Goal: Task Accomplishment & Management: Manage account settings

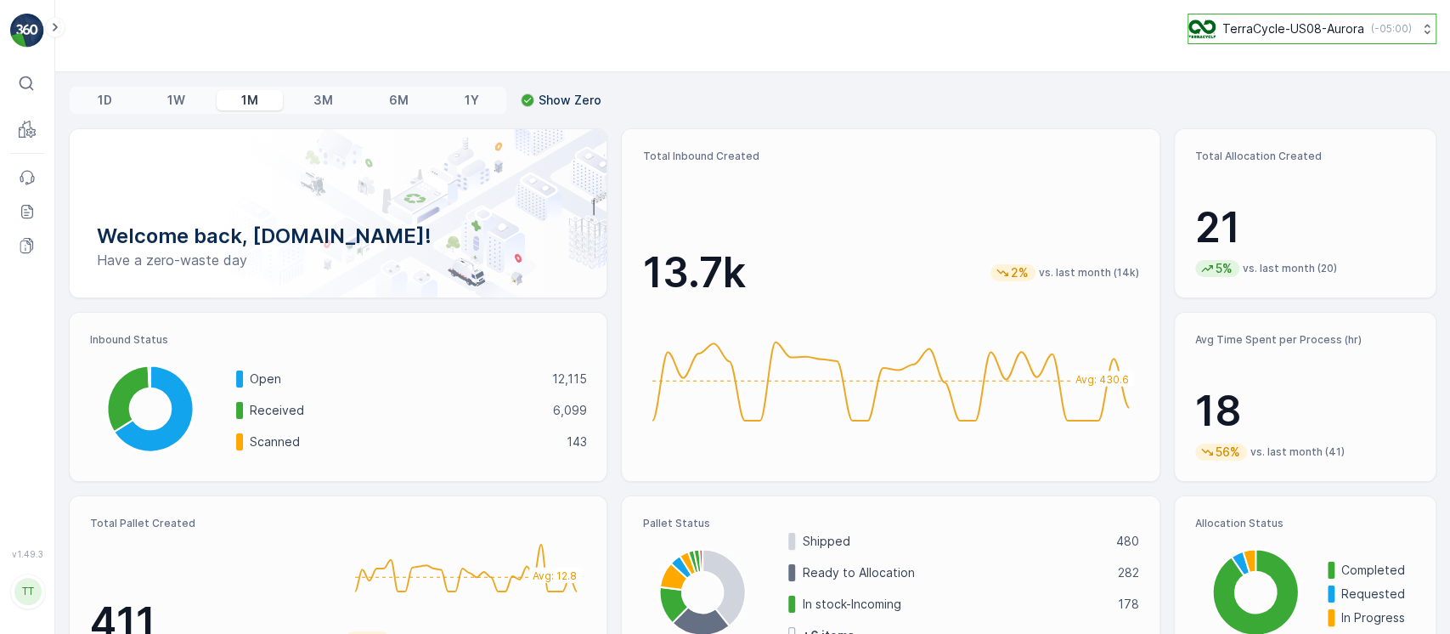
click at [1216, 25] on div "TerraCycle-US08-Aurora ( -05:00 )" at bounding box center [1299, 29] width 223 height 19
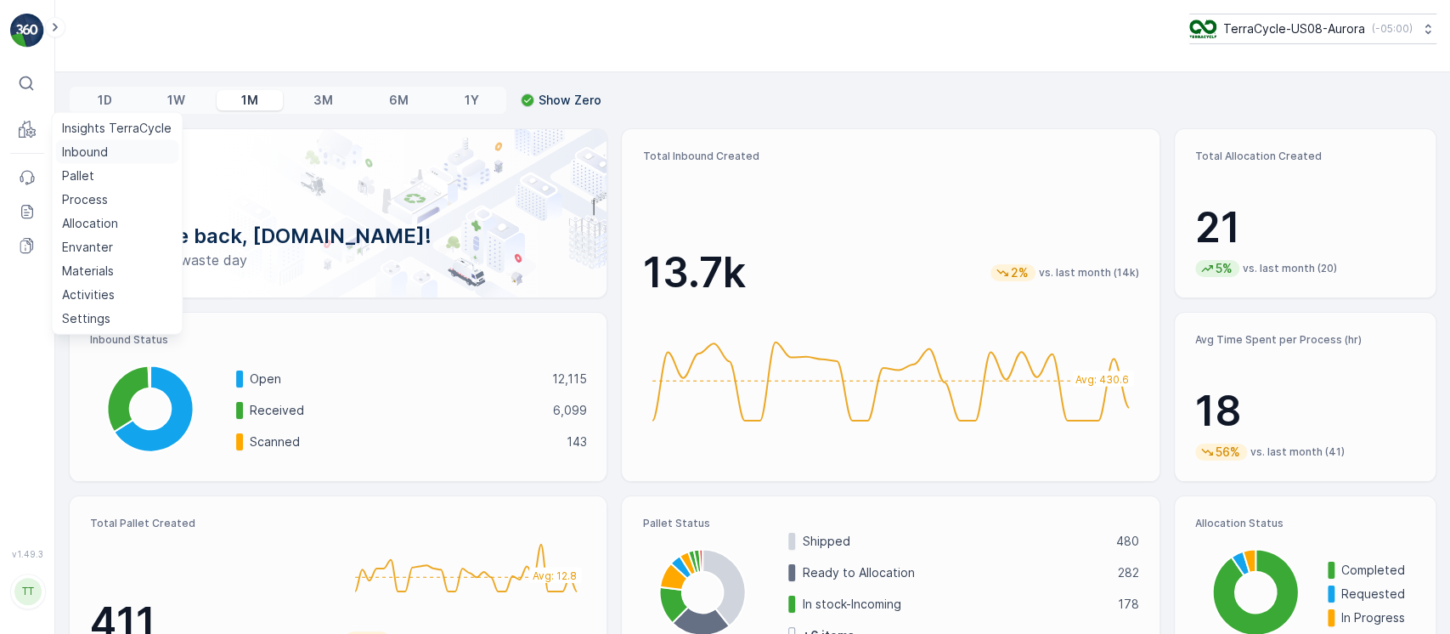
click at [79, 150] on p "Inbound" at bounding box center [85, 152] width 46 height 17
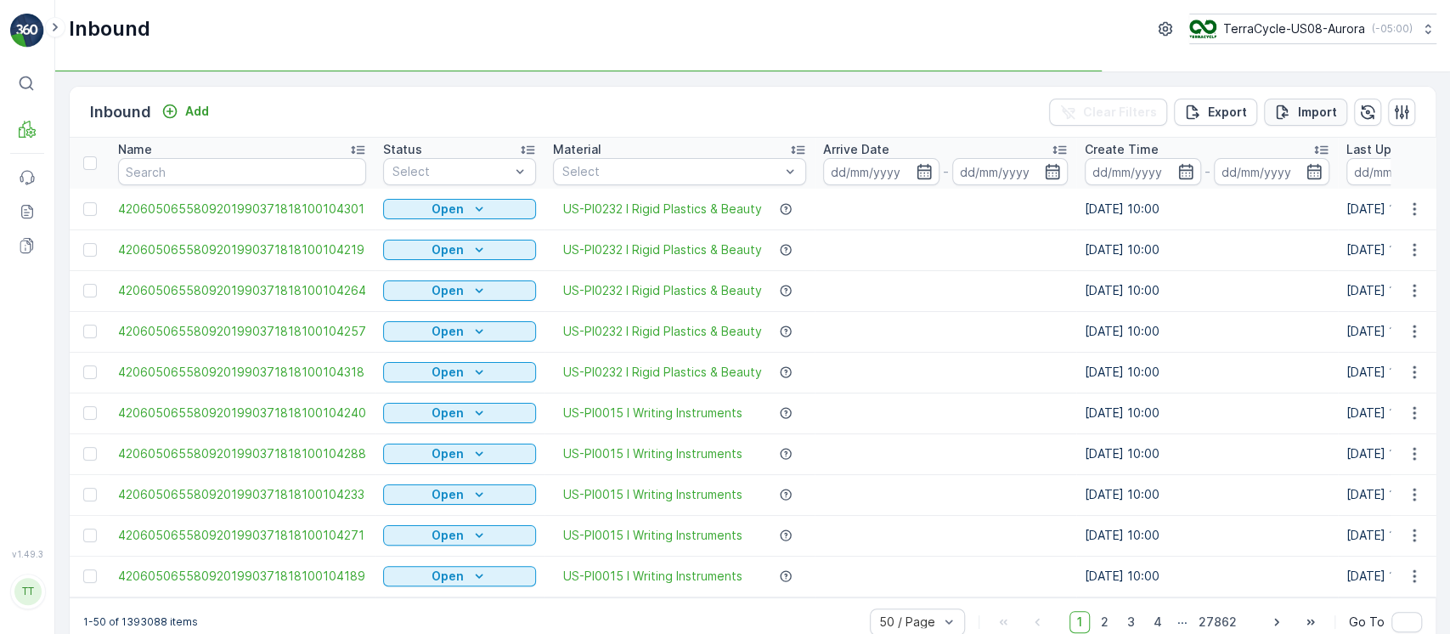
click at [1303, 114] on p "Import" at bounding box center [1317, 112] width 39 height 17
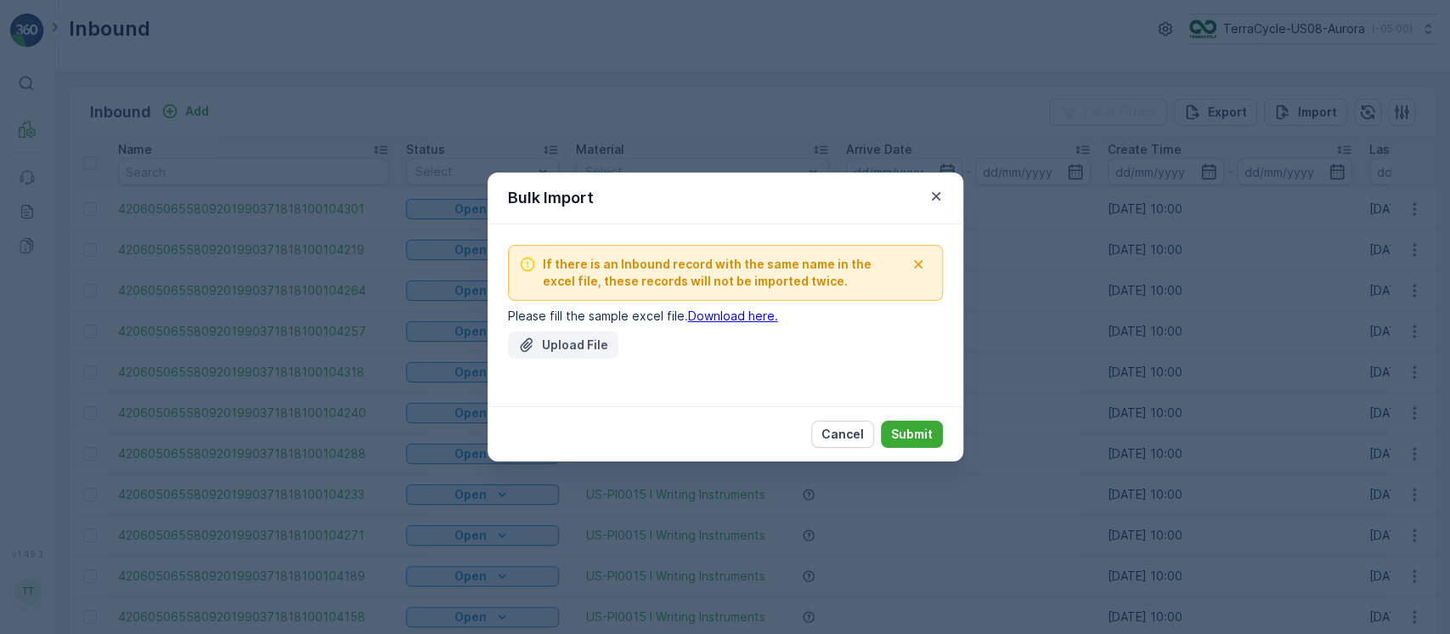
click at [603, 336] on p "Upload File" at bounding box center [575, 344] width 66 height 17
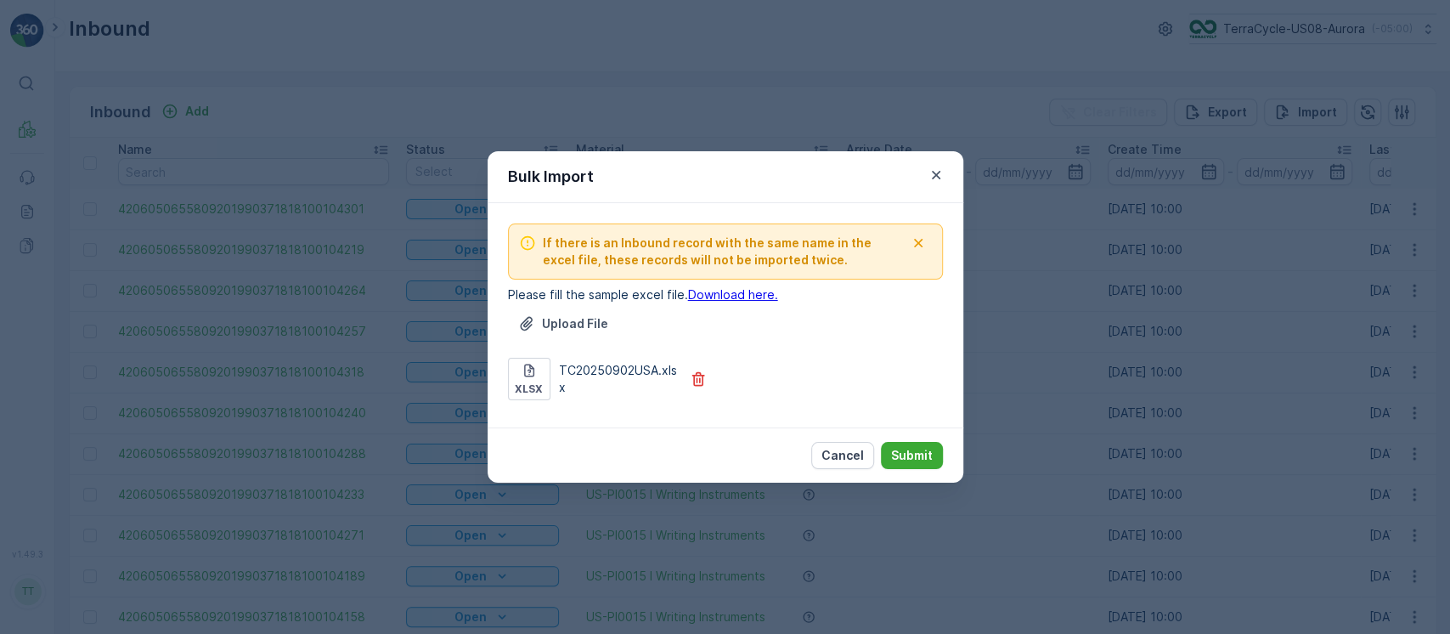
click at [906, 439] on div "Cancel Submit" at bounding box center [726, 454] width 476 height 55
click at [920, 458] on p "Submit" at bounding box center [912, 455] width 42 height 17
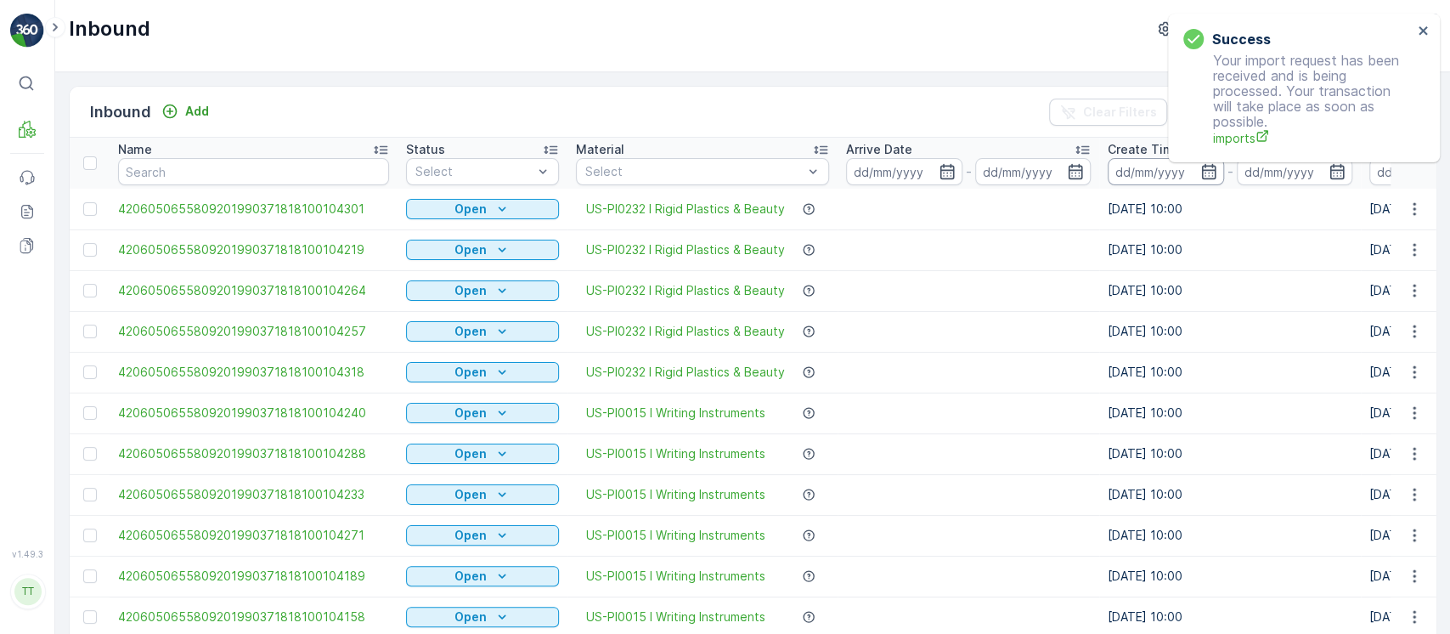
click at [1141, 161] on input at bounding box center [1166, 171] width 116 height 27
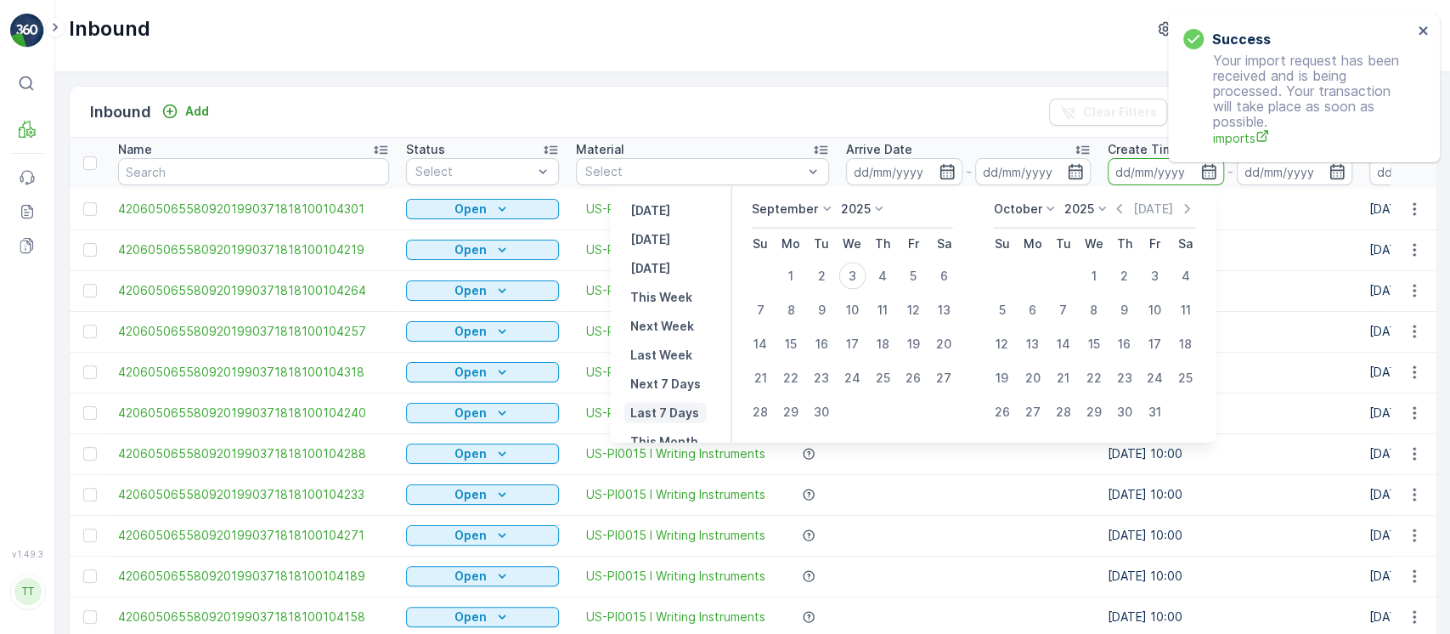
click at [645, 411] on p "Last 7 Days" at bounding box center [664, 412] width 69 height 17
type input "28.08.2025"
type input "03.09.2025"
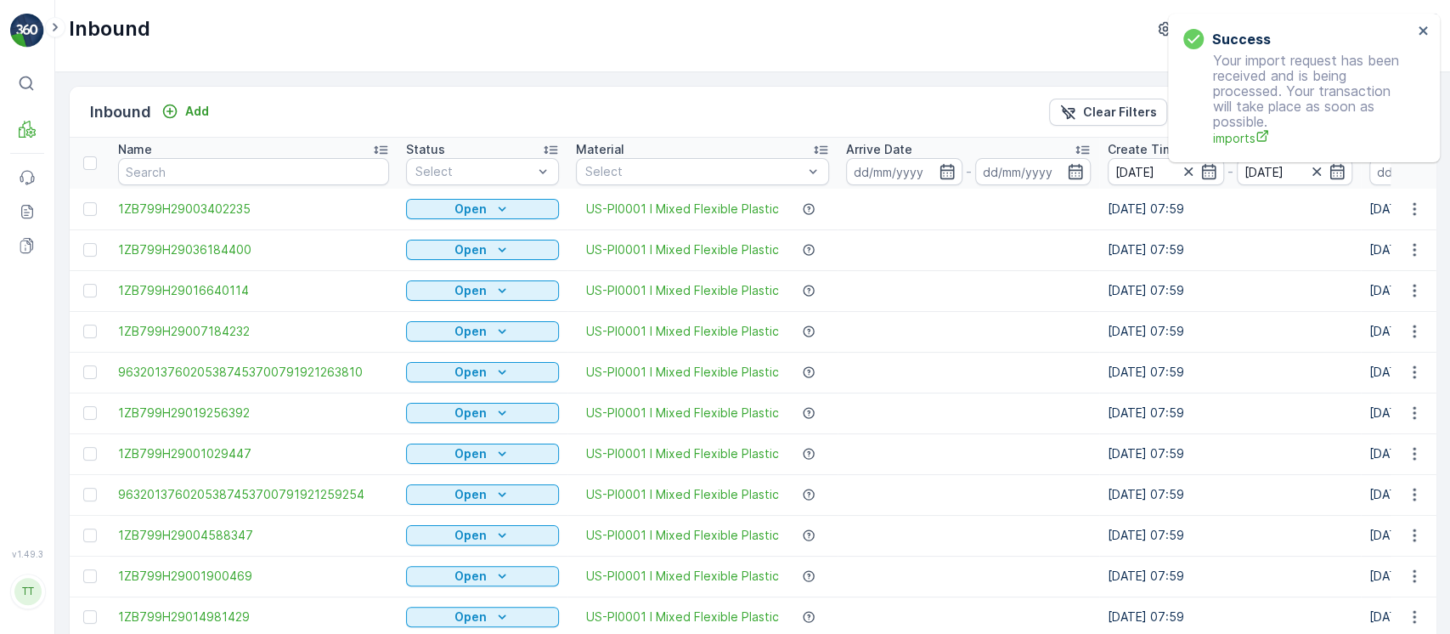
click at [1133, 173] on input "28.08.2025" at bounding box center [1166, 171] width 116 height 27
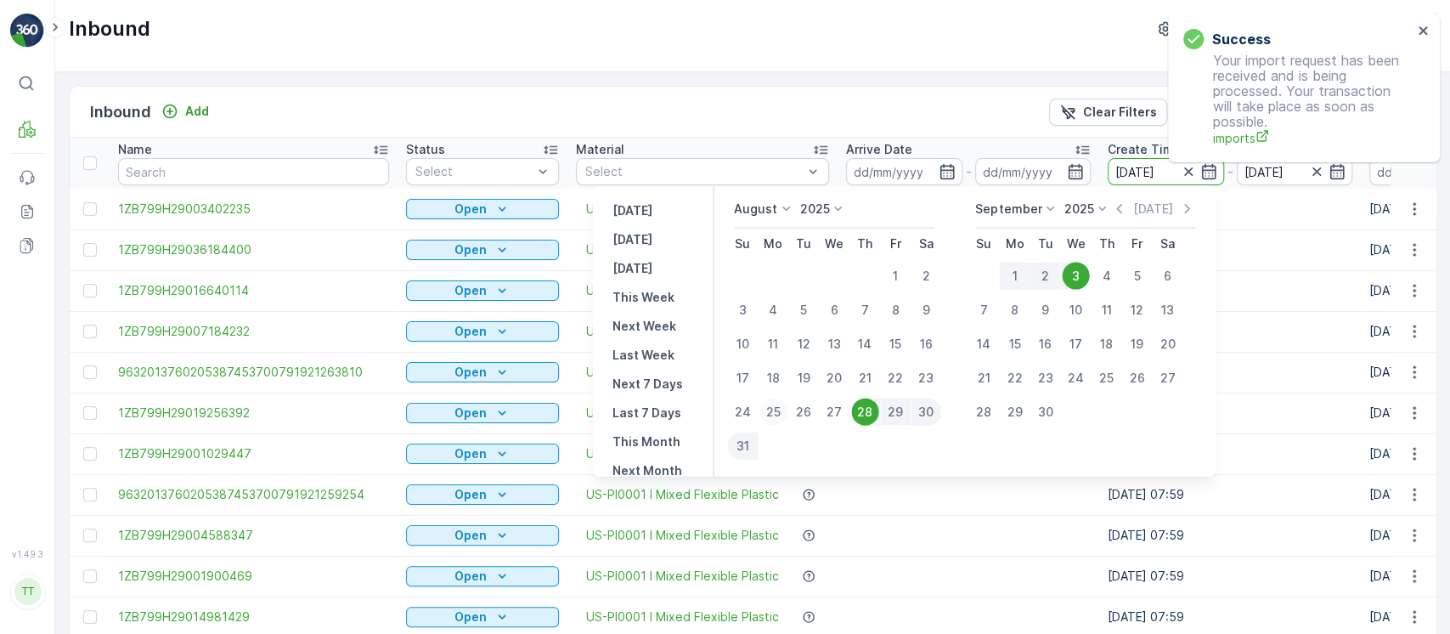
click at [771, 414] on div "25" at bounding box center [772, 411] width 27 height 27
type input "25.08.2025"
click at [1056, 278] on div "2" at bounding box center [1044, 275] width 31 height 27
type input "02.09.2025"
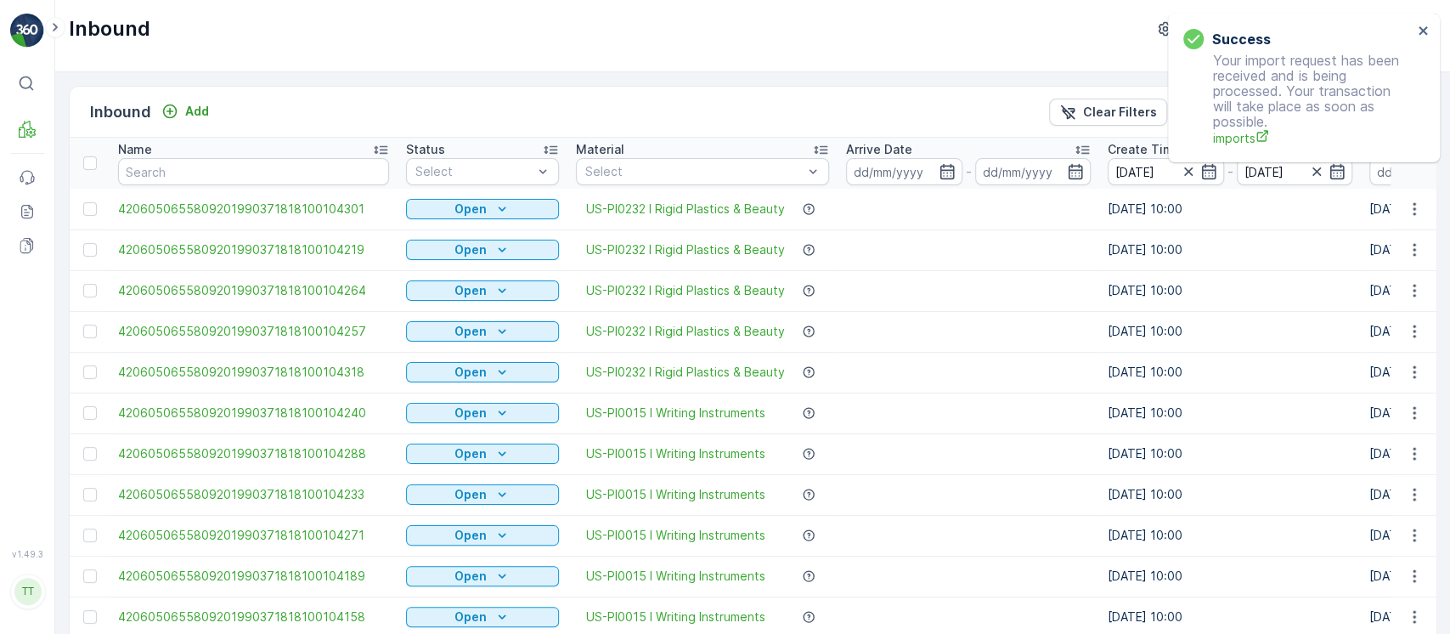
click at [346, 145] on div "Name" at bounding box center [253, 149] width 271 height 17
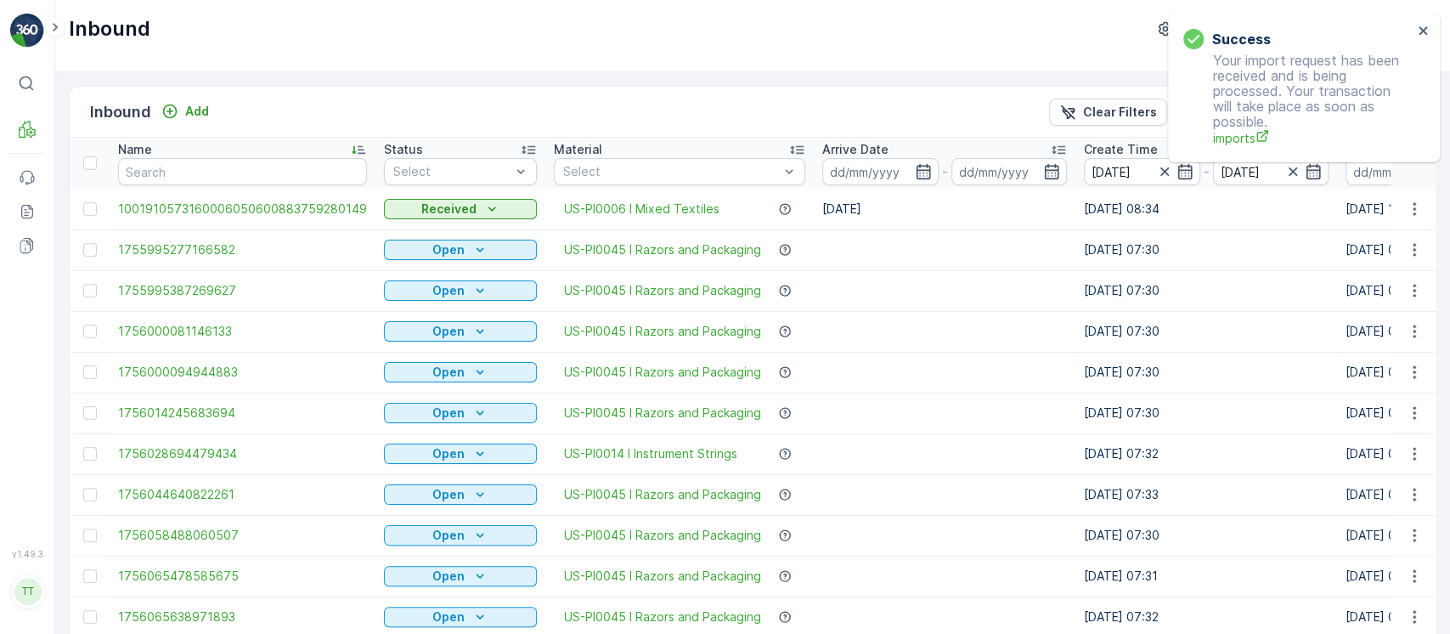
click at [293, 149] on div "Name" at bounding box center [242, 149] width 249 height 17
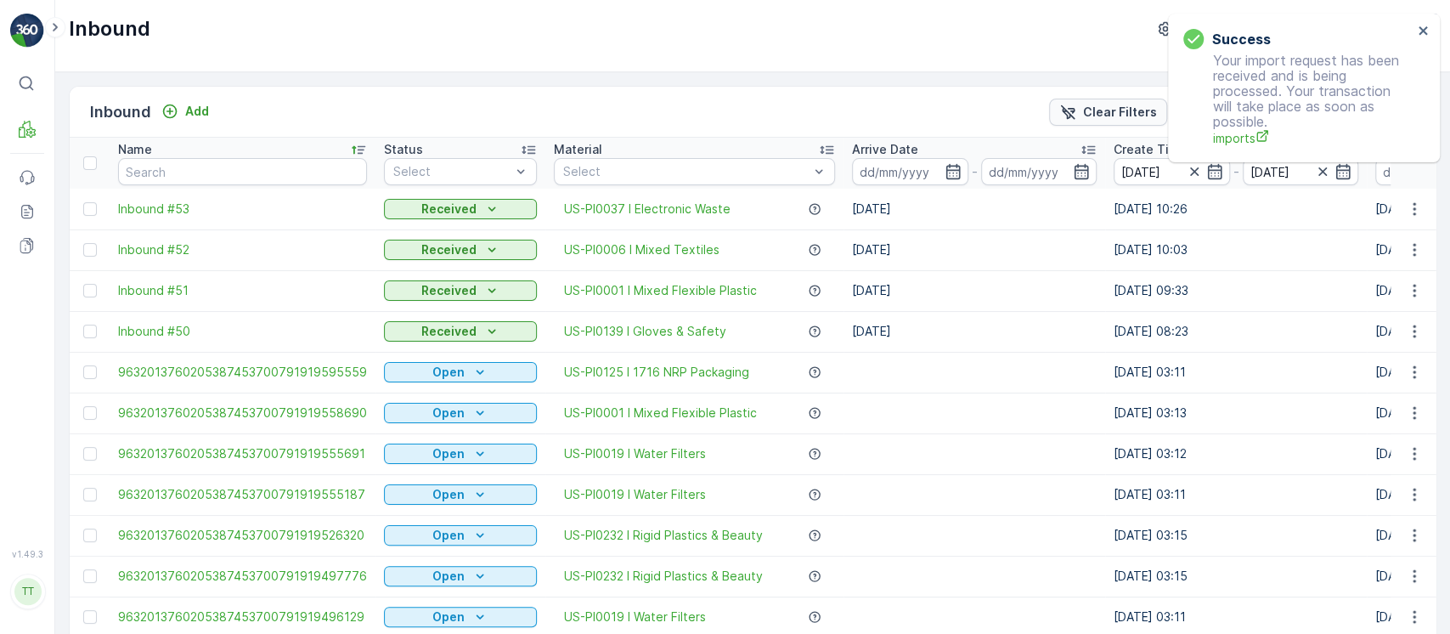
click at [1079, 116] on div "Clear Filters" at bounding box center [1108, 112] width 98 height 17
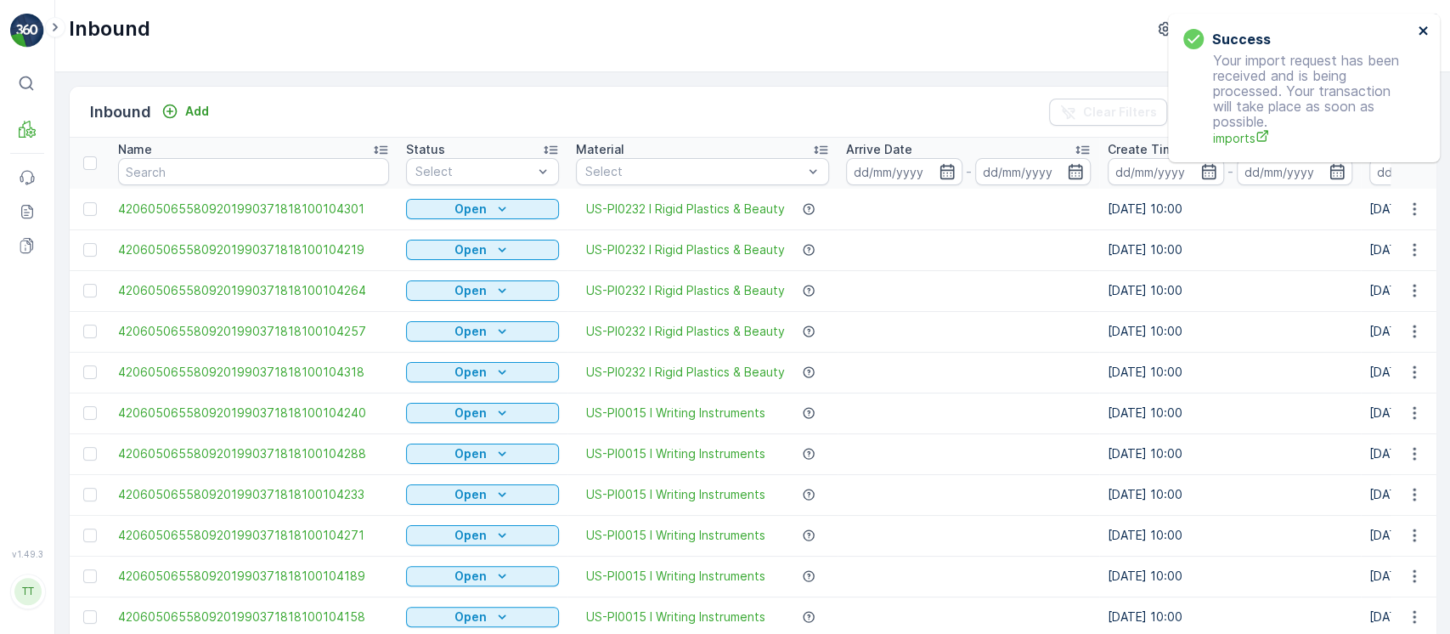
click at [1428, 29] on icon "close" at bounding box center [1424, 31] width 12 height 14
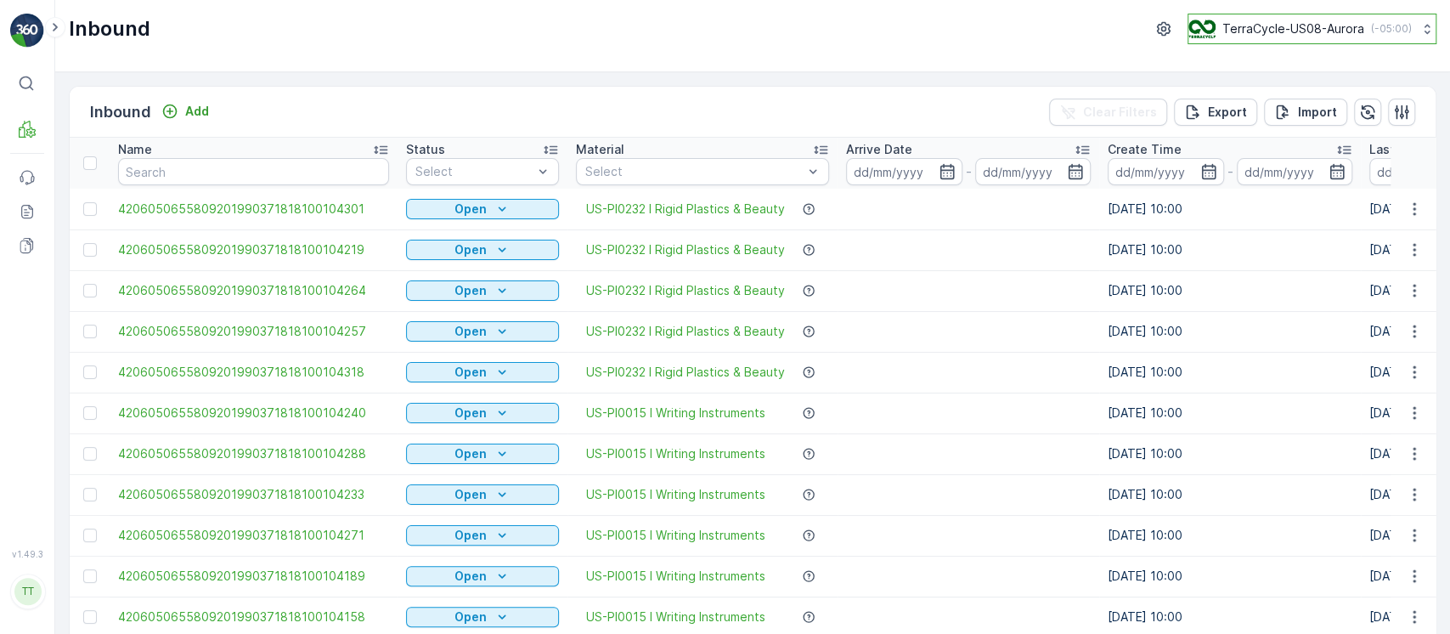
click at [1345, 34] on p "TerraCycle-US08-Aurora" at bounding box center [1293, 28] width 142 height 17
type input "chn"
click at [1339, 103] on div "Terracycle-CHN-MRF Asia/Shanghai (+08:00)" at bounding box center [1318, 111] width 253 height 37
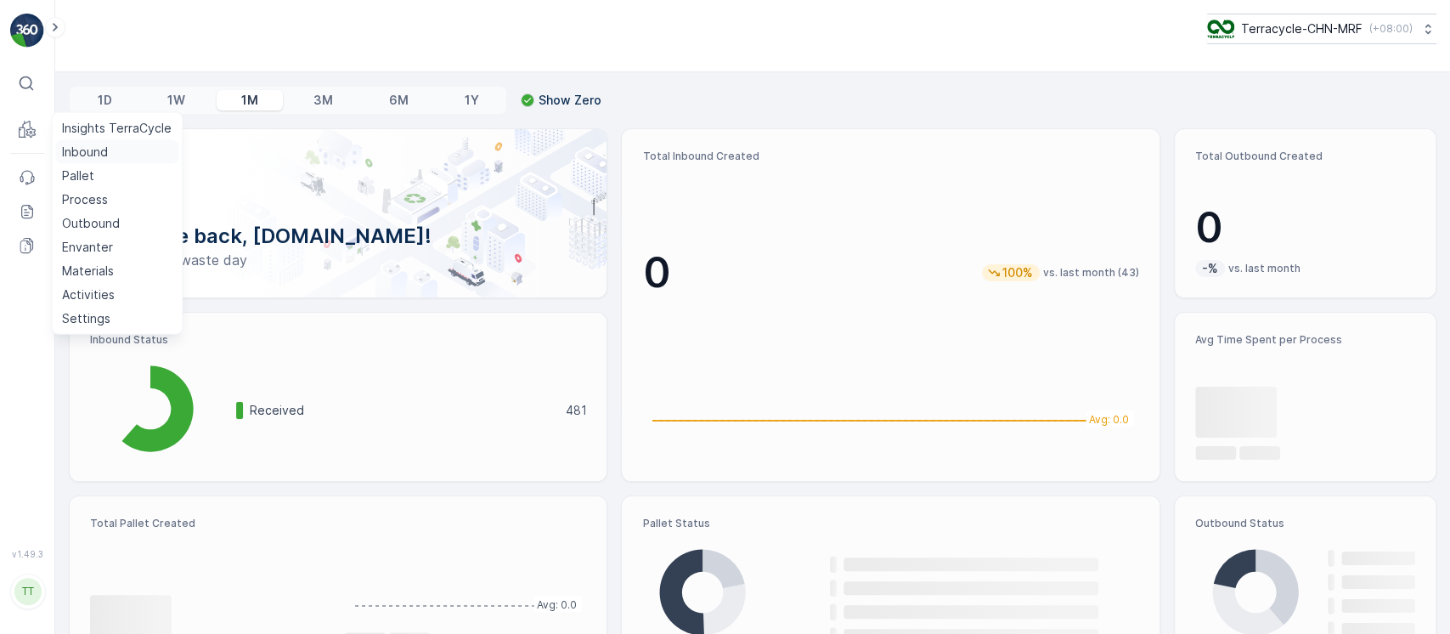
click at [89, 152] on p "Inbound" at bounding box center [85, 152] width 46 height 17
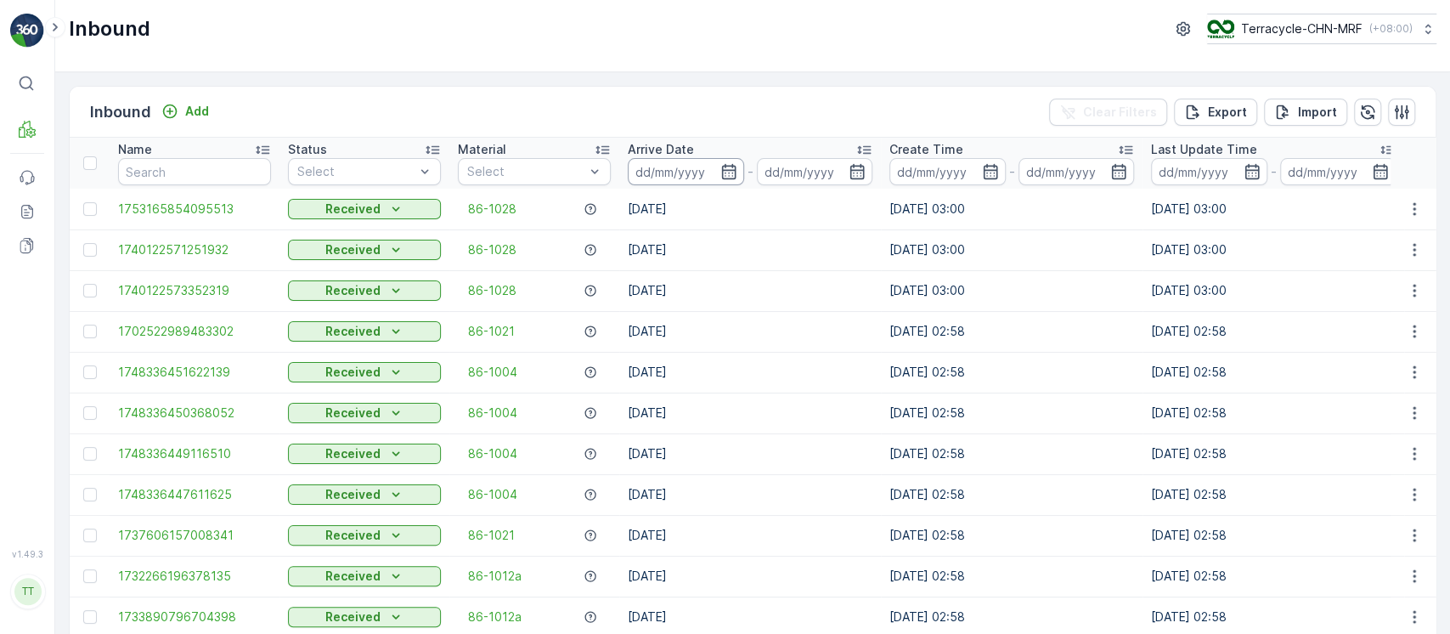
click at [685, 178] on input at bounding box center [686, 171] width 116 height 27
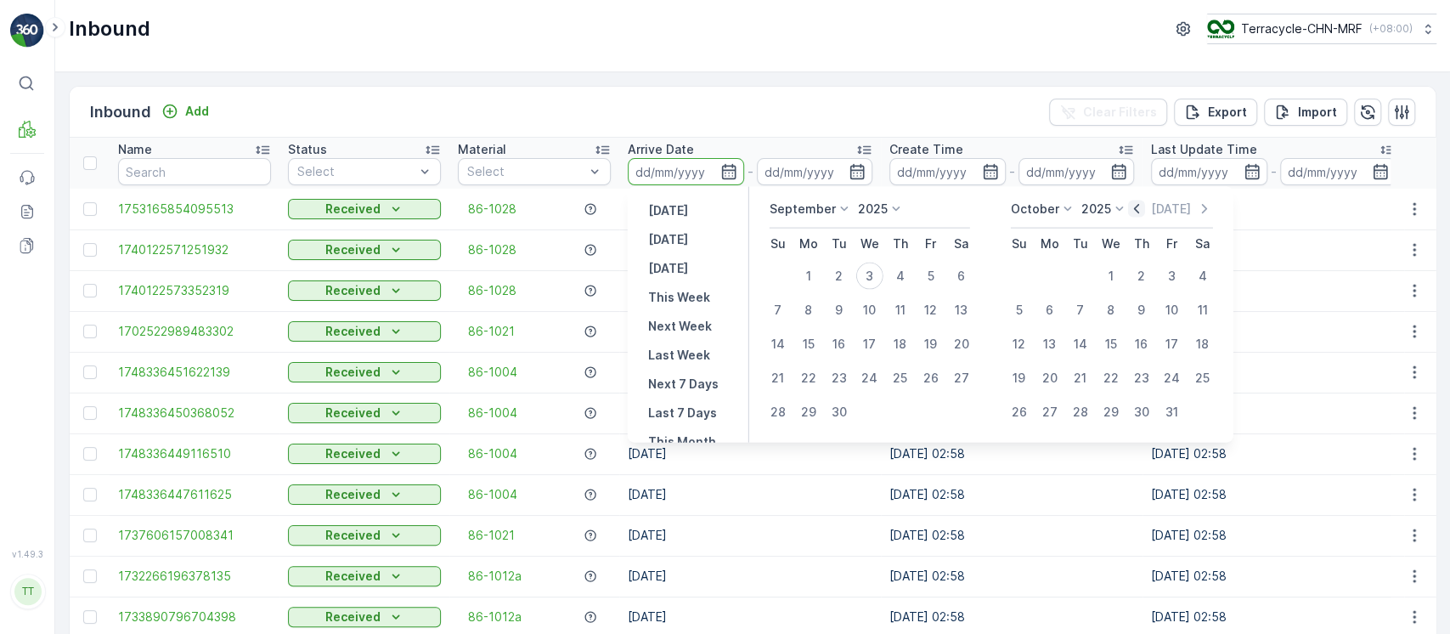
click at [1145, 206] on icon "button" at bounding box center [1136, 208] width 17 height 17
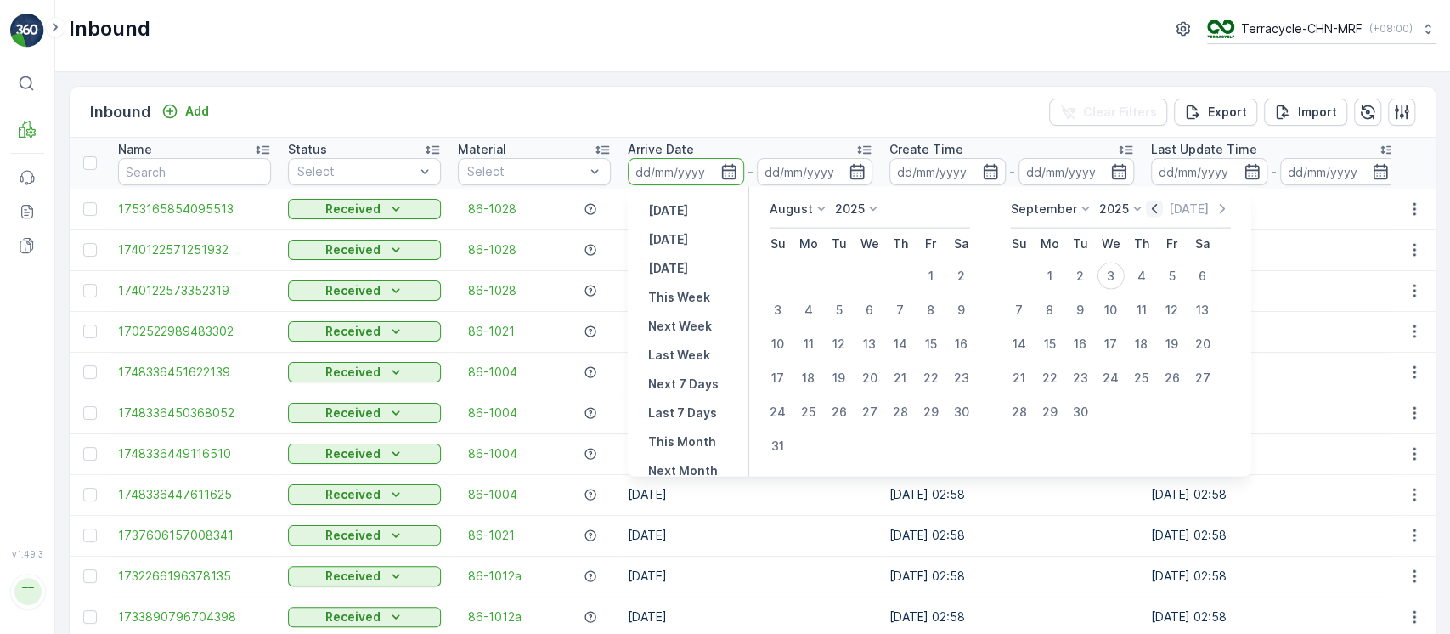
click at [1147, 206] on icon "button" at bounding box center [1154, 208] width 17 height 17
click at [903, 408] on div "31" at bounding box center [900, 411] width 27 height 27
type input "31.07.2025"
click at [903, 408] on div "31" at bounding box center [900, 411] width 27 height 27
type input "31.07.2025"
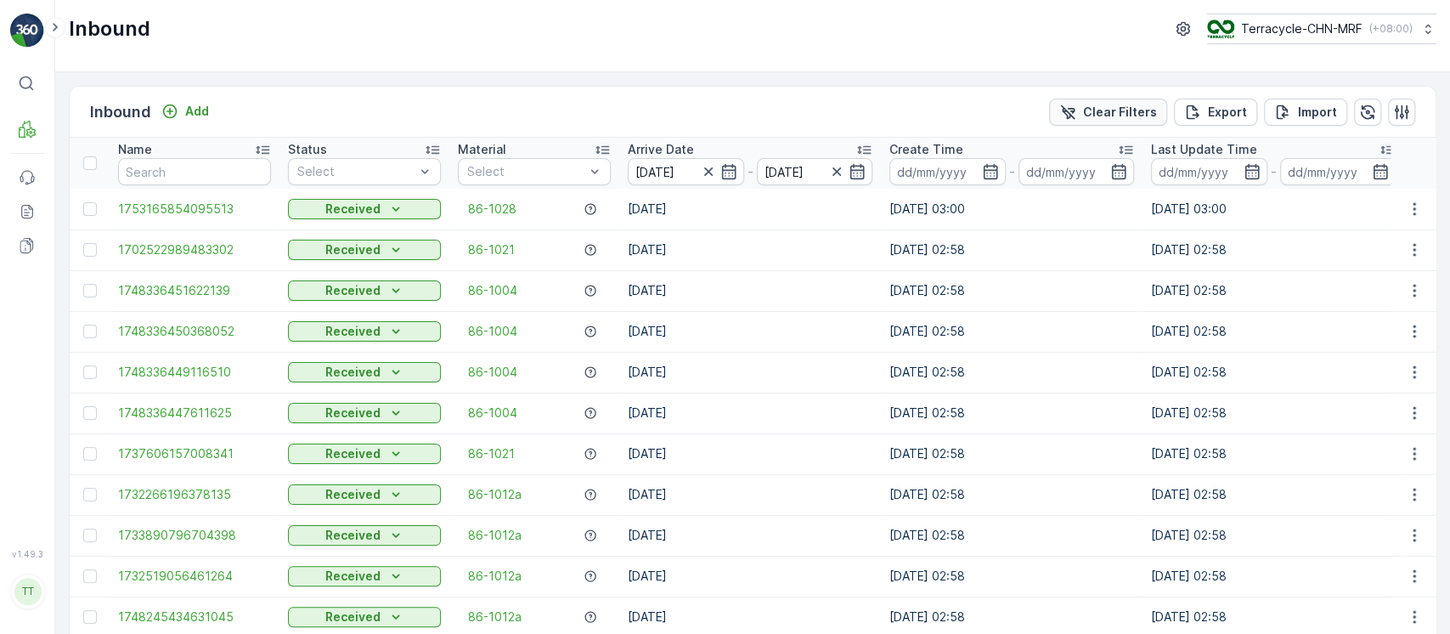
click at [1149, 119] on p "Clear Filters" at bounding box center [1120, 112] width 74 height 17
click at [683, 178] on input at bounding box center [686, 171] width 116 height 27
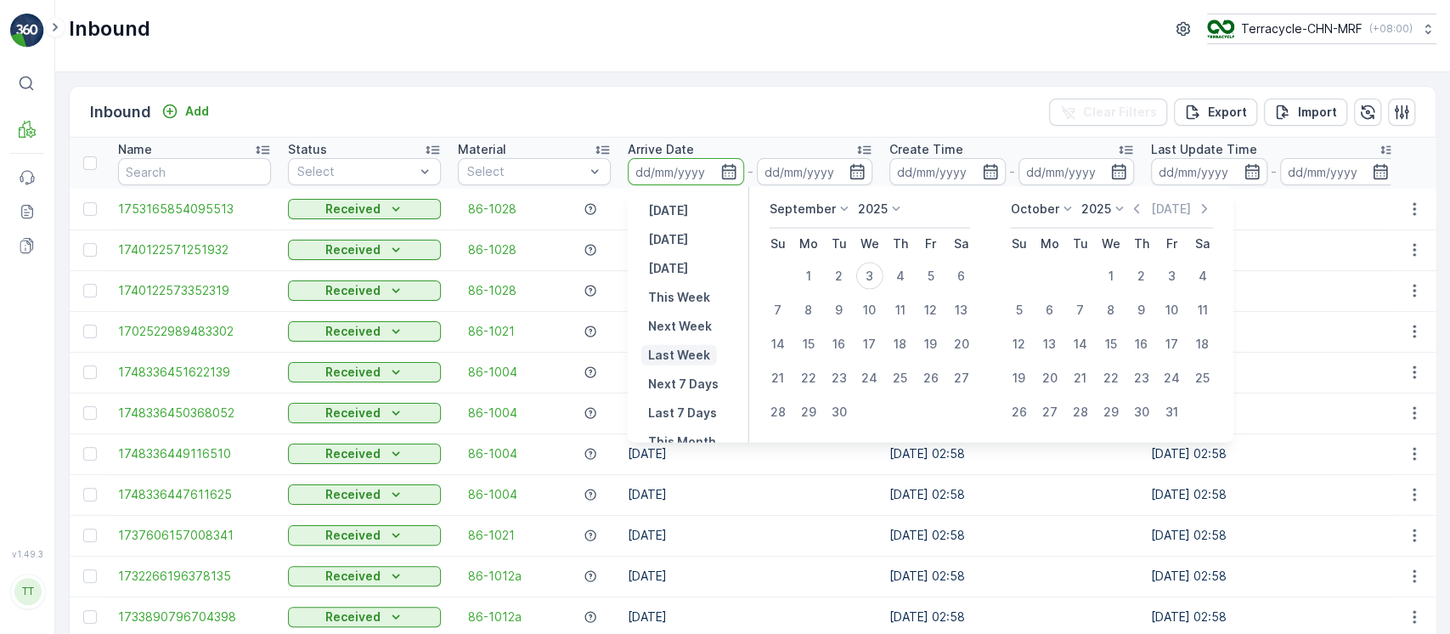
scroll to position [153, 0]
click at [686, 405] on p "This Year" at bounding box center [676, 404] width 57 height 17
type input "01.01.2025"
type input "31.12.2025"
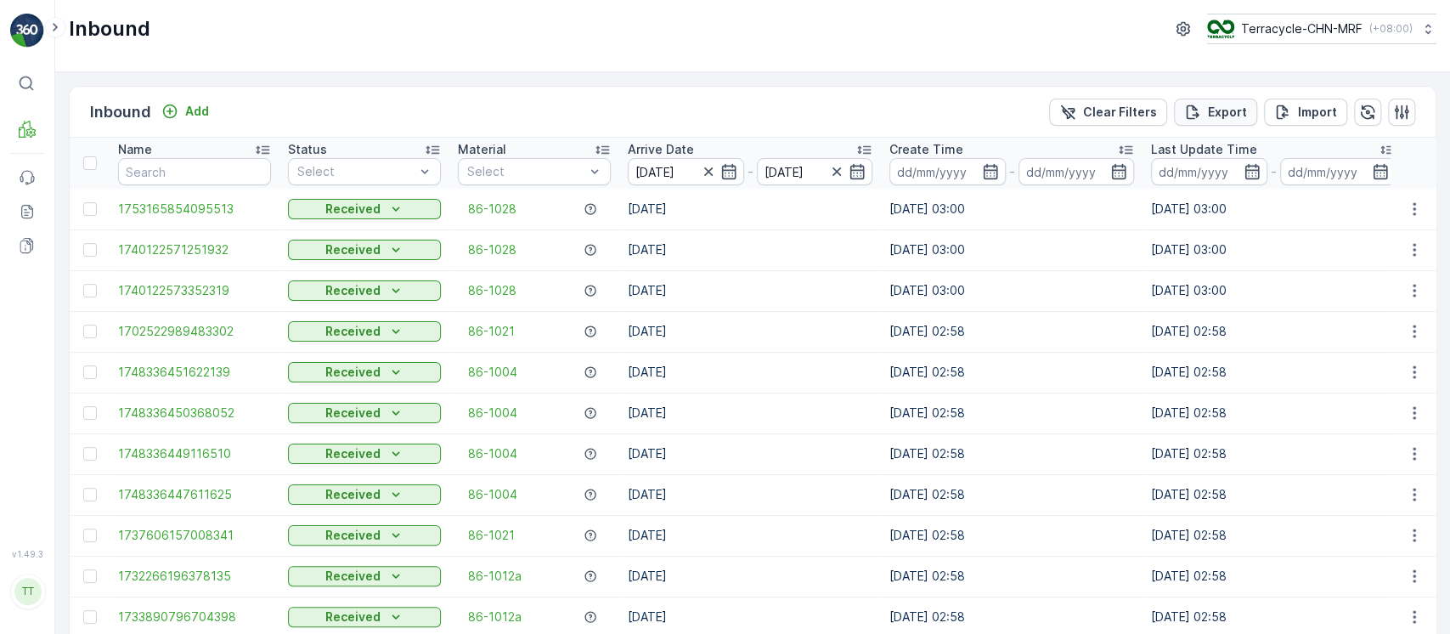
click at [1237, 116] on p "Export" at bounding box center [1227, 112] width 39 height 17
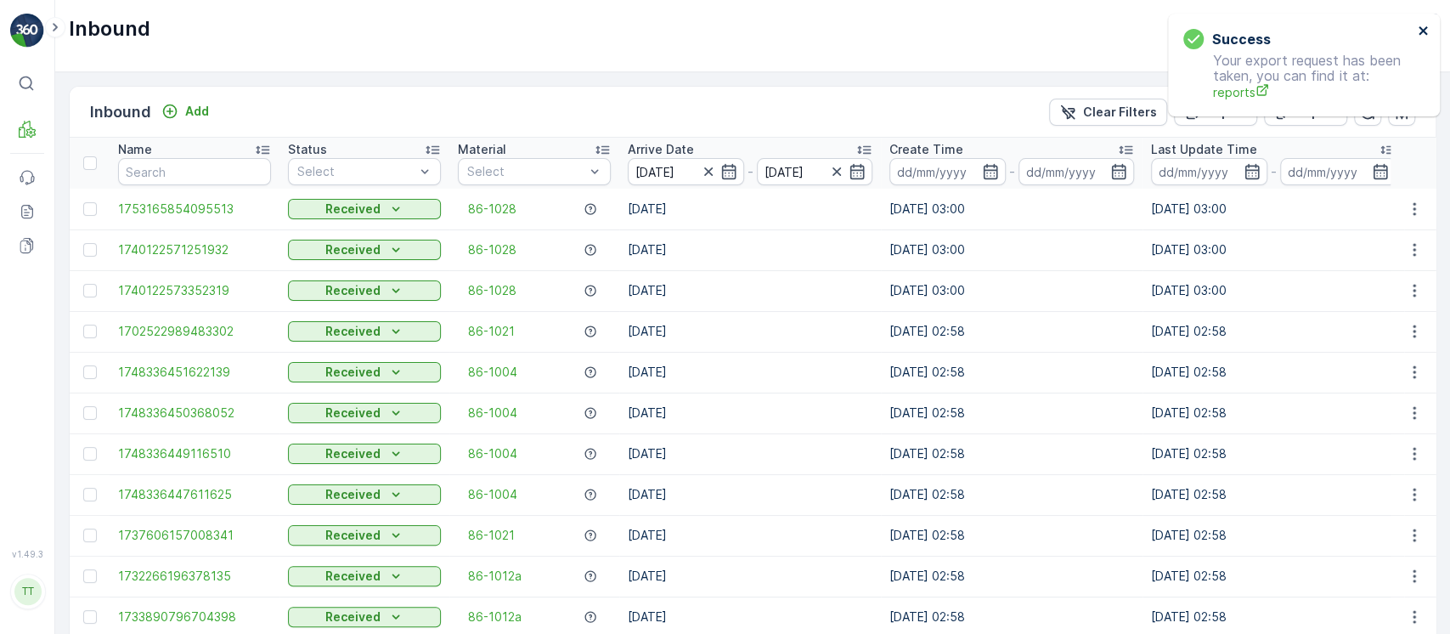
click at [1420, 30] on icon "close" at bounding box center [1424, 31] width 12 height 14
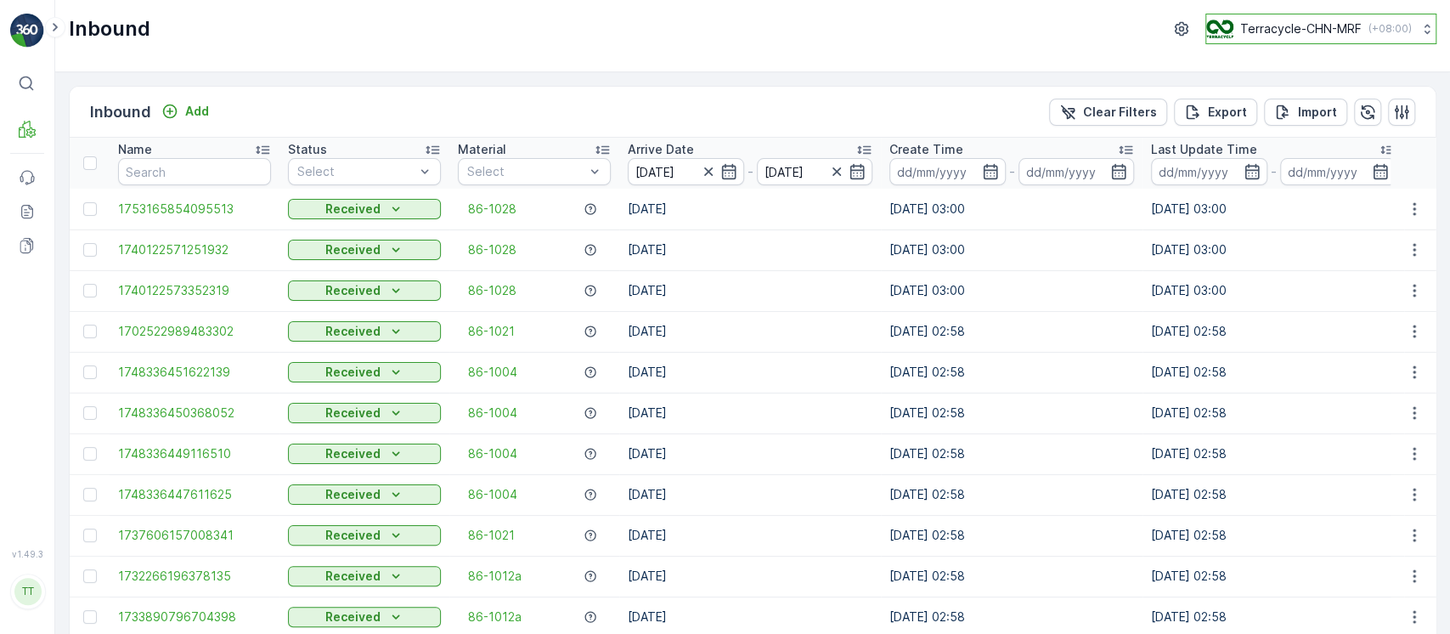
click at [1340, 24] on p "Terracycle-CHN-MRF" at bounding box center [1300, 28] width 121 height 17
type input "8"
click at [1294, 93] on div "TerraCycle-US08-Aurora America/Chicago (-05:00)" at bounding box center [1328, 111] width 236 height 37
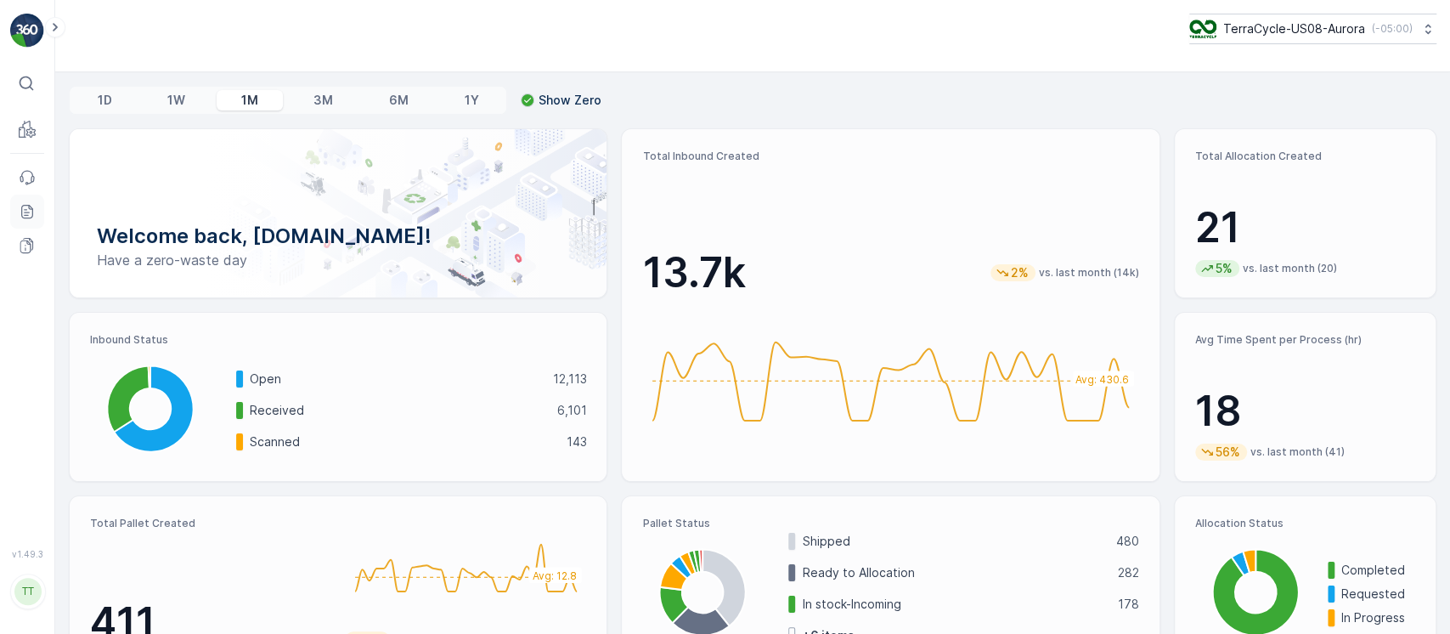
click at [24, 206] on icon at bounding box center [27, 211] width 17 height 17
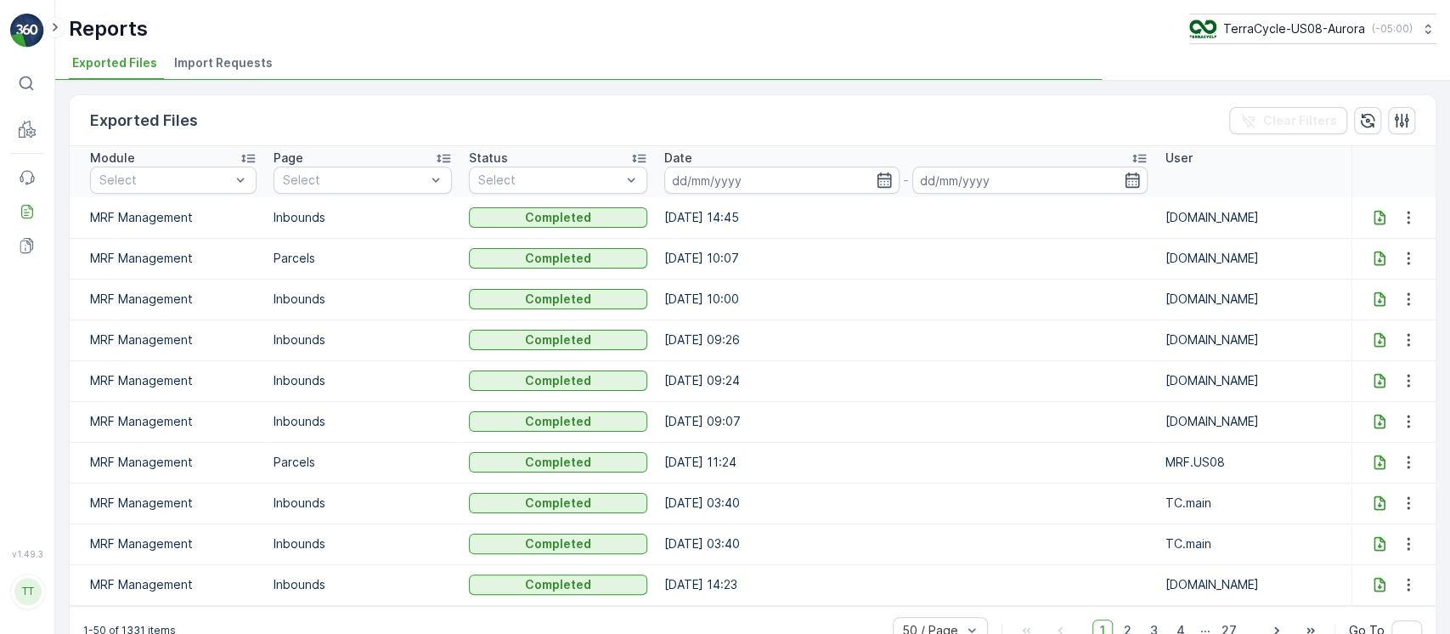
click at [228, 66] on span "Import Requests" at bounding box center [223, 62] width 99 height 17
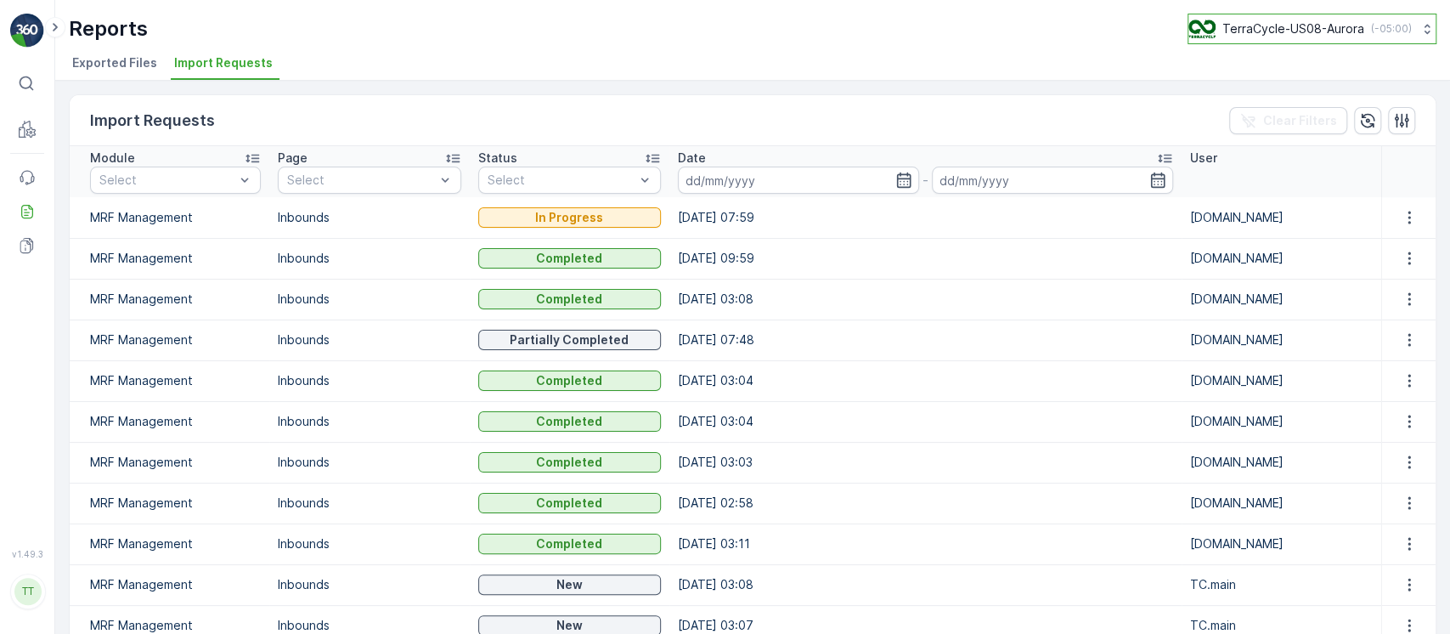
click at [1255, 31] on p "TerraCycle-US08-Aurora" at bounding box center [1293, 28] width 142 height 17
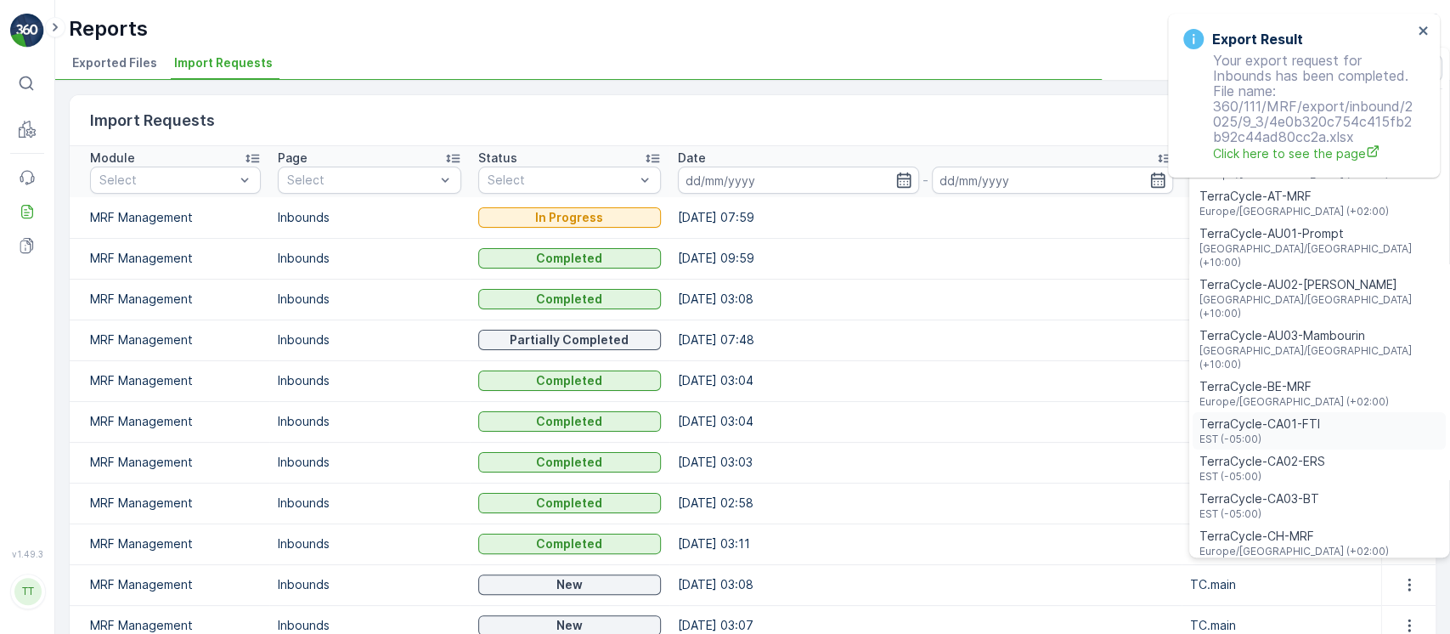
click at [1270, 415] on span "TerraCycle-CA01-FTI" at bounding box center [1259, 423] width 121 height 17
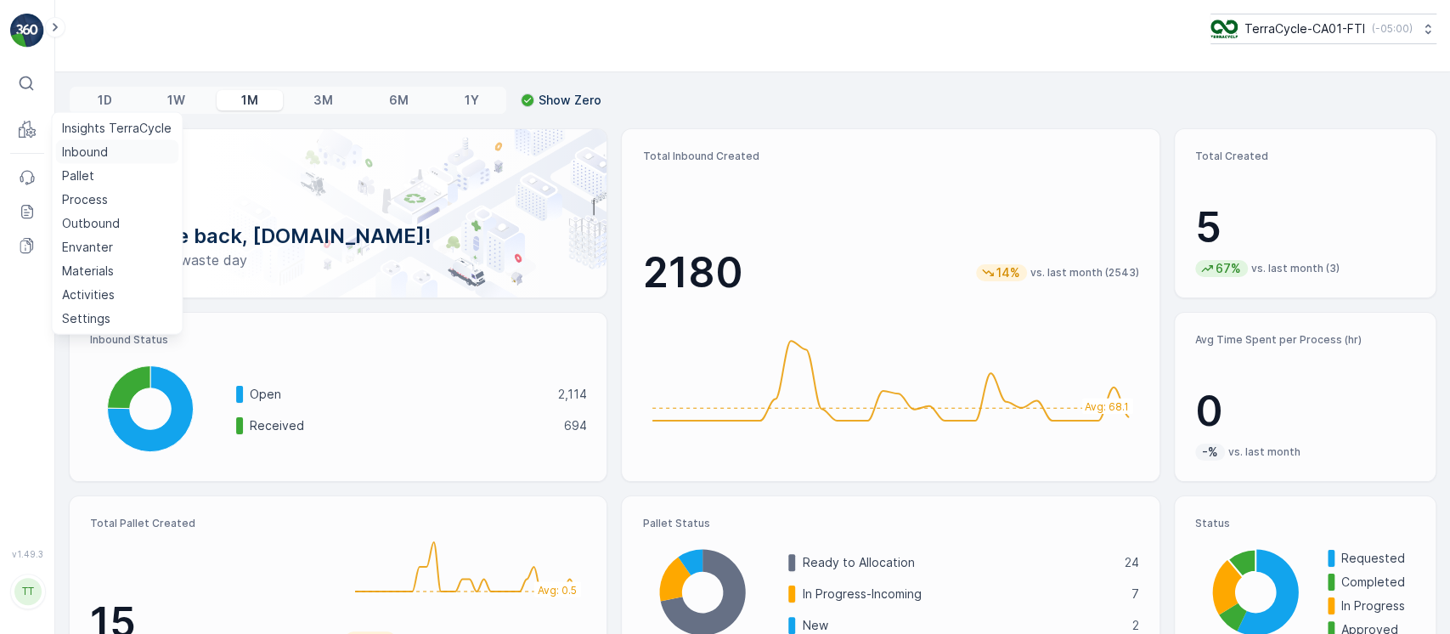
click at [66, 149] on p "Inbound" at bounding box center [85, 152] width 46 height 17
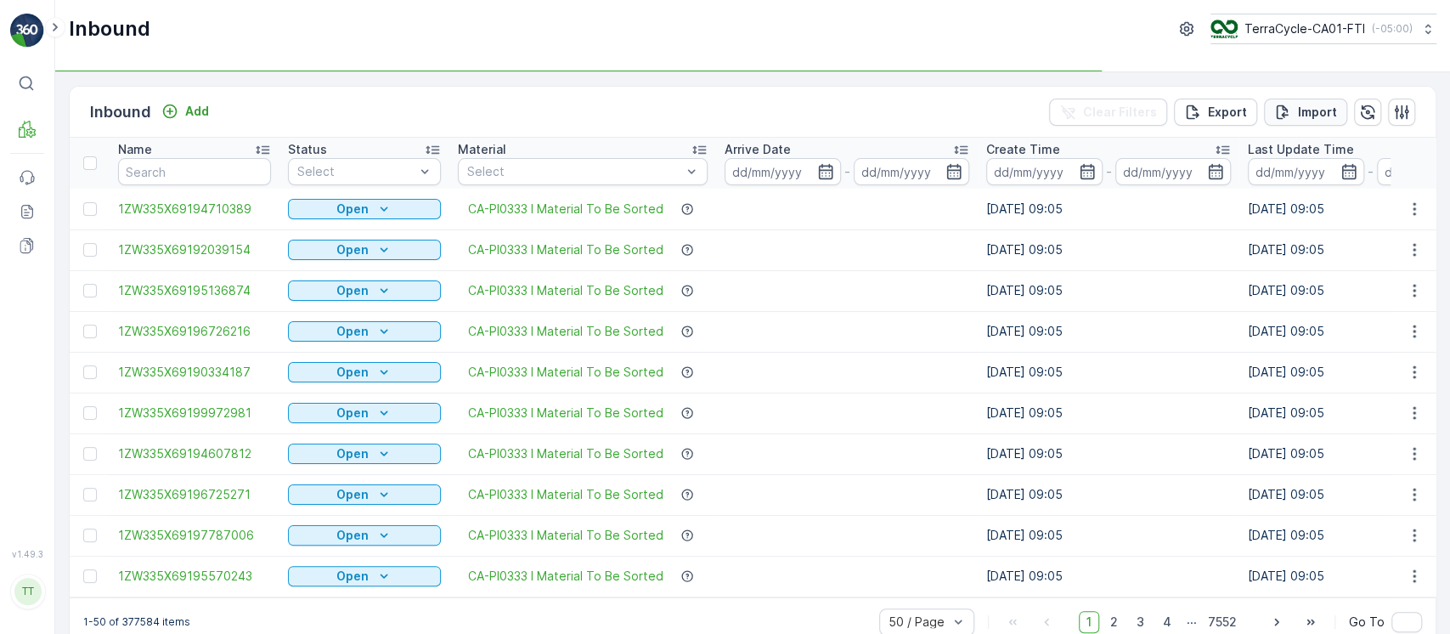
click at [1316, 112] on p "Import" at bounding box center [1317, 112] width 39 height 17
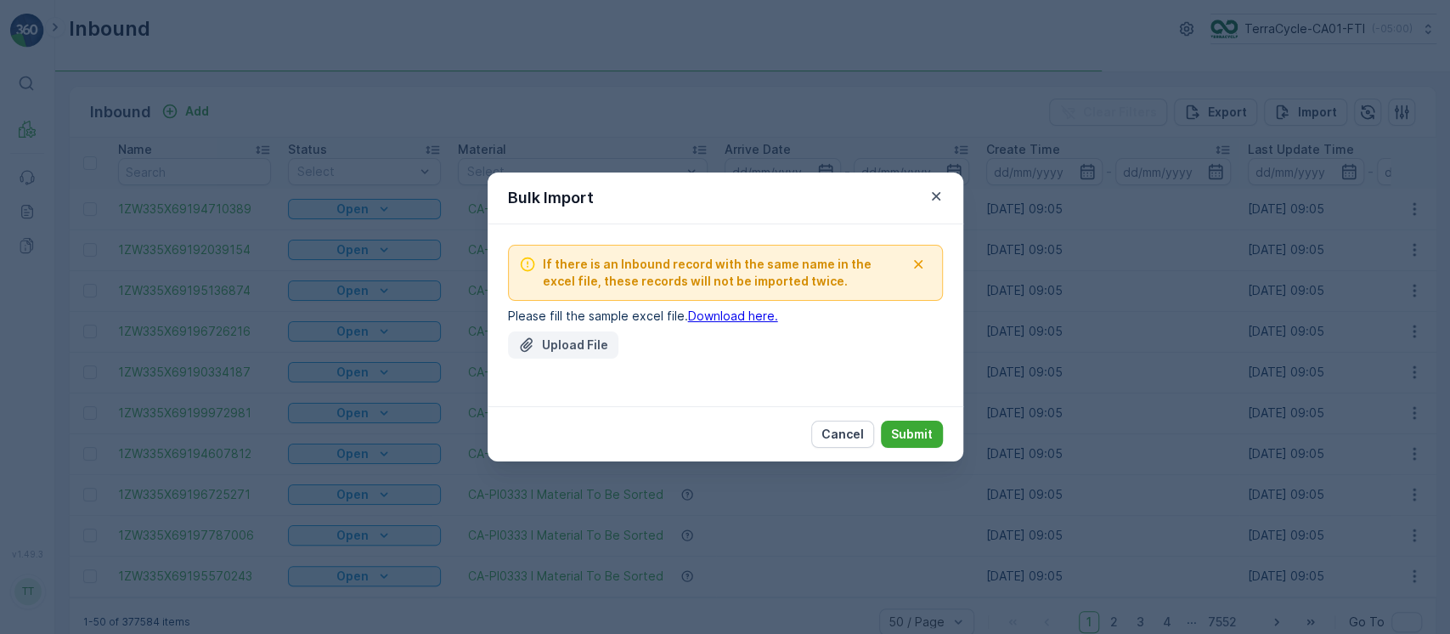
click at [601, 340] on p "Upload File" at bounding box center [575, 344] width 66 height 17
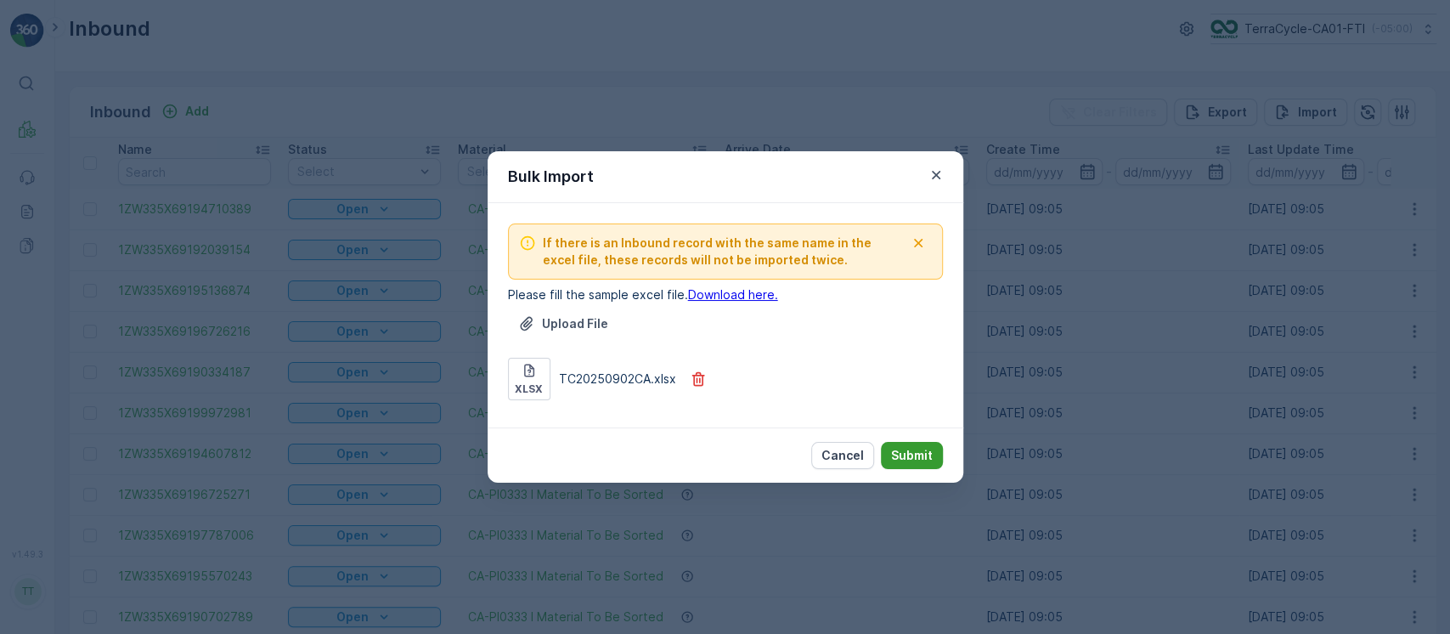
click at [915, 454] on p "Submit" at bounding box center [912, 455] width 42 height 17
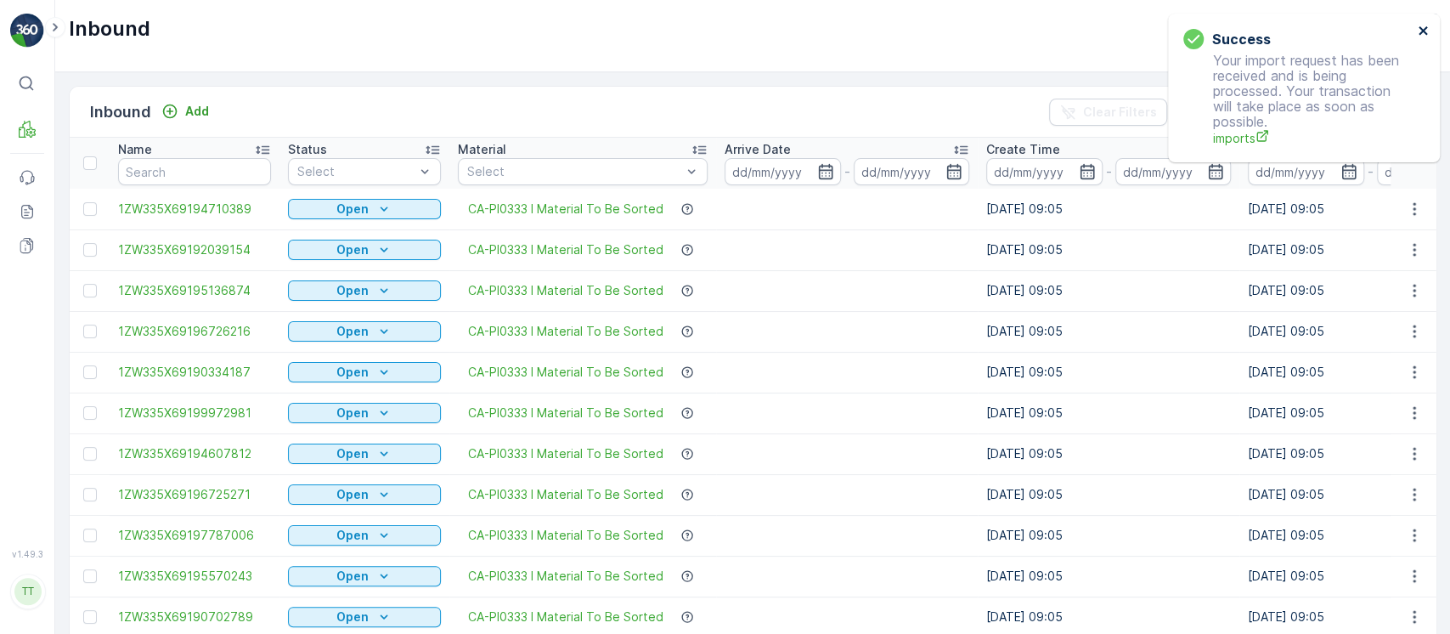
click at [1421, 28] on icon "close" at bounding box center [1424, 31] width 12 height 14
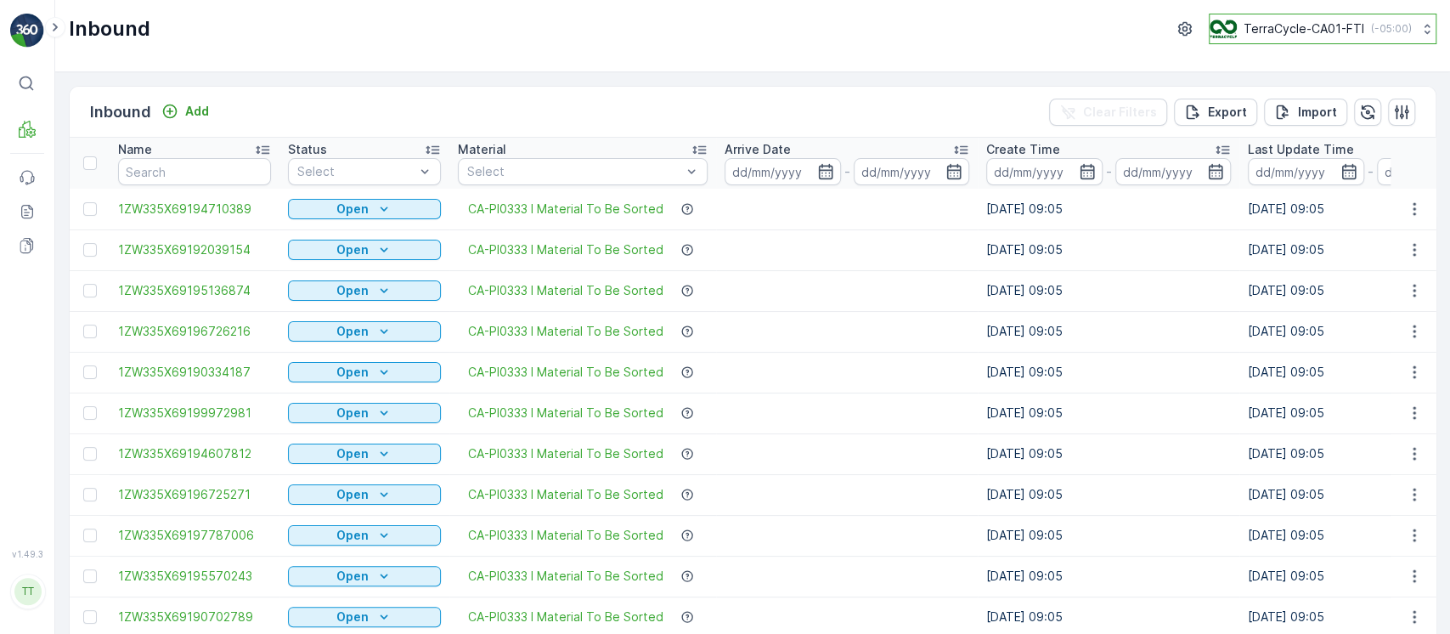
click at [1344, 24] on p "TerraCycle-CA01-FTI" at bounding box center [1303, 28] width 121 height 17
type input "8"
click at [1310, 113] on span "America/[GEOGRAPHIC_DATA] (-05:00)" at bounding box center [1316, 120] width 193 height 14
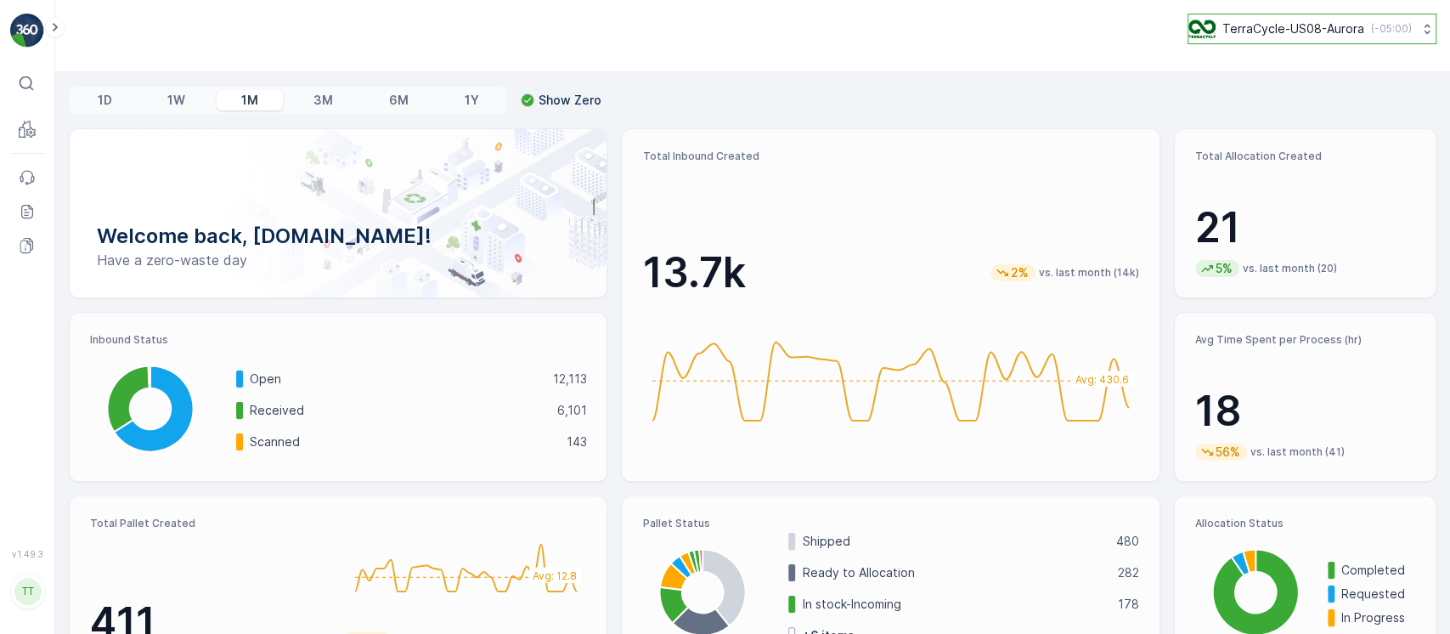
click at [1257, 31] on p "TerraCycle-US08-Aurora" at bounding box center [1293, 28] width 142 height 17
type input "chn"
click at [1275, 93] on div "Terracycle-CHN-MRF Asia/[GEOGRAPHIC_DATA] (+08:00)" at bounding box center [1318, 111] width 253 height 37
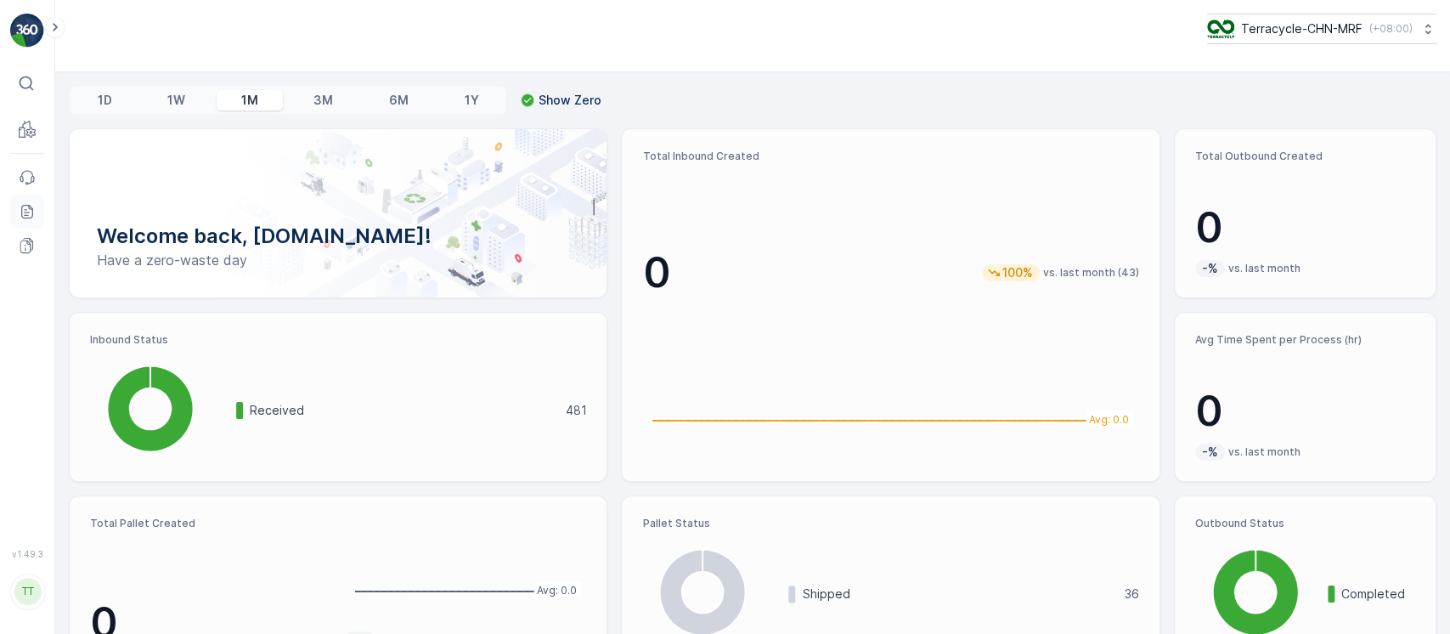
drag, startPoint x: 293, startPoint y: 30, endPoint x: 39, endPoint y: 207, distance: 309.8
click at [39, 207] on link "Reports" at bounding box center [27, 211] width 34 height 34
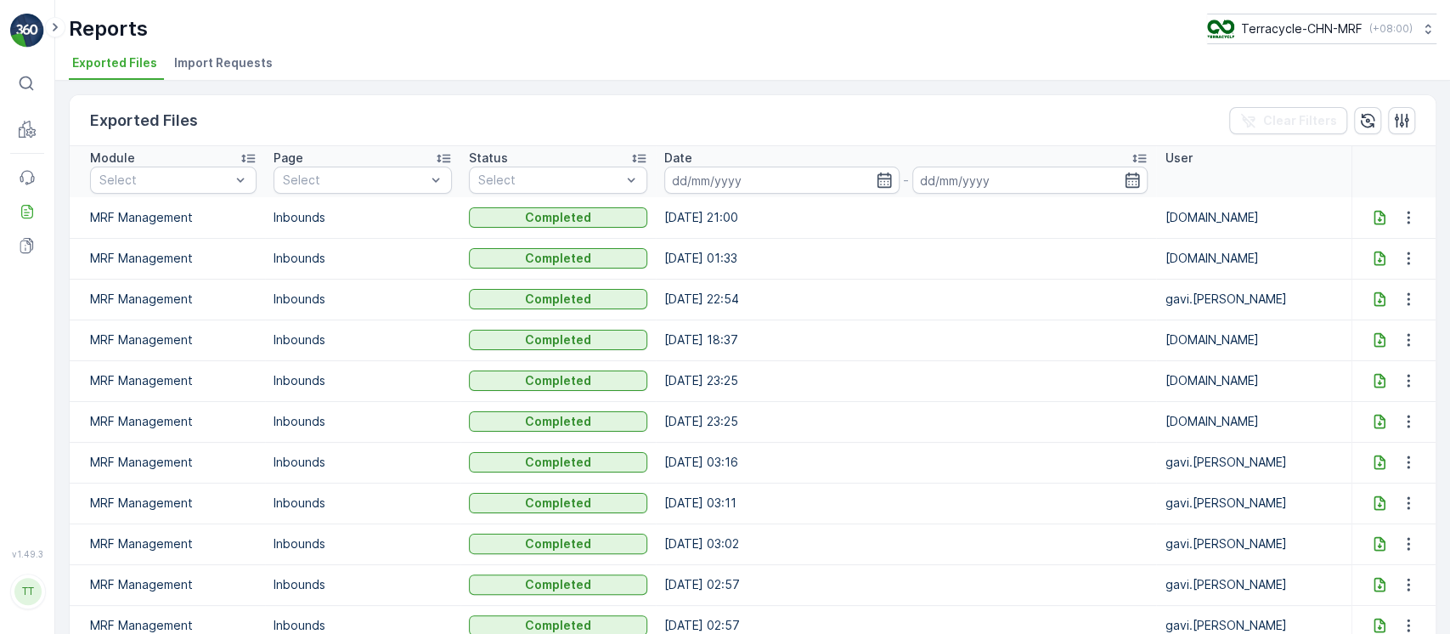
click at [1371, 219] on icon at bounding box center [1379, 217] width 17 height 17
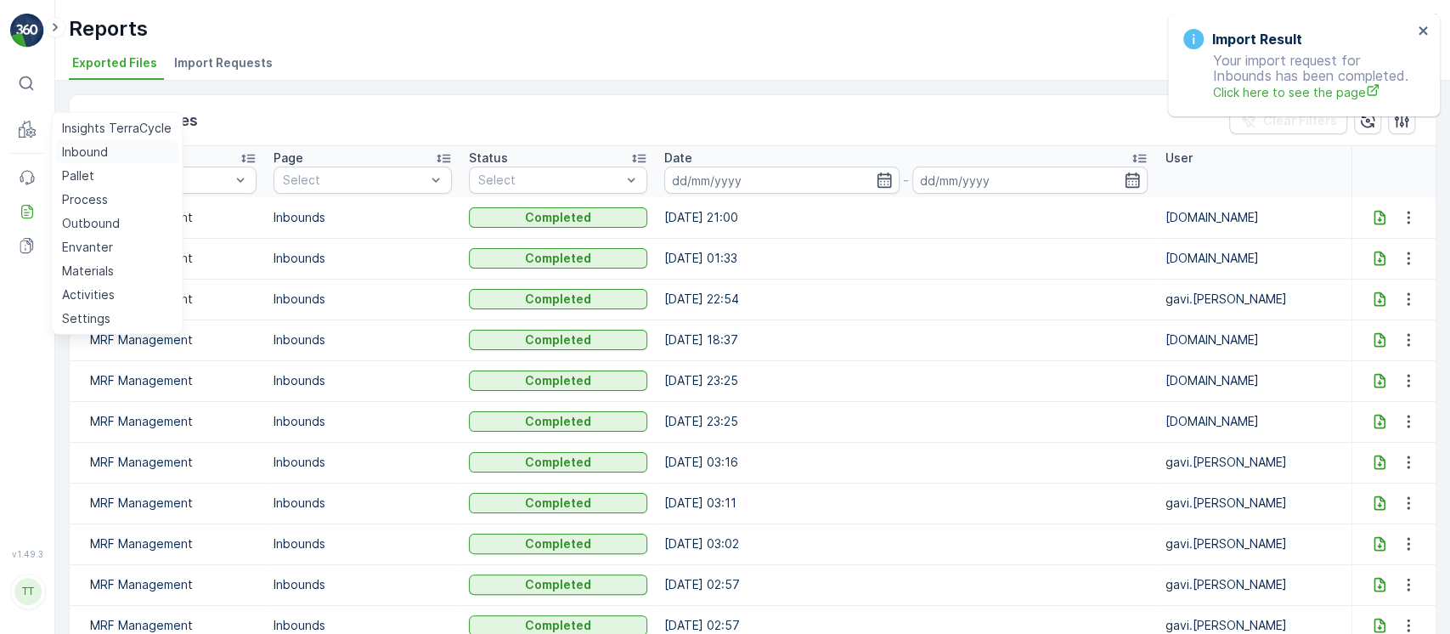
click at [80, 153] on p "Inbound" at bounding box center [85, 152] width 46 height 17
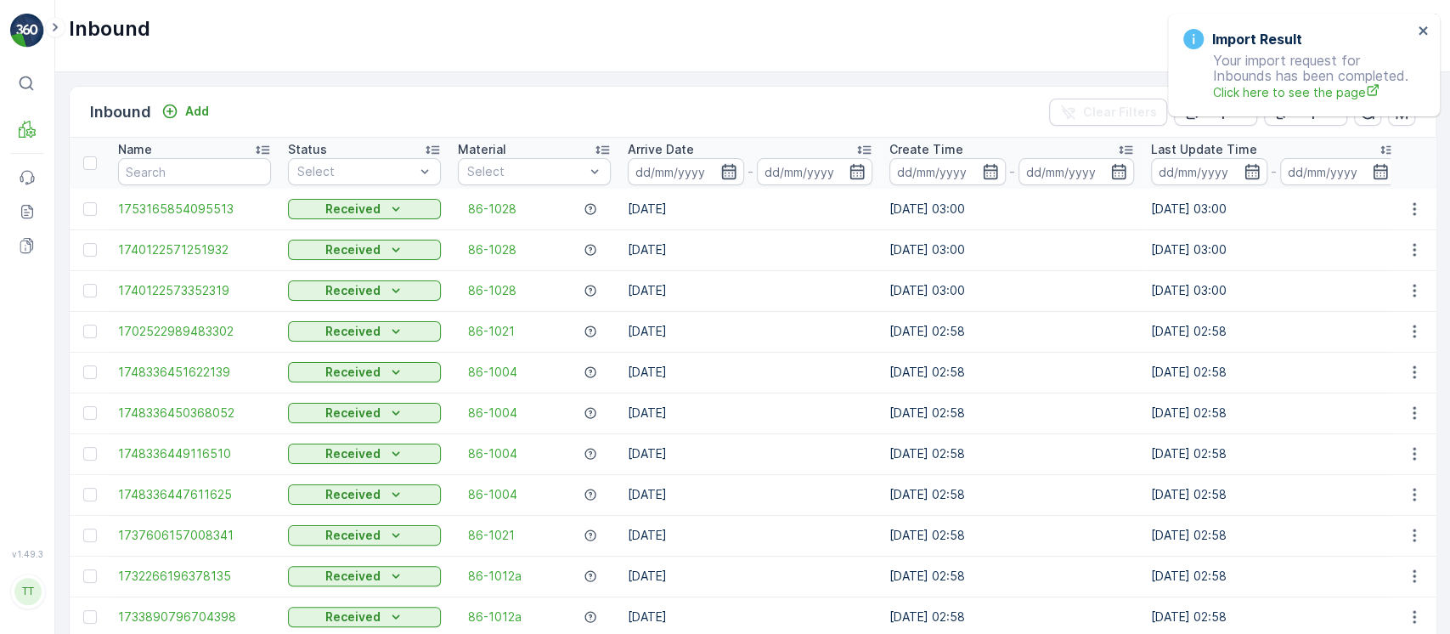
click at [723, 178] on icon "button" at bounding box center [728, 171] width 14 height 15
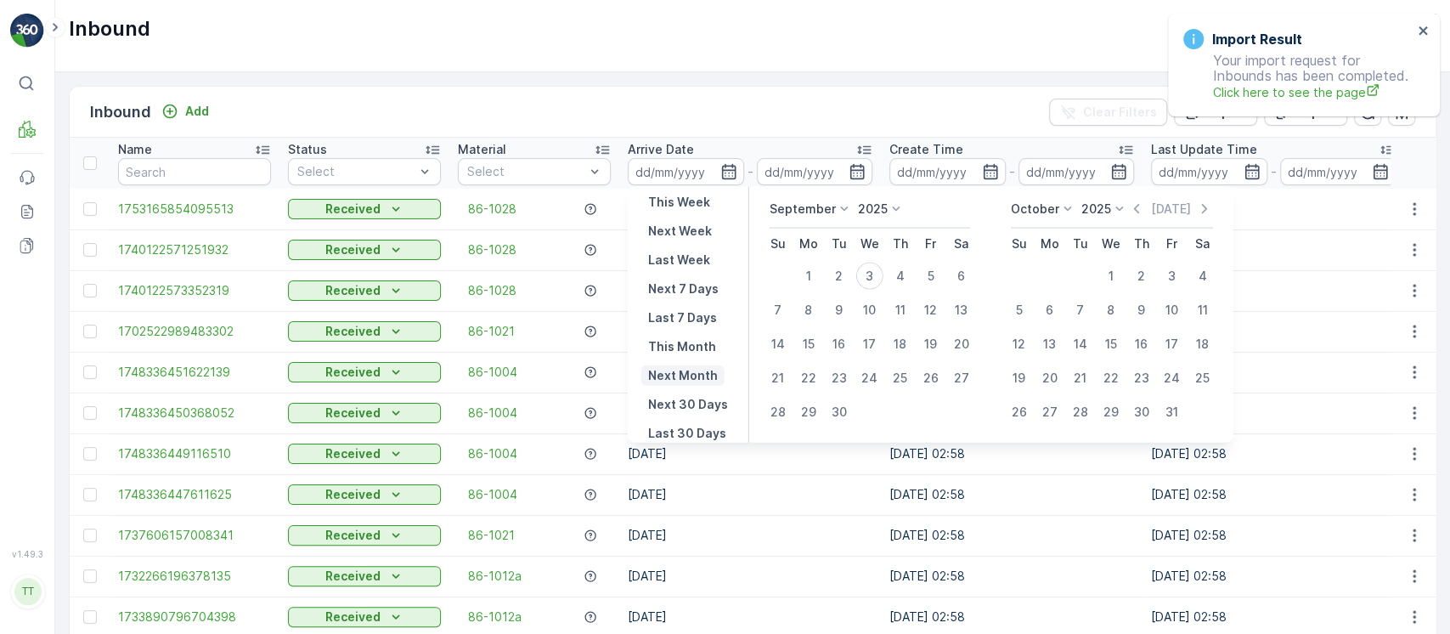
scroll to position [153, 0]
click at [694, 402] on p "This Year" at bounding box center [676, 404] width 57 height 17
type input "01.01.2025"
type input "31.12.2025"
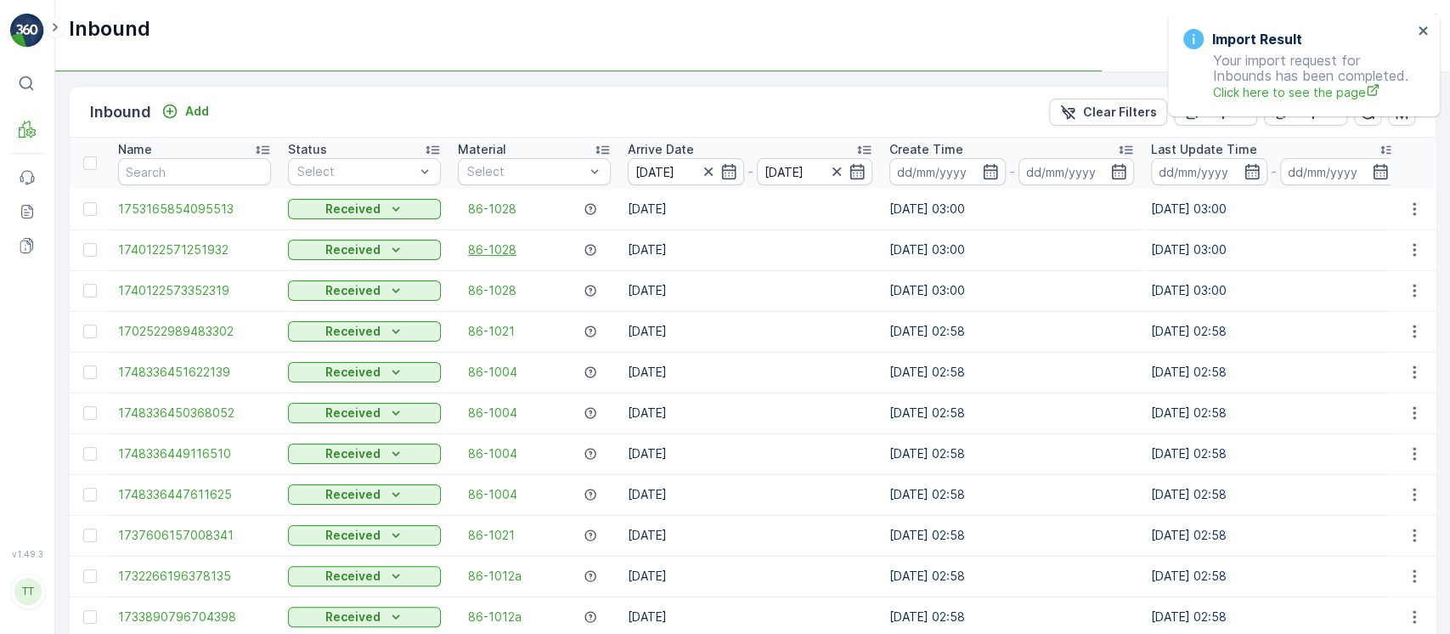
drag, startPoint x: 396, startPoint y: 147, endPoint x: 489, endPoint y: 253, distance: 141.4
click at [396, 146] on div "Status" at bounding box center [364, 149] width 153 height 17
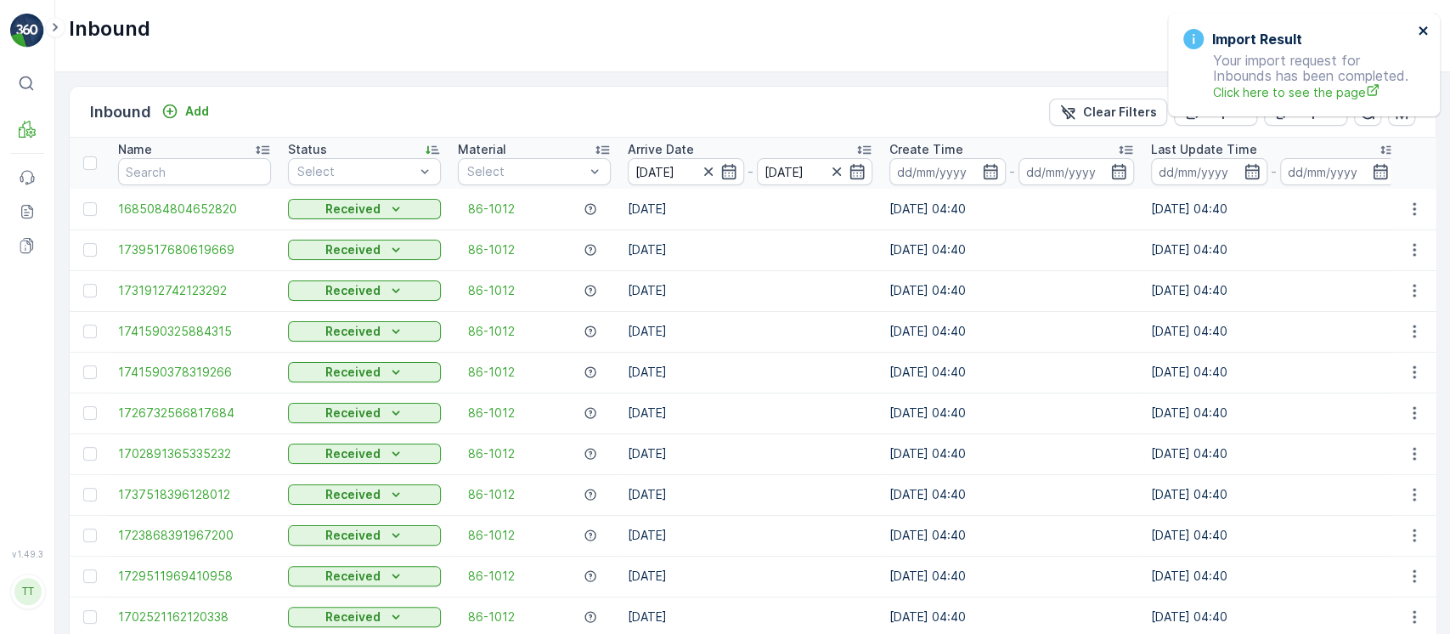
click at [1423, 36] on icon "close" at bounding box center [1424, 31] width 12 height 14
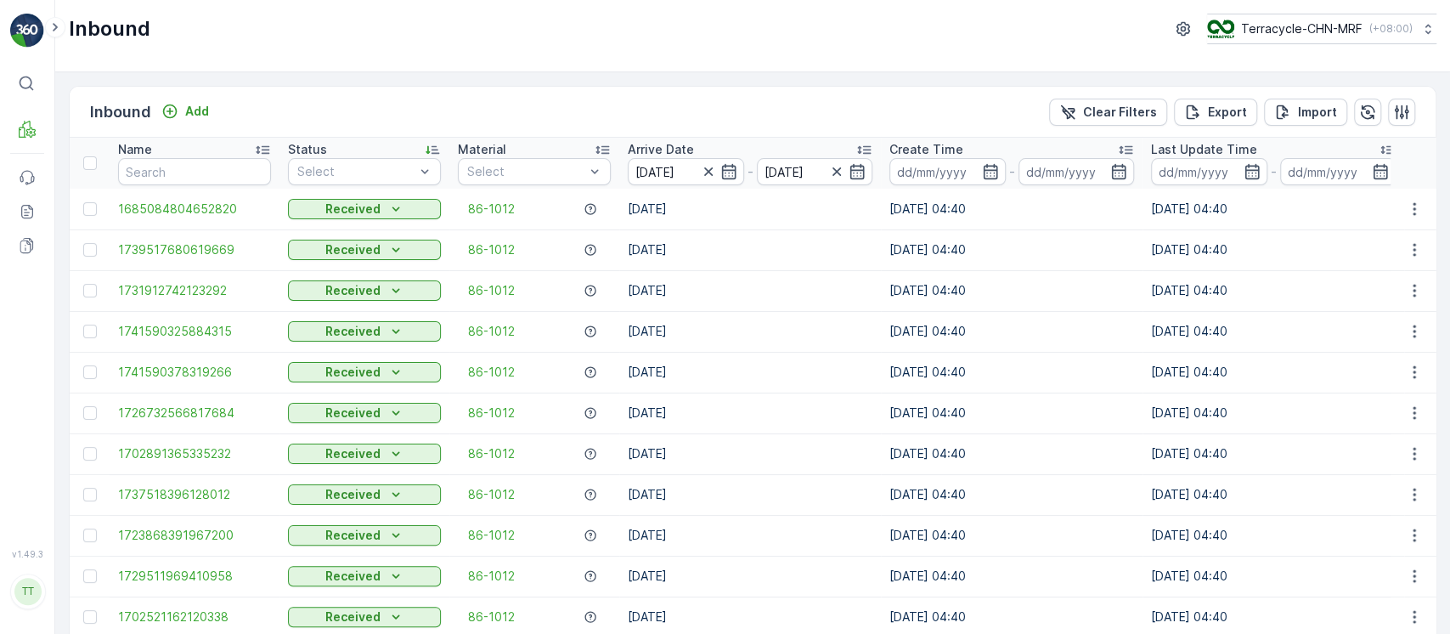
click at [328, 152] on div "Status" at bounding box center [364, 149] width 153 height 17
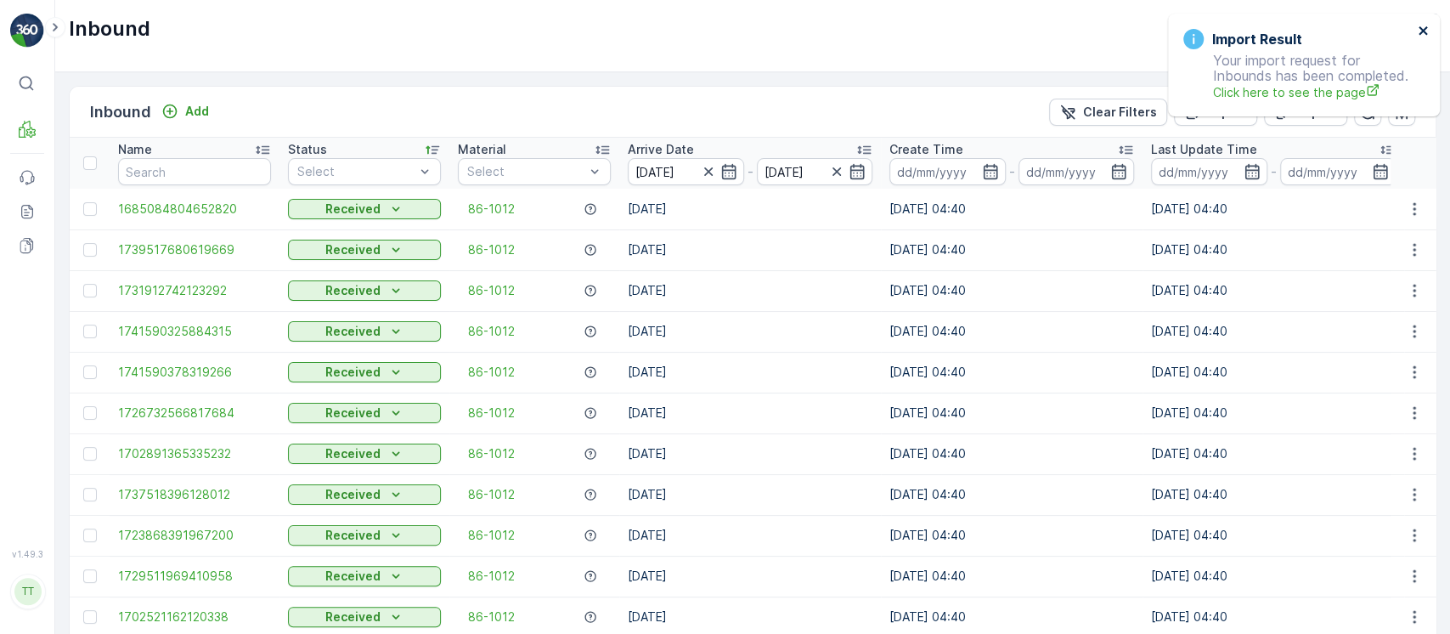
click at [1420, 31] on icon "close" at bounding box center [1424, 31] width 12 height 14
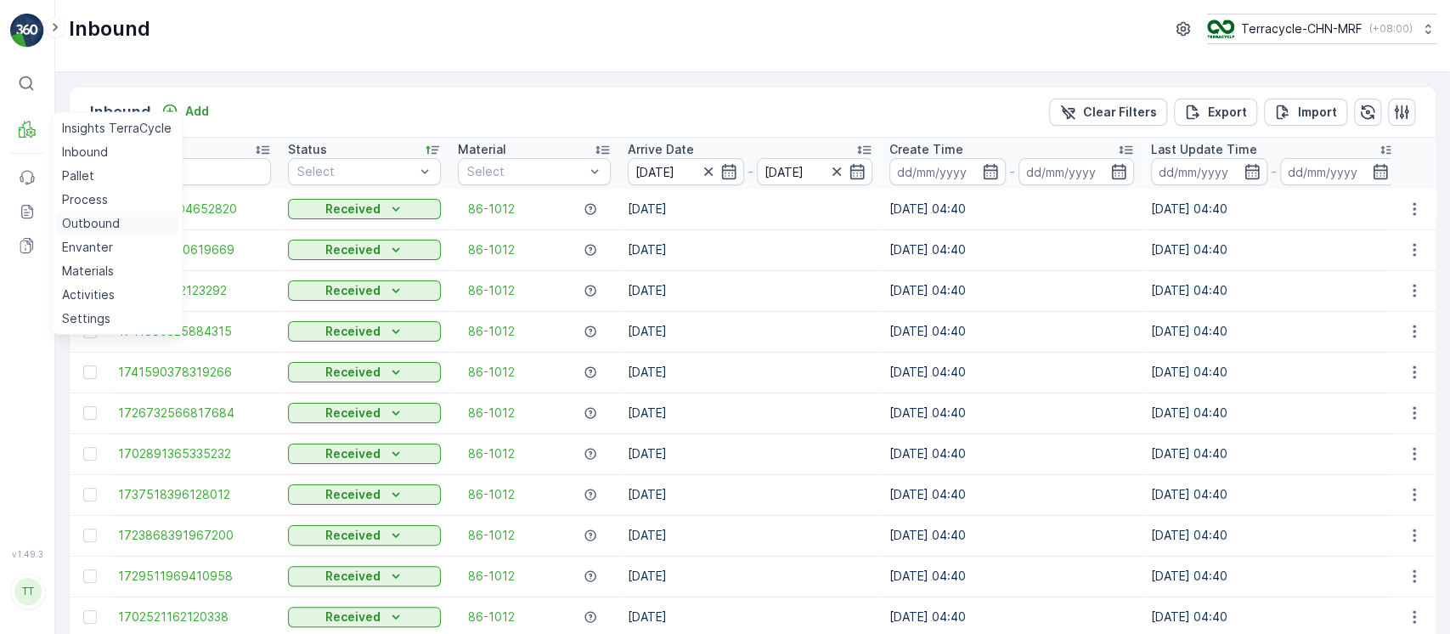
click at [98, 221] on p "Outbound" at bounding box center [91, 223] width 58 height 17
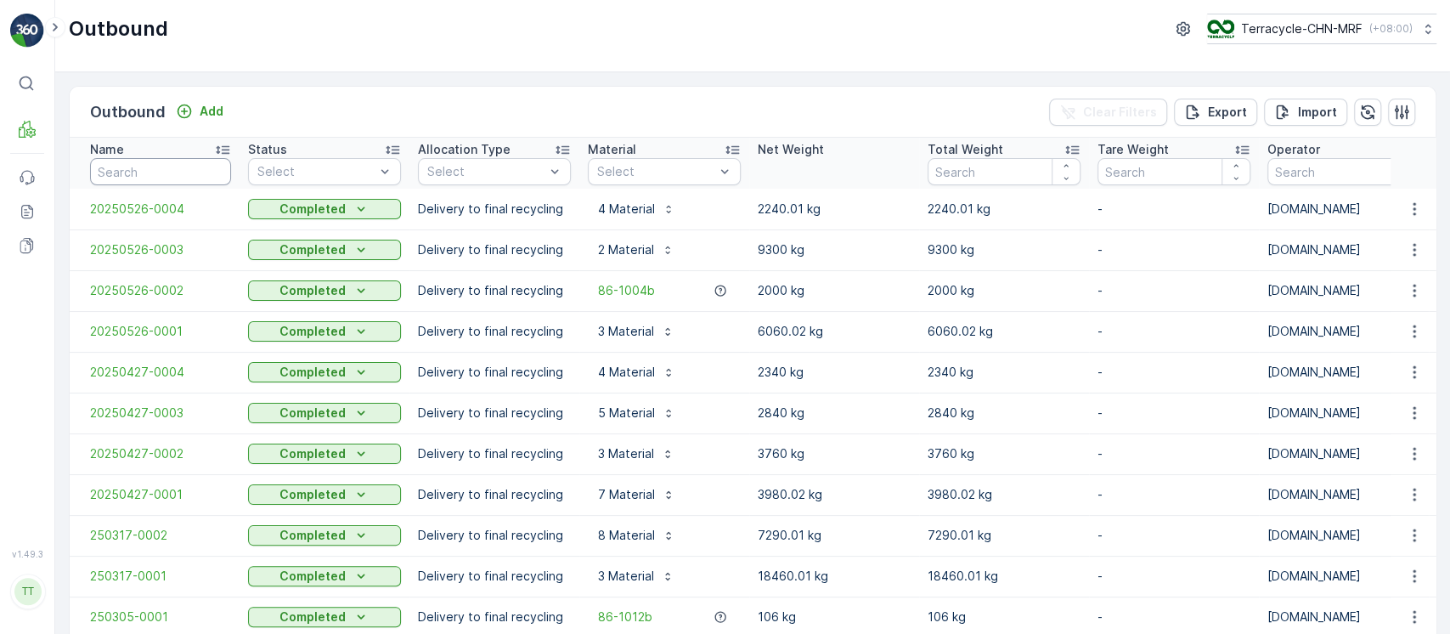
drag, startPoint x: 190, startPoint y: 169, endPoint x: 206, endPoint y: 187, distance: 23.5
click at [188, 170] on input "text" at bounding box center [160, 171] width 141 height 27
paste input "20250526-0004"
type input "20250526-0004"
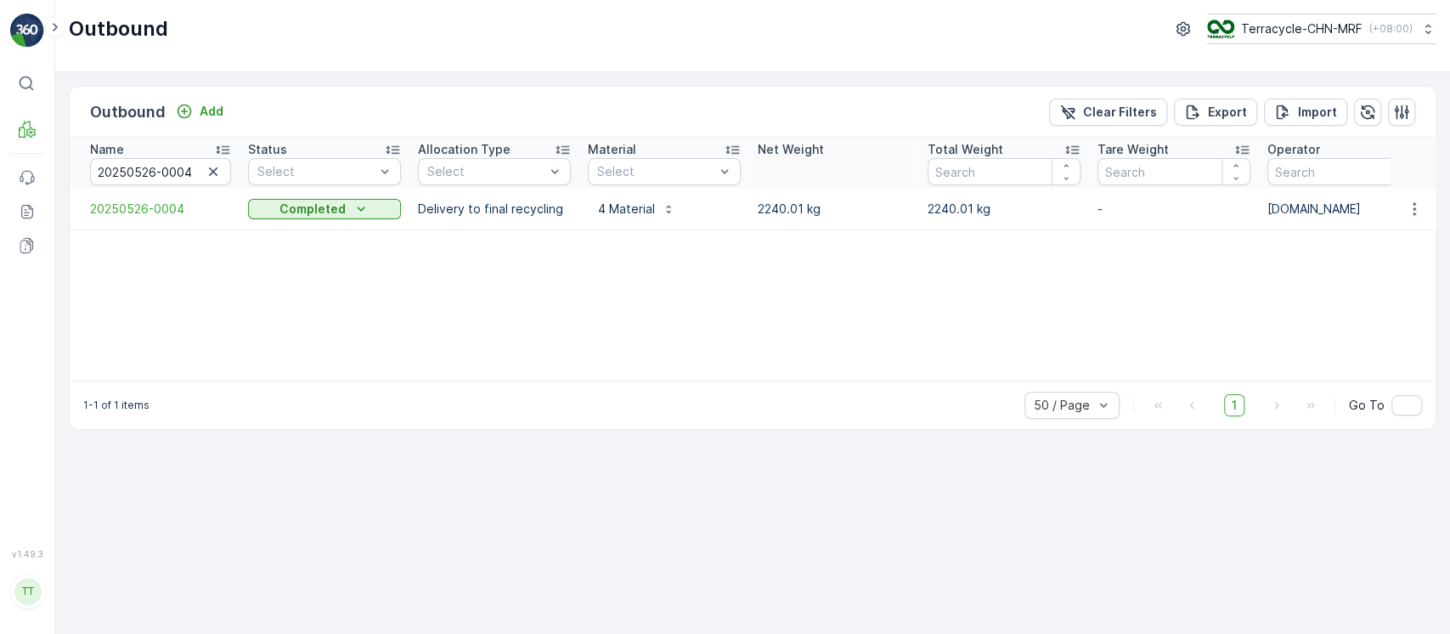
click at [1401, 219] on td at bounding box center [1413, 209] width 46 height 41
drag, startPoint x: 161, startPoint y: 194, endPoint x: 161, endPoint y: 206, distance: 11.9
click at [161, 200] on td "20250526-0004" at bounding box center [155, 209] width 170 height 41
click at [161, 206] on span "20250526-0004" at bounding box center [160, 208] width 141 height 17
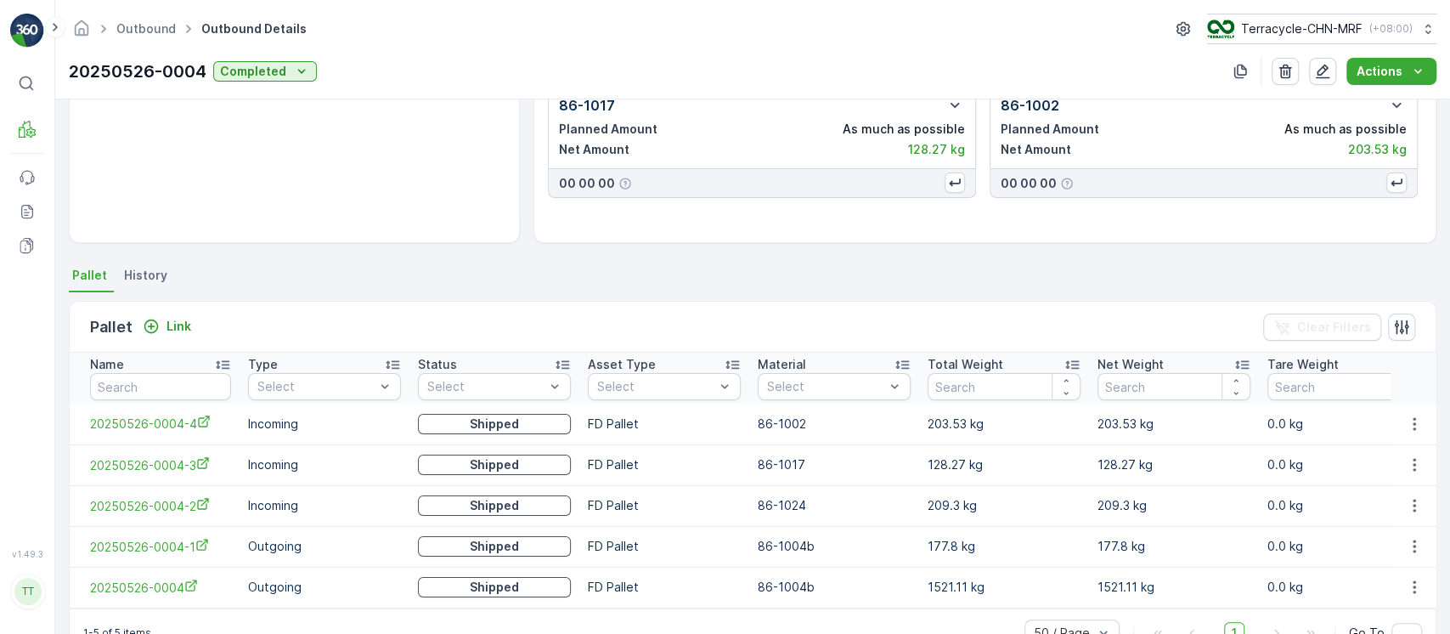
scroll to position [262, 0]
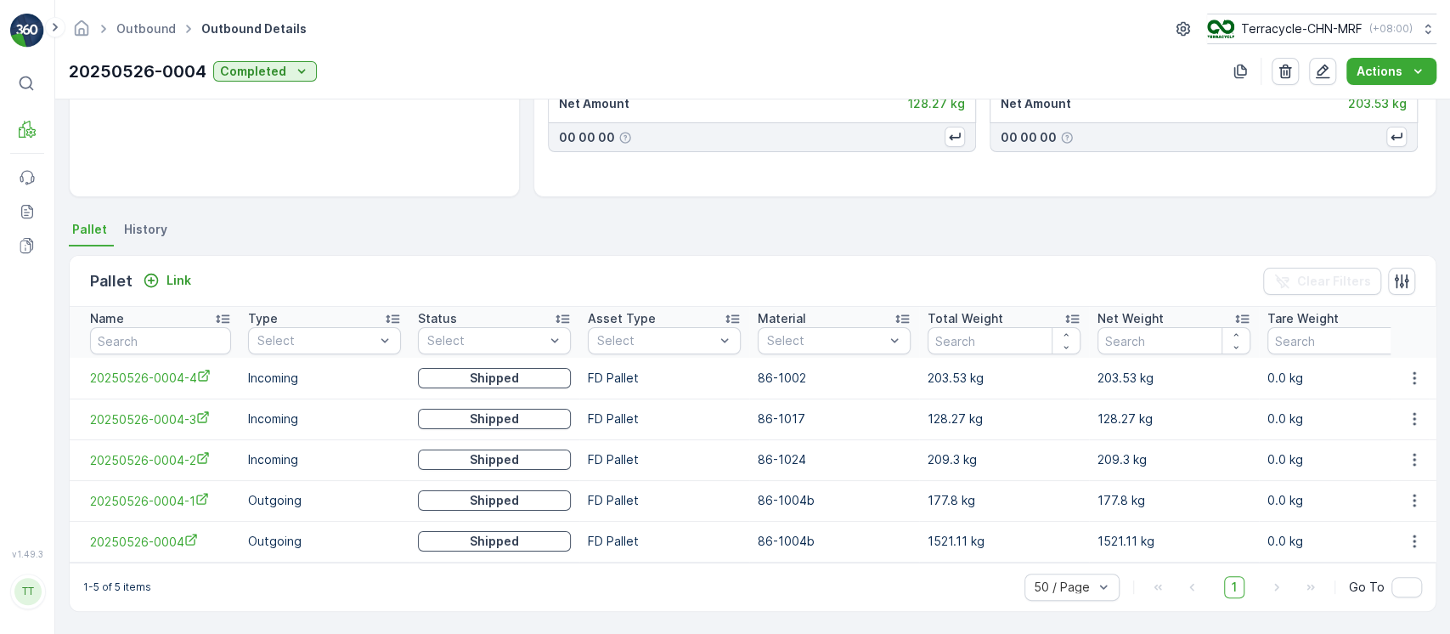
click at [846, 313] on div "Material" at bounding box center [834, 318] width 153 height 17
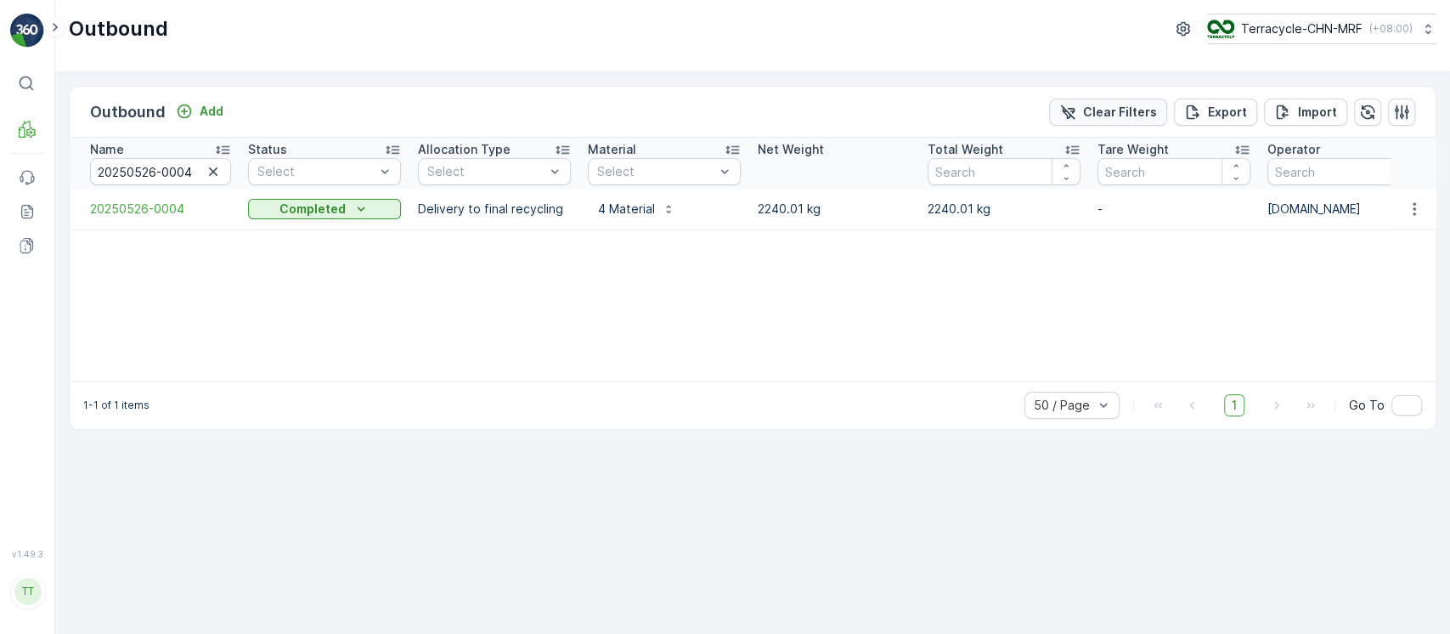
click at [1167, 115] on button "Clear Filters" at bounding box center [1108, 112] width 118 height 27
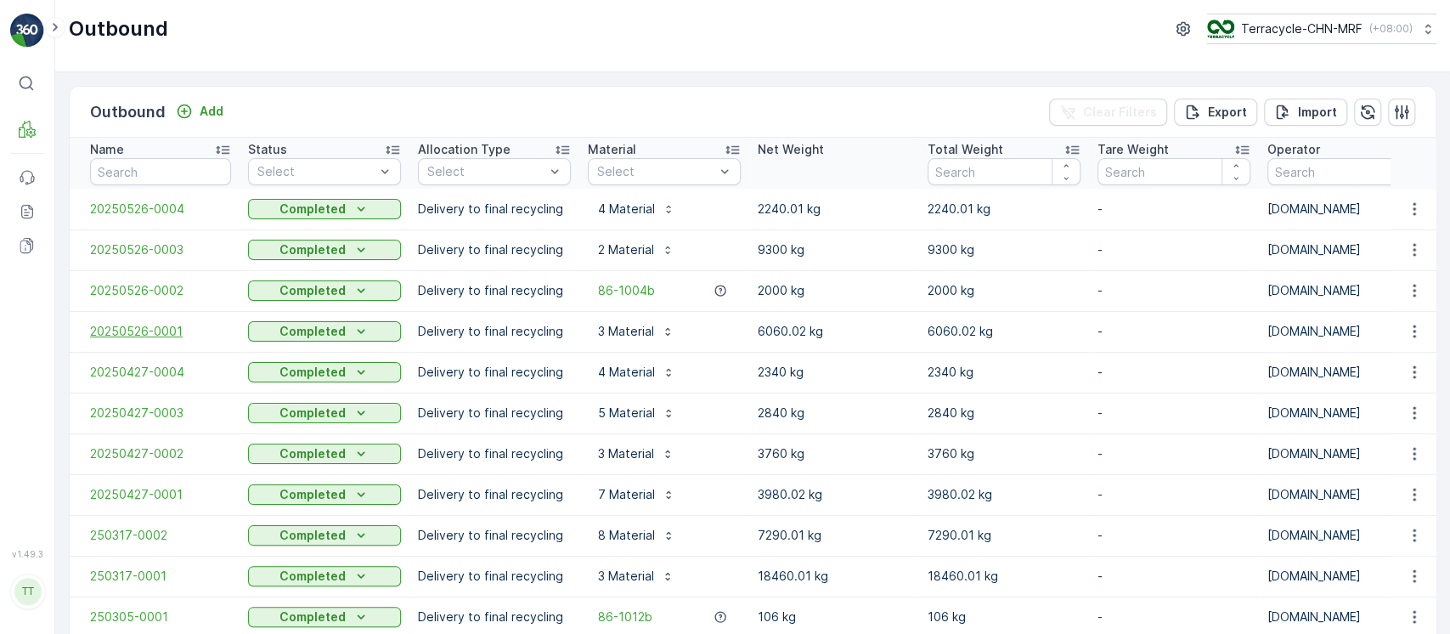
click at [178, 330] on span "20250526-0001" at bounding box center [160, 331] width 141 height 17
click at [1257, 31] on p "Terracycle-CHN-MRF" at bounding box center [1300, 28] width 121 height 17
type input "8"
click at [1266, 119] on span "America/Chicago (-05:00)" at bounding box center [1313, 120] width 193 height 14
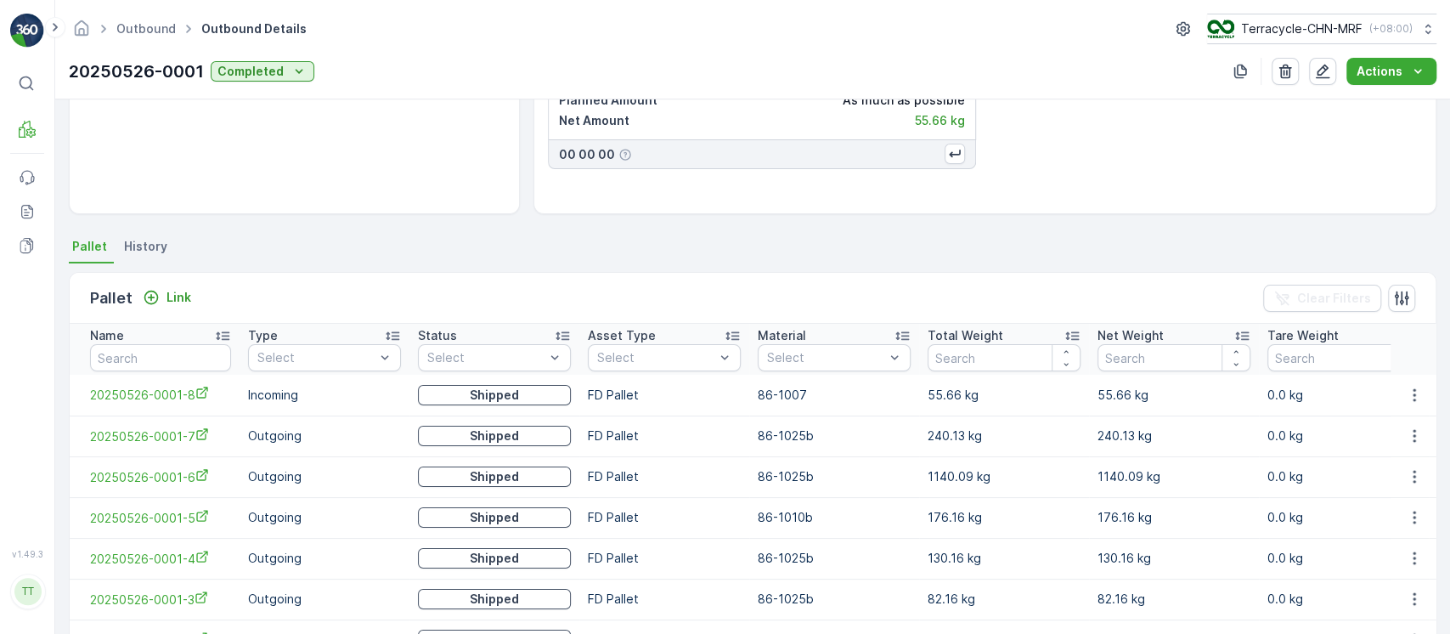
scroll to position [340, 0]
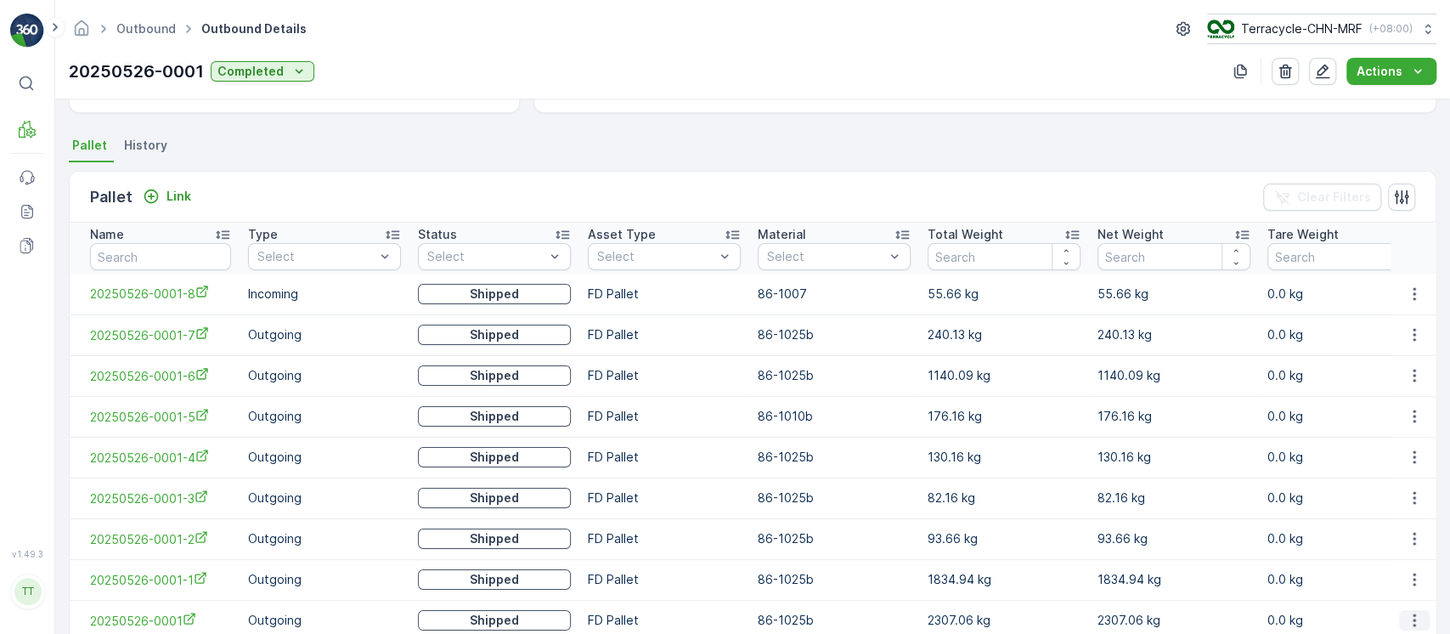
click at [1414, 612] on icon "button" at bounding box center [1414, 620] width 17 height 17
click at [1409, 595] on span "Unlink Pallet" at bounding box center [1378, 594] width 69 height 17
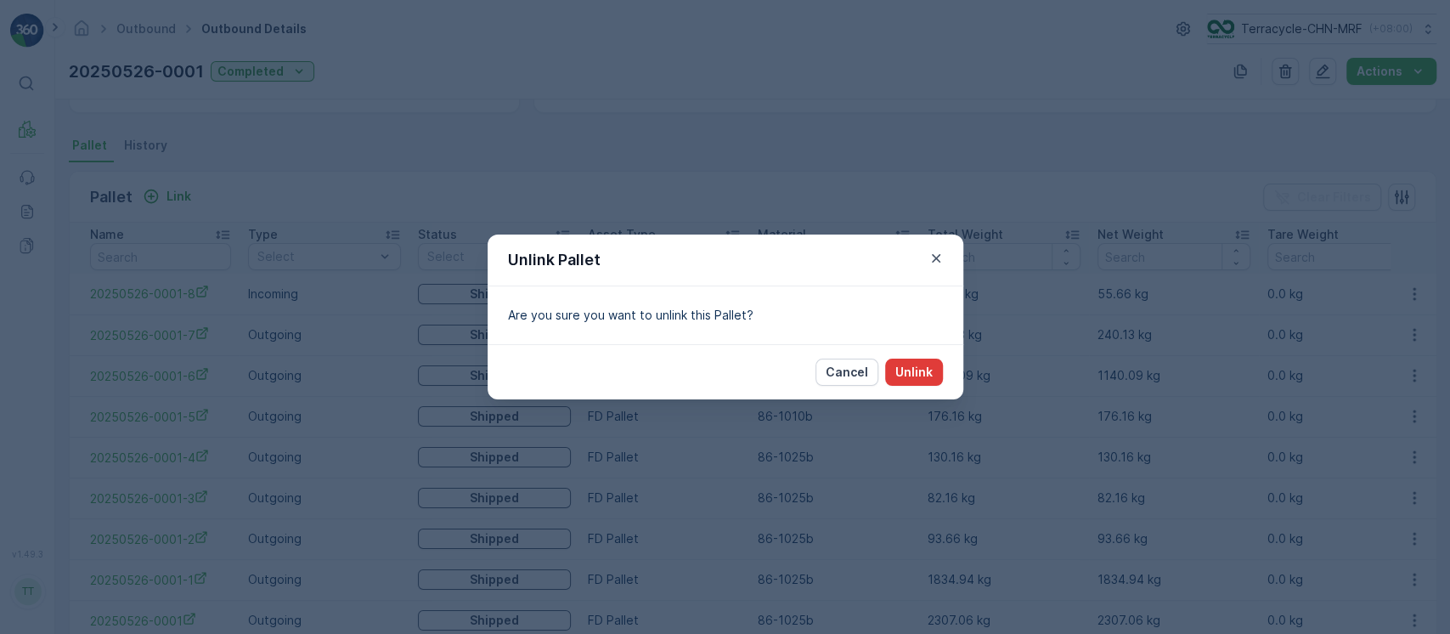
click at [916, 375] on p "Unlink" at bounding box center [913, 372] width 37 height 17
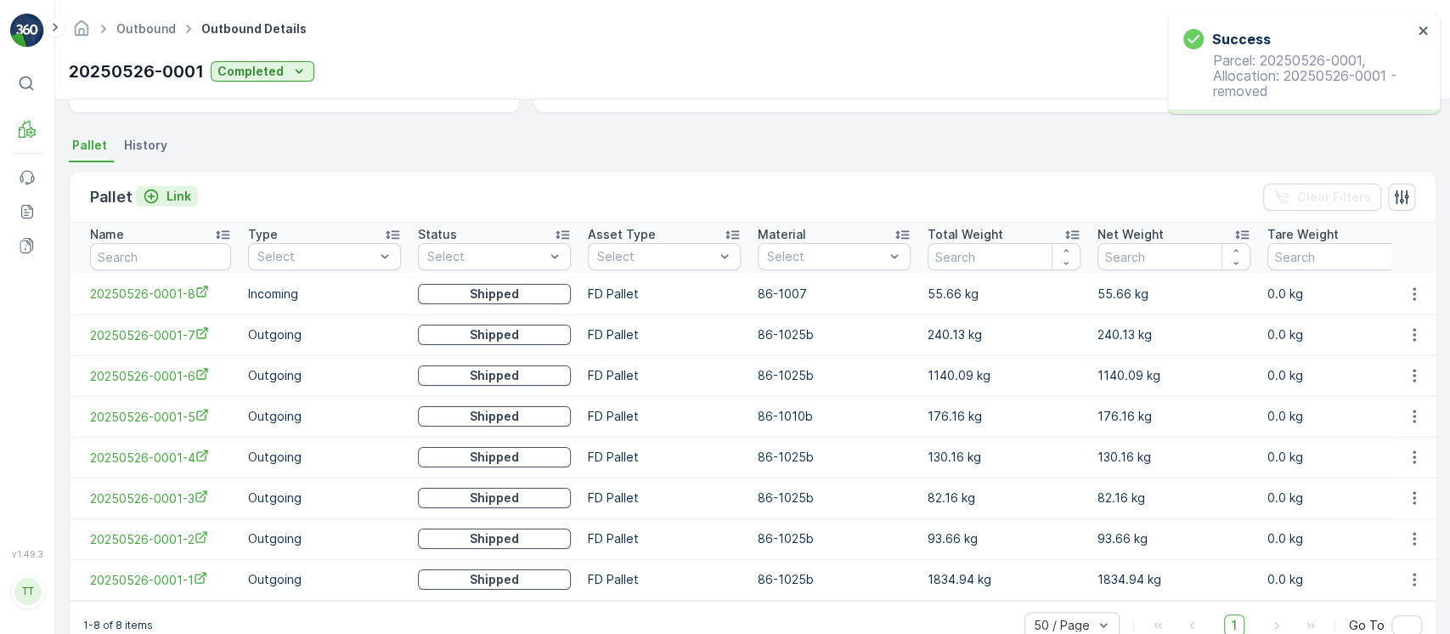
click at [192, 195] on button "Link" at bounding box center [167, 196] width 62 height 20
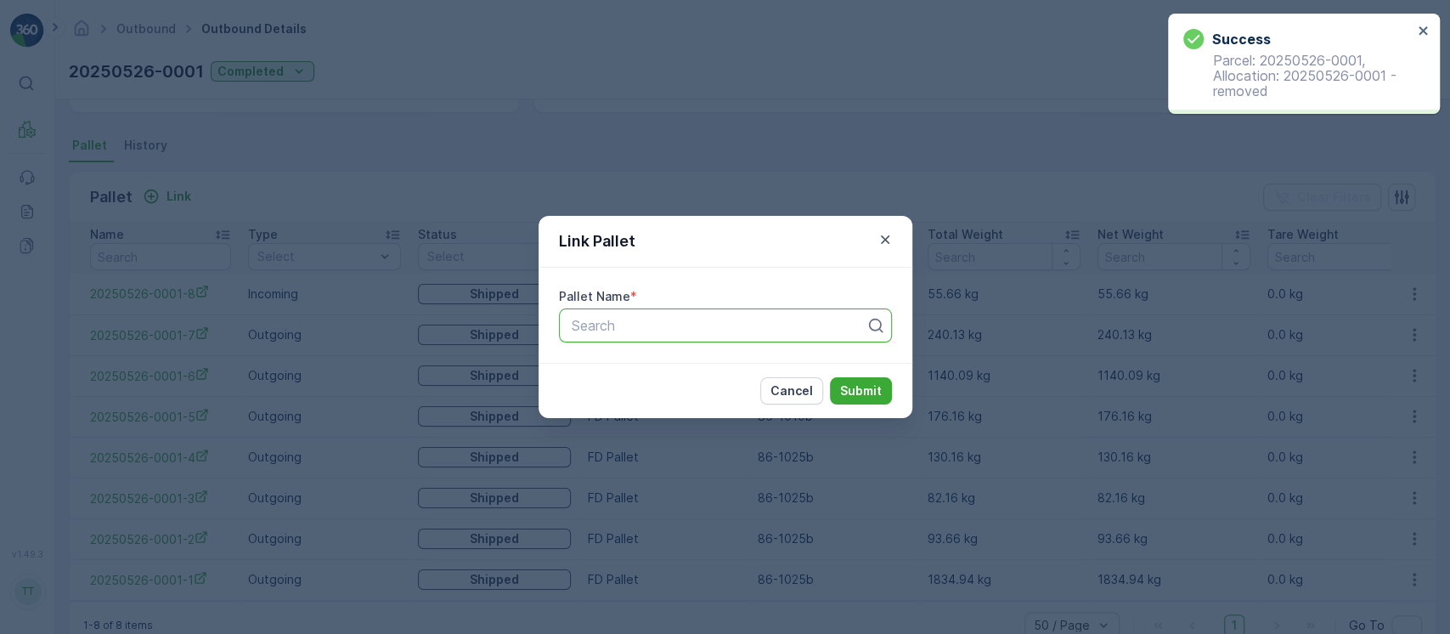
click at [697, 329] on div at bounding box center [718, 325] width 297 height 15
paste input "20250526-0001"
type input "20250526-0001"
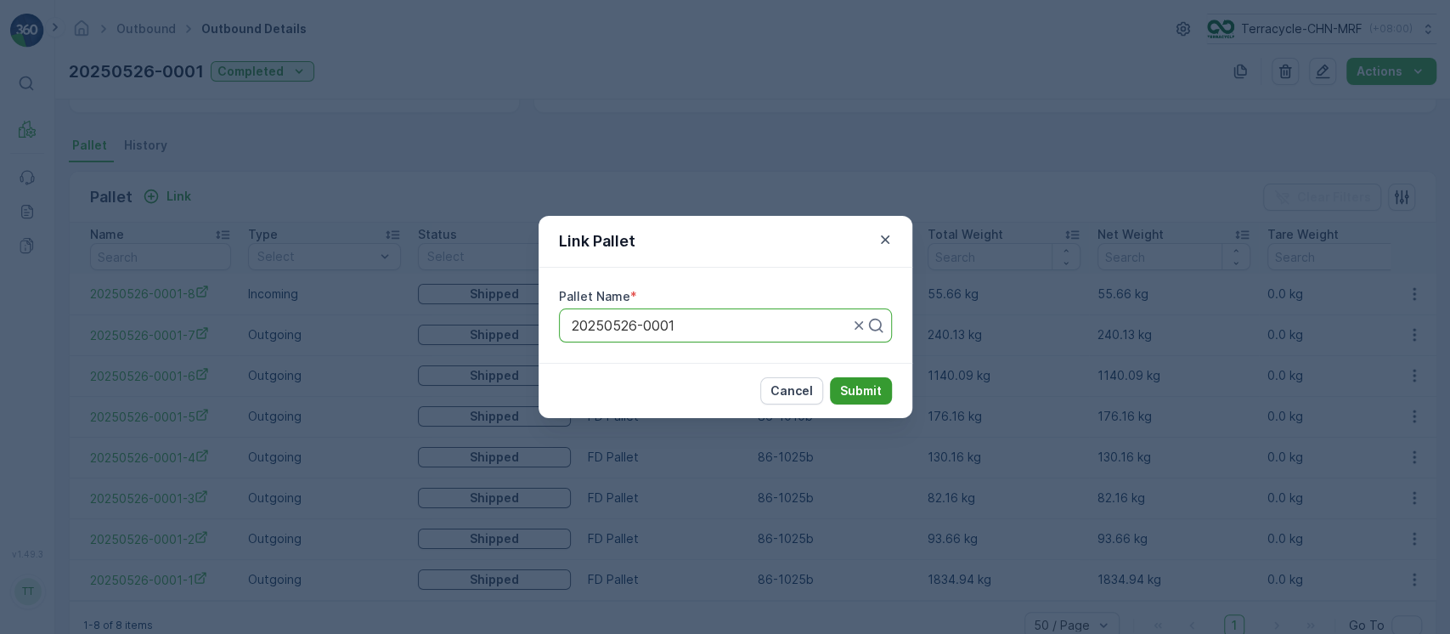
click at [879, 398] on button "Submit" at bounding box center [861, 390] width 62 height 27
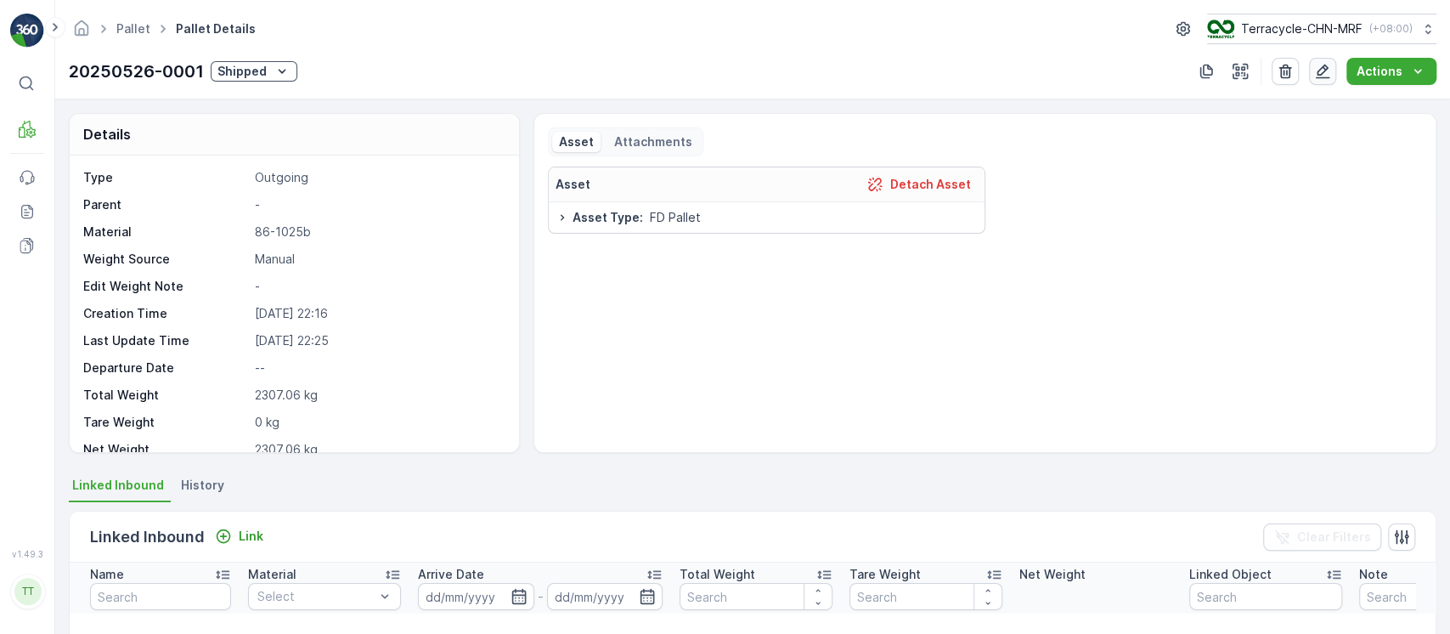
click at [1327, 73] on icon "button" at bounding box center [1322, 71] width 17 height 17
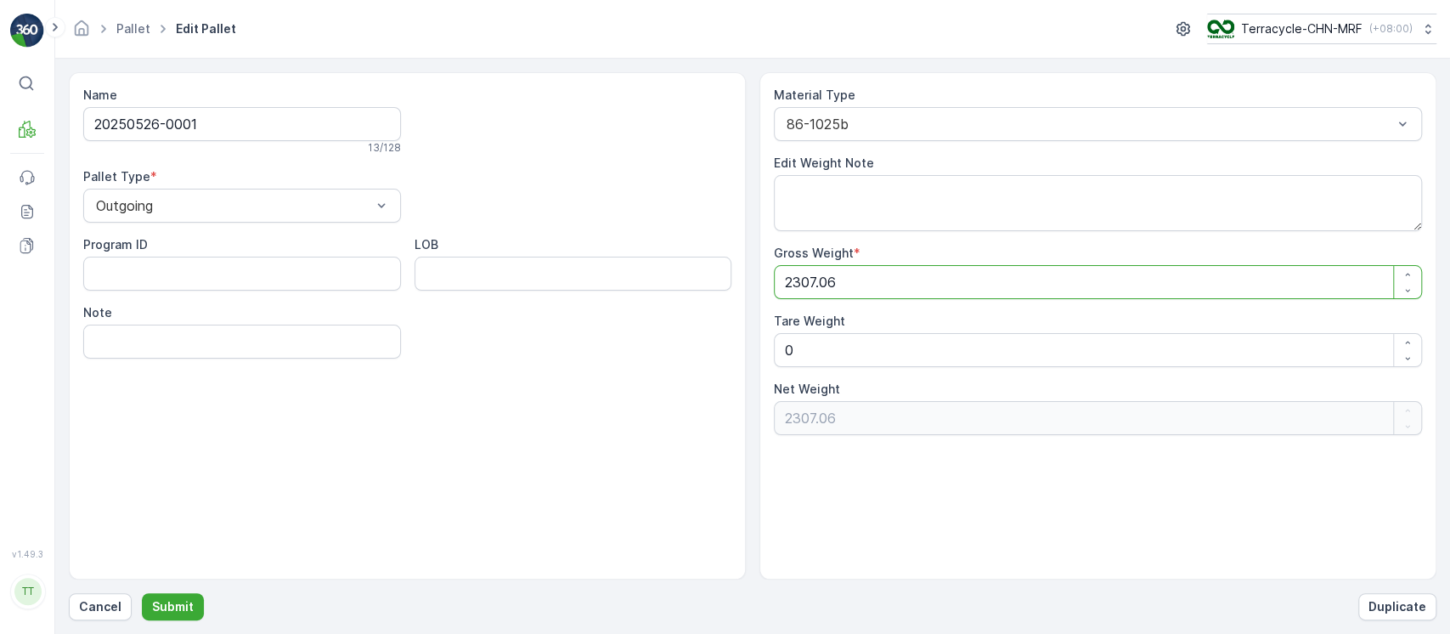
drag, startPoint x: 876, startPoint y: 288, endPoint x: 455, endPoint y: 303, distance: 420.7
click at [461, 302] on div "Name 20250526-0001 13 / 128 Pallet Type * Outgoing Program ID LOB Note Material…" at bounding box center [752, 325] width 1367 height 507
paste Weight "4"
type Weight "2307.04"
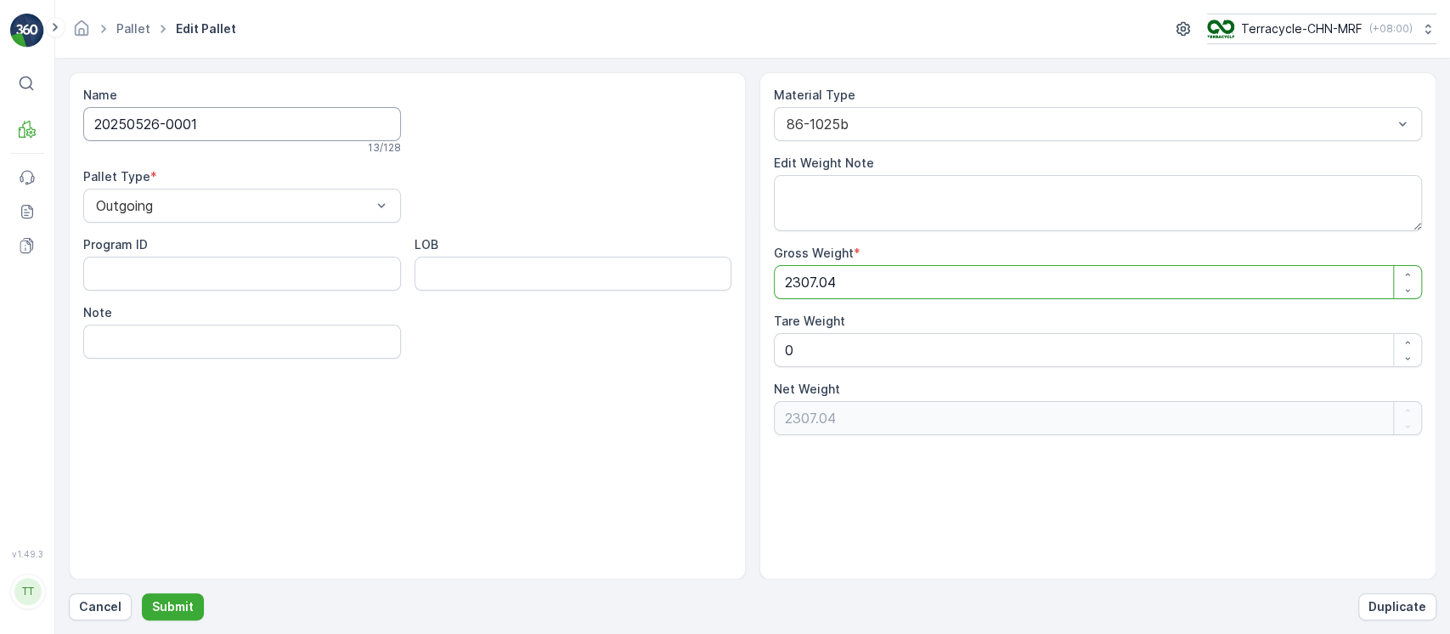
type Weight "2307.04"
drag, startPoint x: 280, startPoint y: 128, endPoint x: 0, endPoint y: 156, distance: 281.7
click at [0, 155] on div "⌘B MRF Events Reports Documents v 1.49.3 TT TC.GLOBAL clemence.vasseur@terracyc…" at bounding box center [725, 317] width 1450 height 634
click at [168, 598] on p "Submit" at bounding box center [173, 606] width 42 height 17
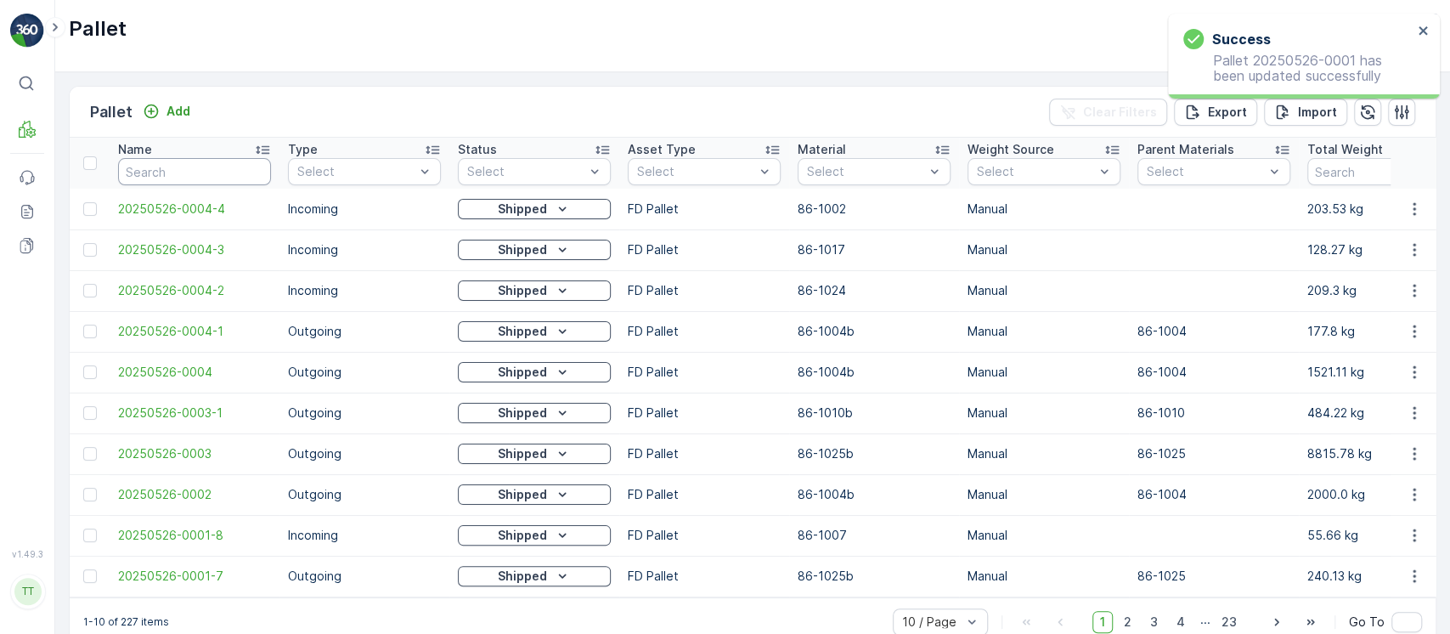
click at [256, 180] on input "text" at bounding box center [194, 171] width 153 height 27
paste input "20250526-0001"
type input "20250526-0001"
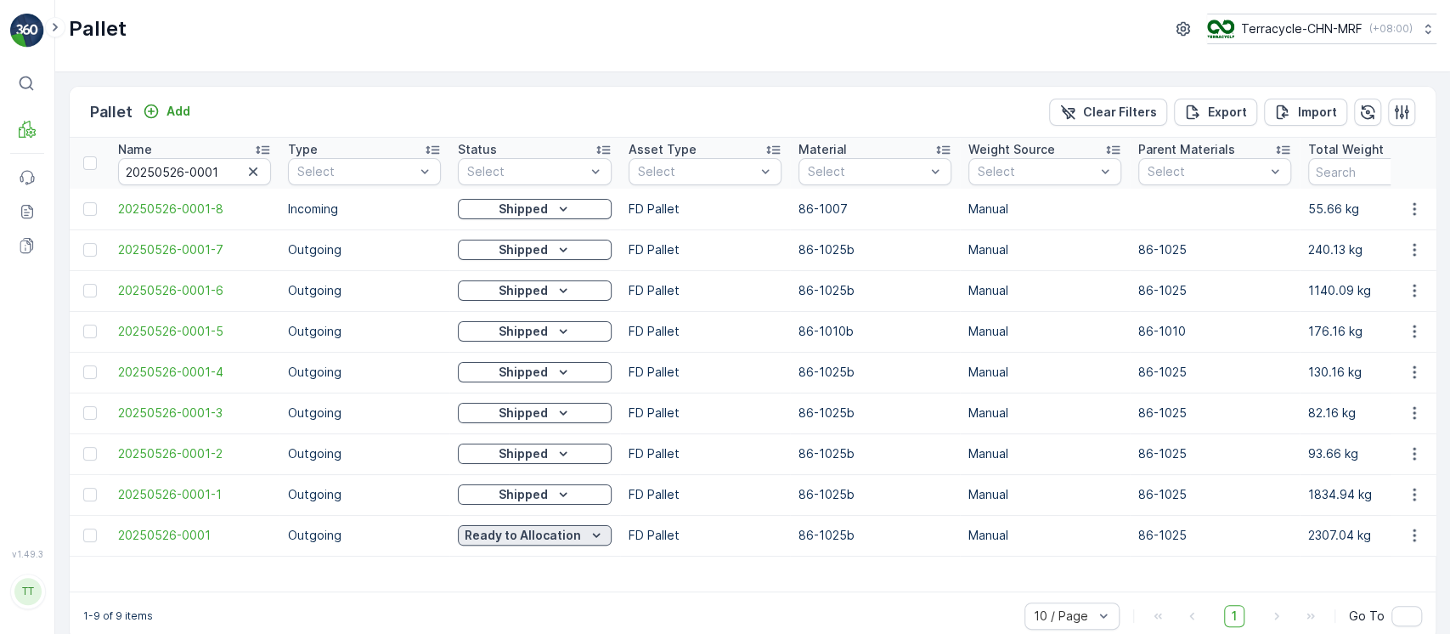
click at [536, 540] on p "Ready to Allocation" at bounding box center [523, 535] width 116 height 17
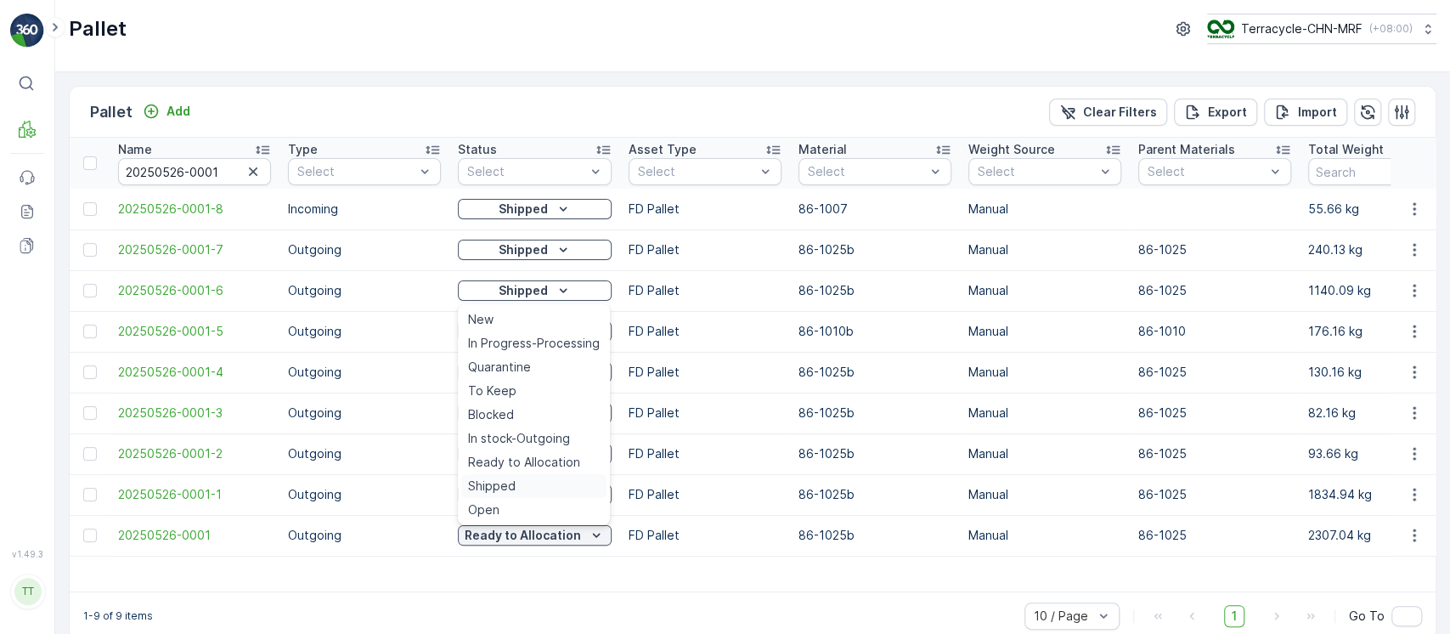
click at [506, 476] on div "Shipped" at bounding box center [533, 486] width 145 height 24
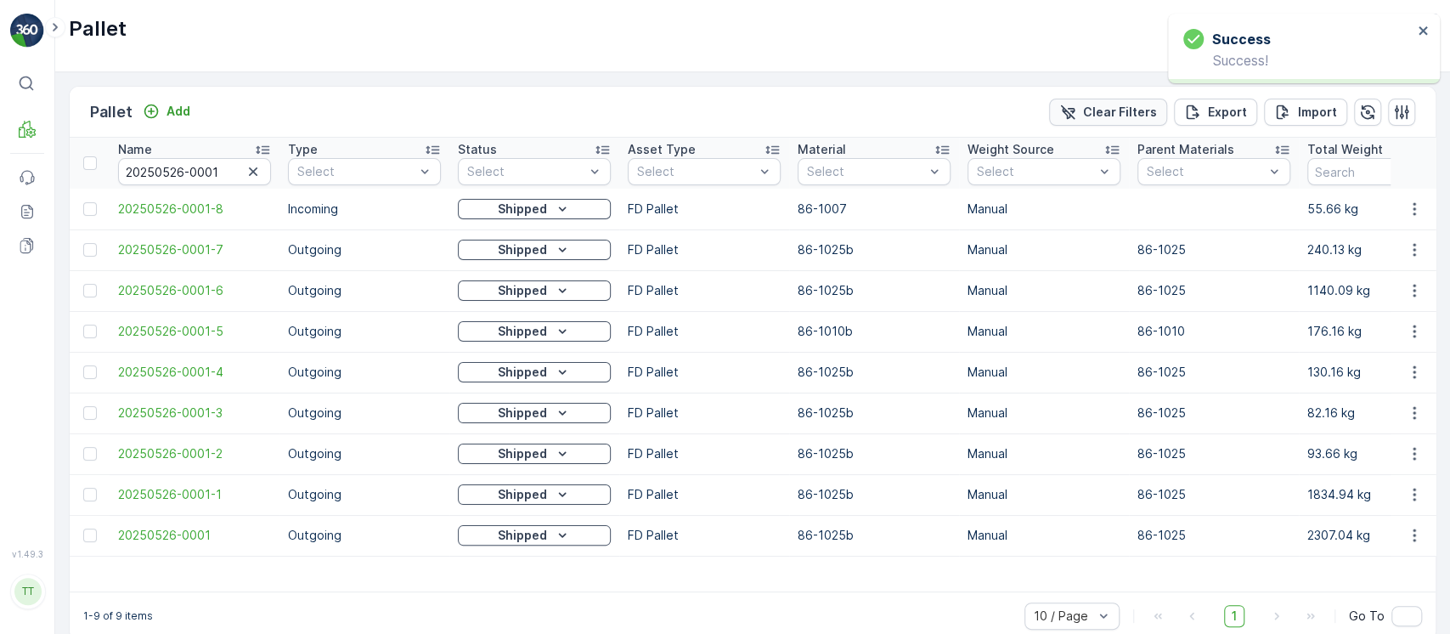
click at [1094, 122] on button "Clear Filters" at bounding box center [1108, 112] width 118 height 27
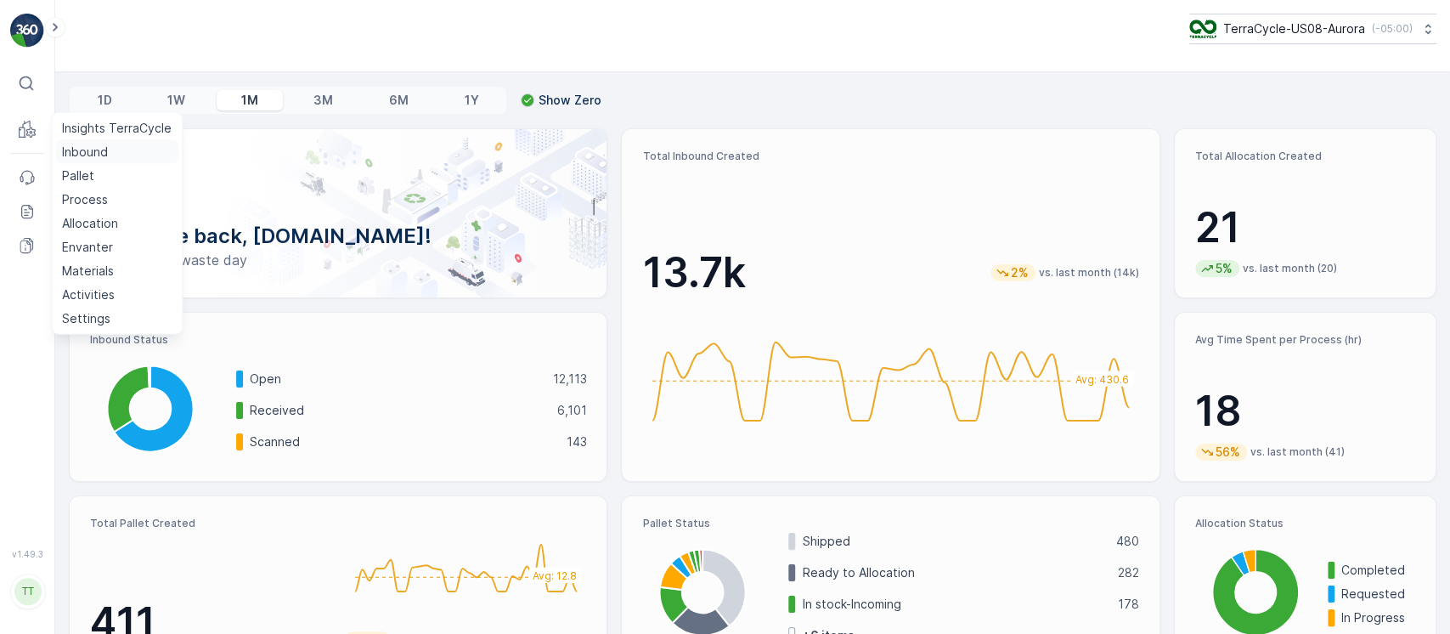
click at [60, 152] on link "Inbound" at bounding box center [116, 152] width 123 height 24
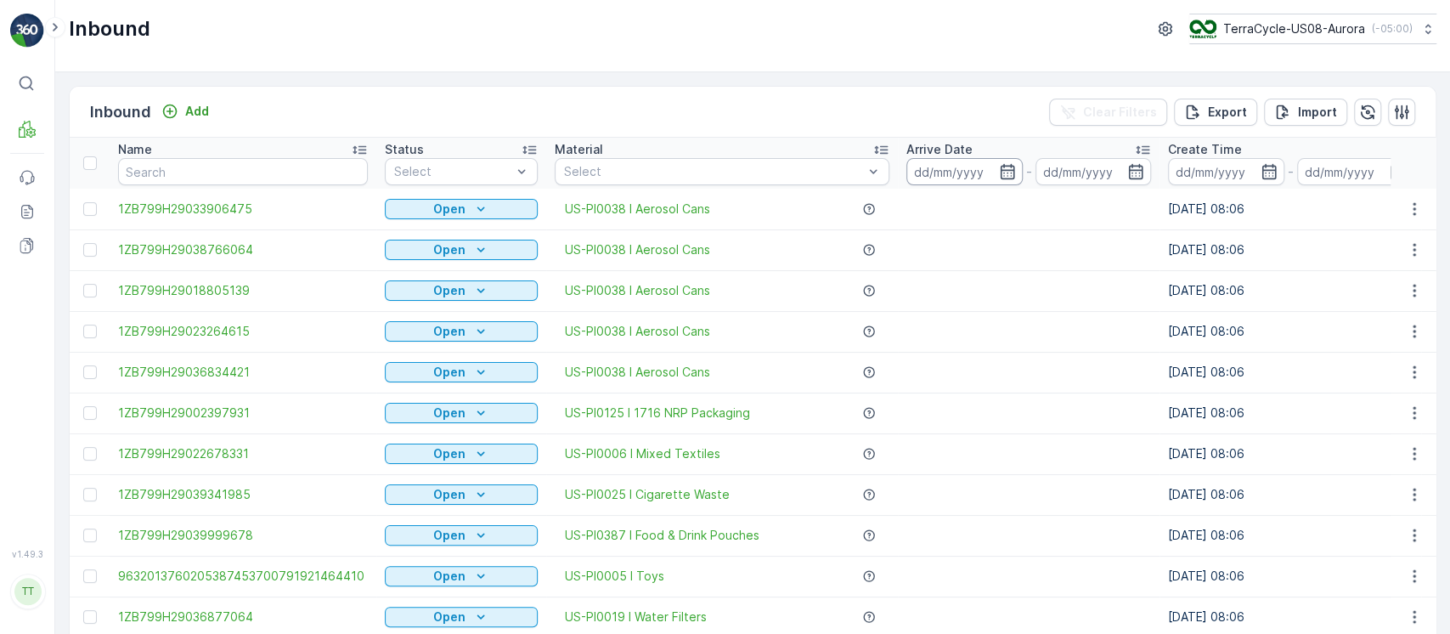
click at [969, 170] on input at bounding box center [964, 171] width 116 height 27
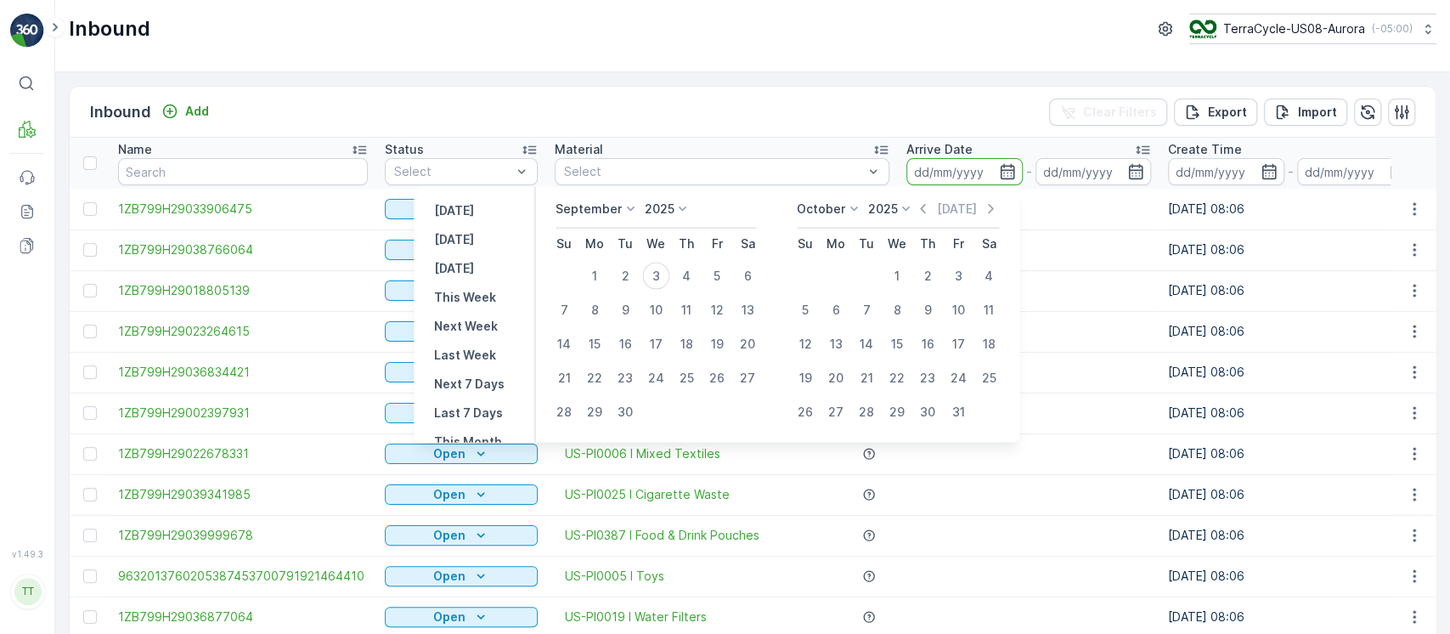
click at [501, 211] on div "[DATE] [DATE] [DATE] This Week Next Week Last Week Next 7 Days Last 7 Days This…" at bounding box center [474, 315] width 121 height 256
click at [473, 210] on p "[DATE]" at bounding box center [454, 210] width 40 height 17
type input "[DATE]"
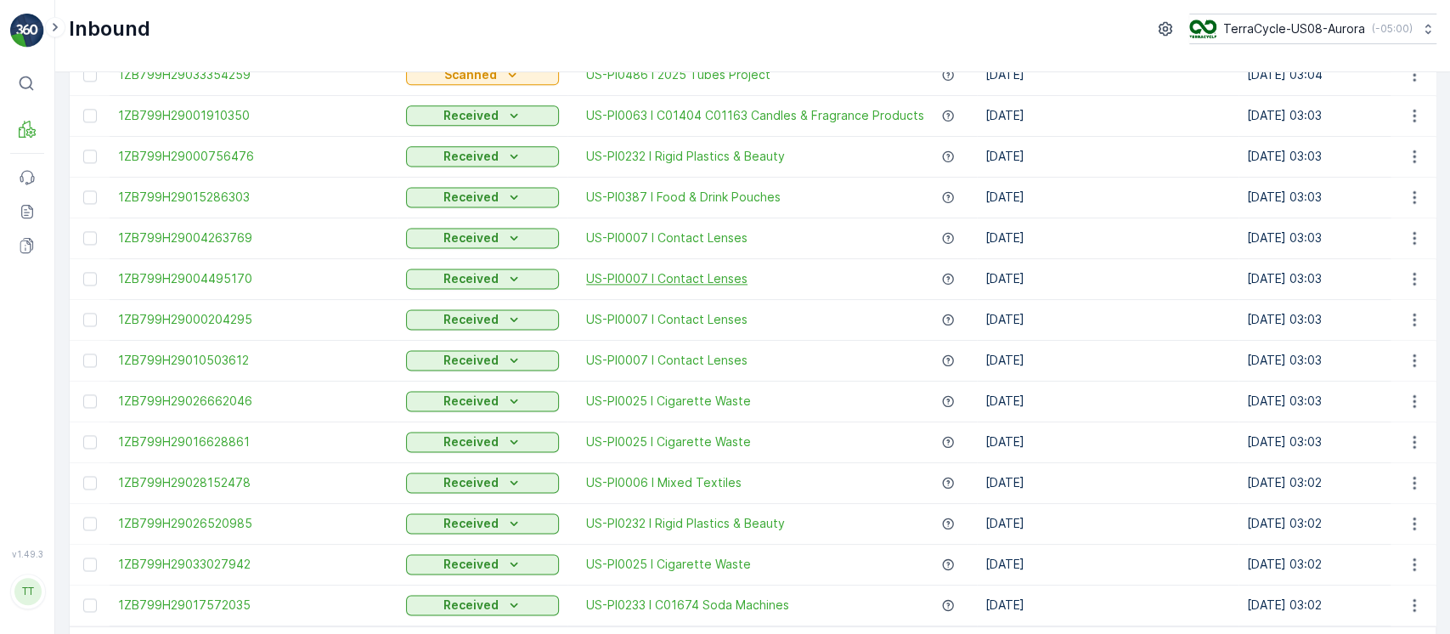
scroll to position [1665, 0]
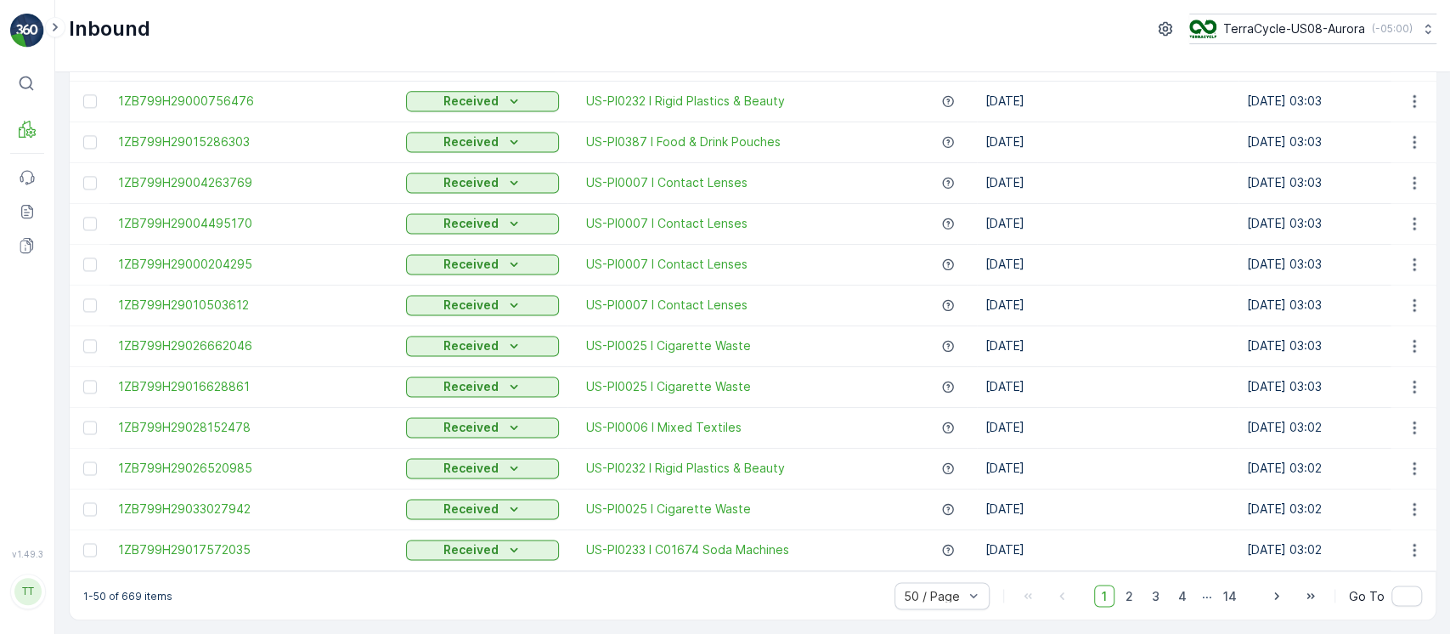
click at [135, 591] on p "1-50 of 669 items" at bounding box center [127, 596] width 89 height 14
copy p "669"
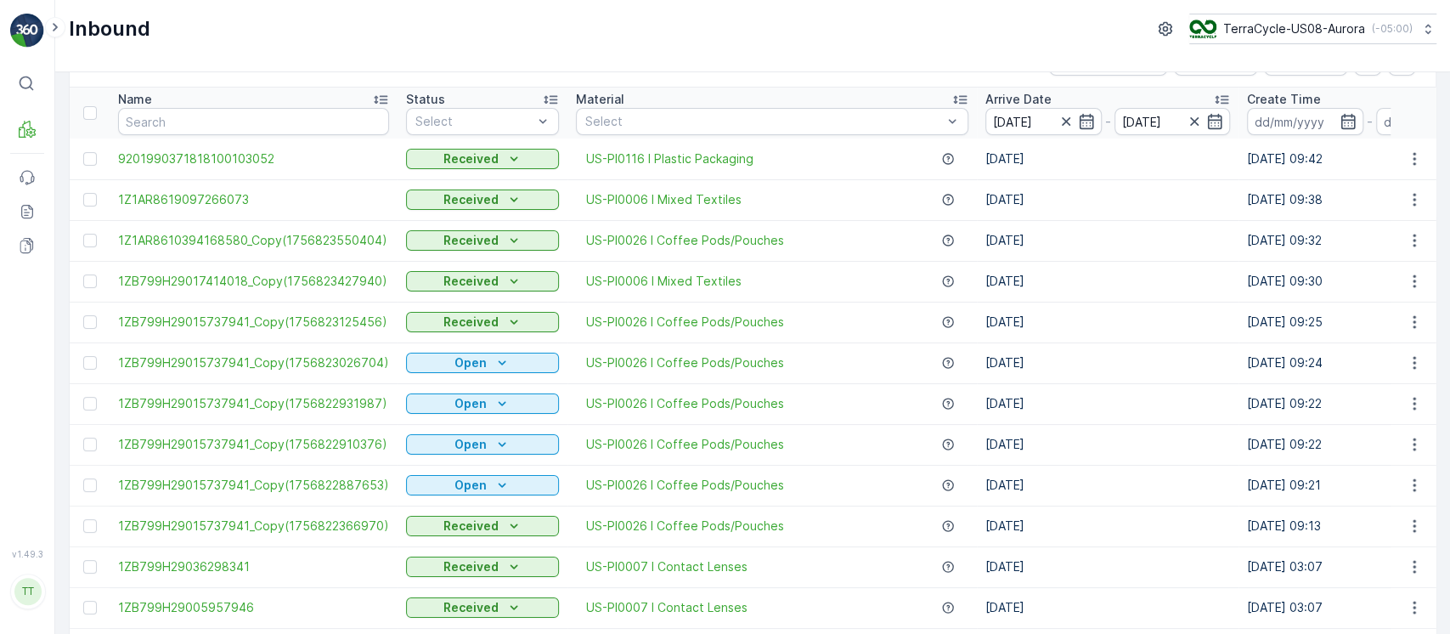
scroll to position [0, 0]
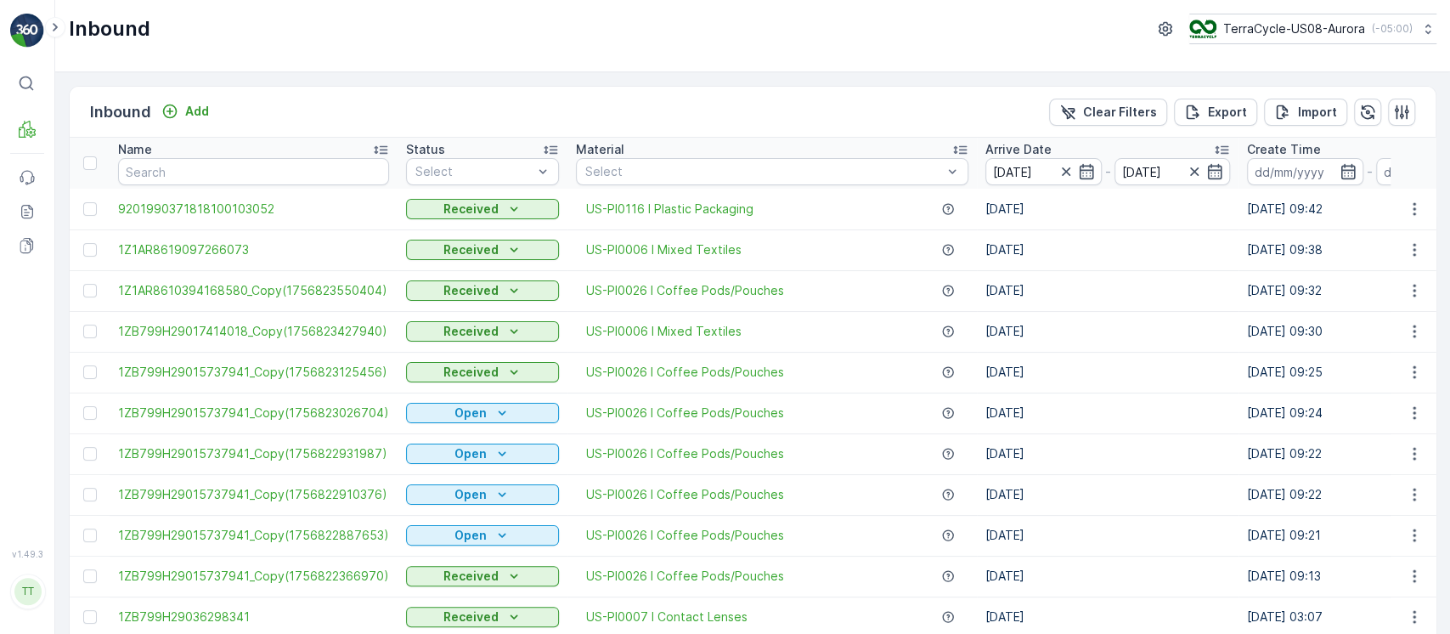
click at [1123, 125] on div "Inbound Add Clear Filters Export Import" at bounding box center [753, 112] width 1366 height 51
click at [1123, 115] on p "Clear Filters" at bounding box center [1120, 112] width 74 height 17
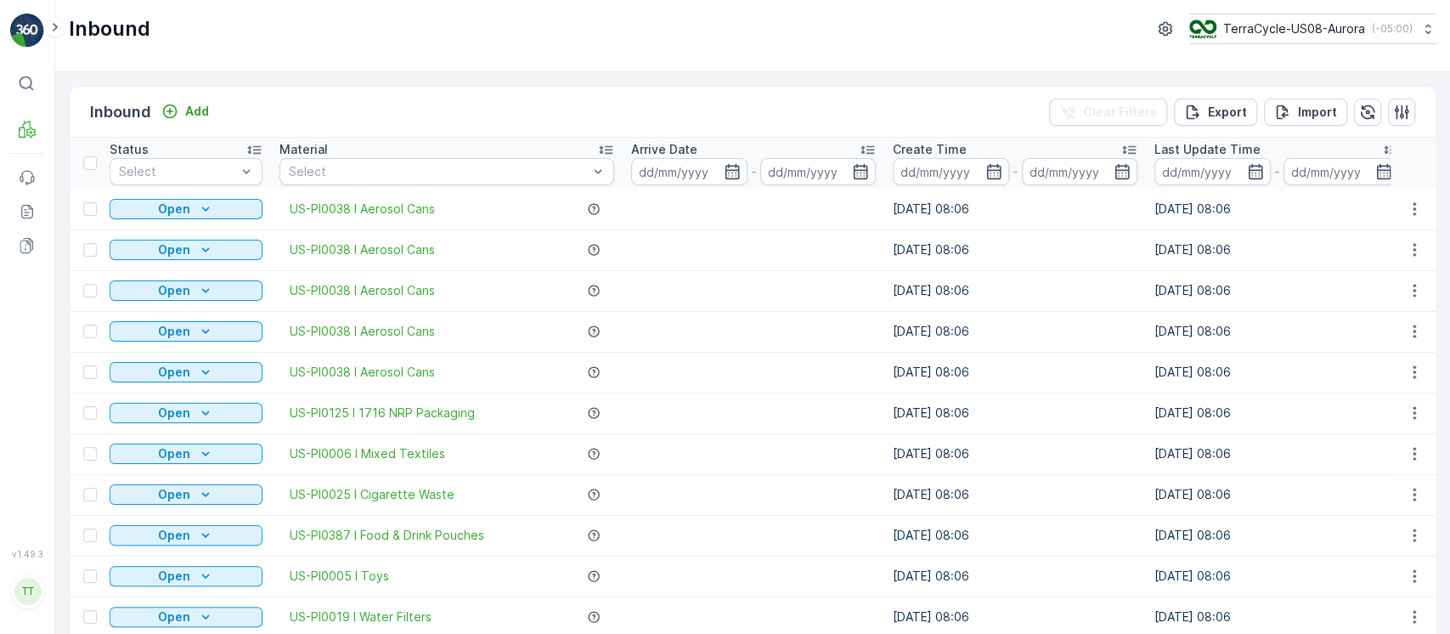
scroll to position [0, 273]
click at [1206, 162] on input at bounding box center [1214, 171] width 116 height 27
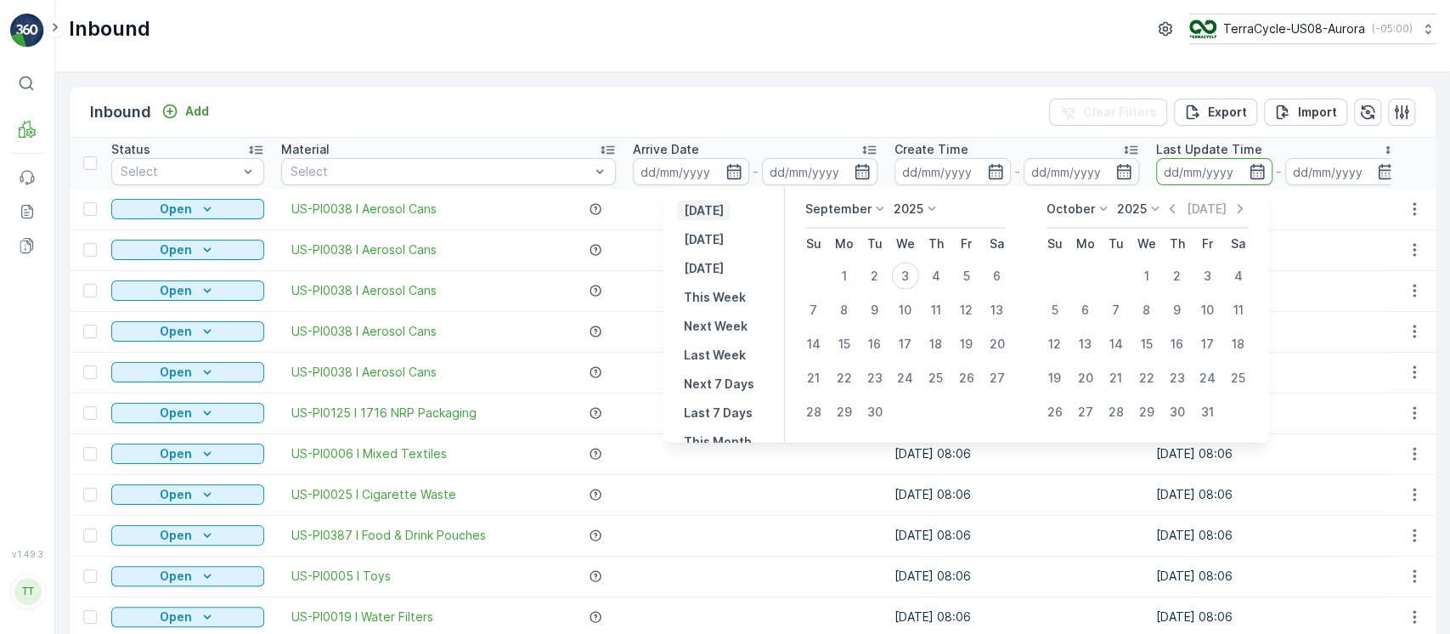
click at [696, 202] on p "[DATE]" at bounding box center [703, 210] width 40 height 17
type input "[DATE]"
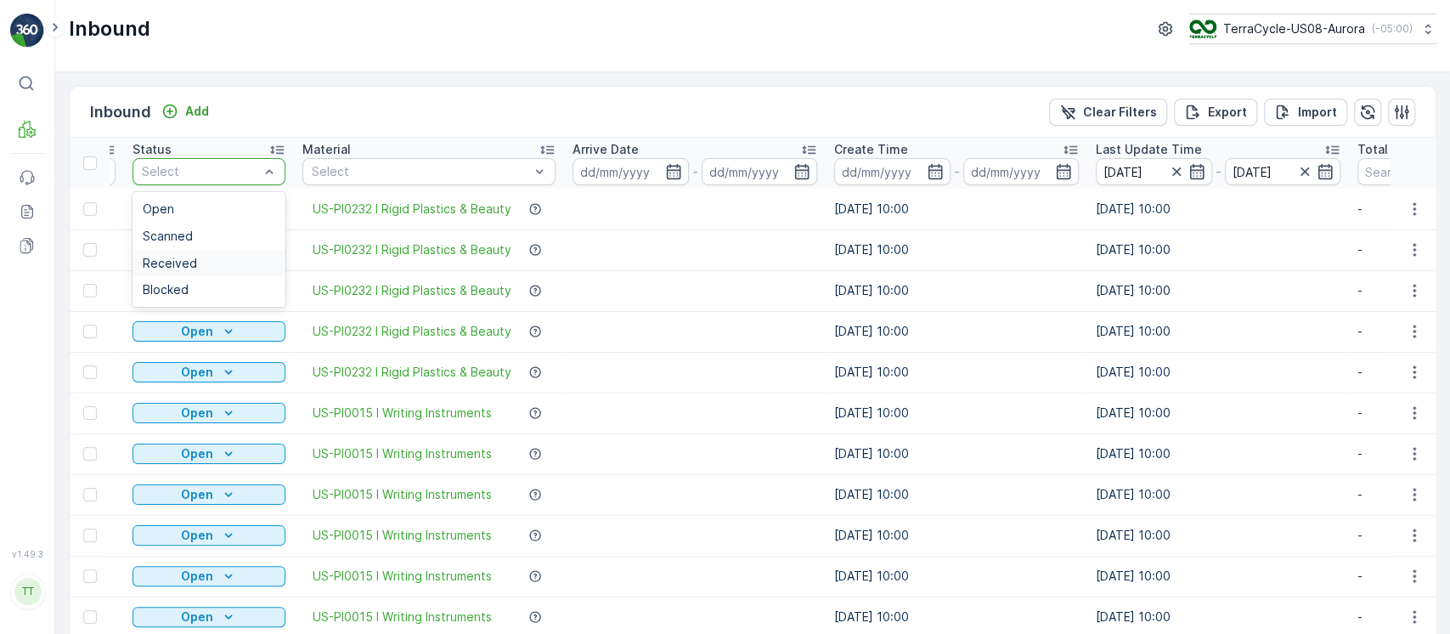
click at [197, 268] on div "Received" at bounding box center [208, 263] width 153 height 27
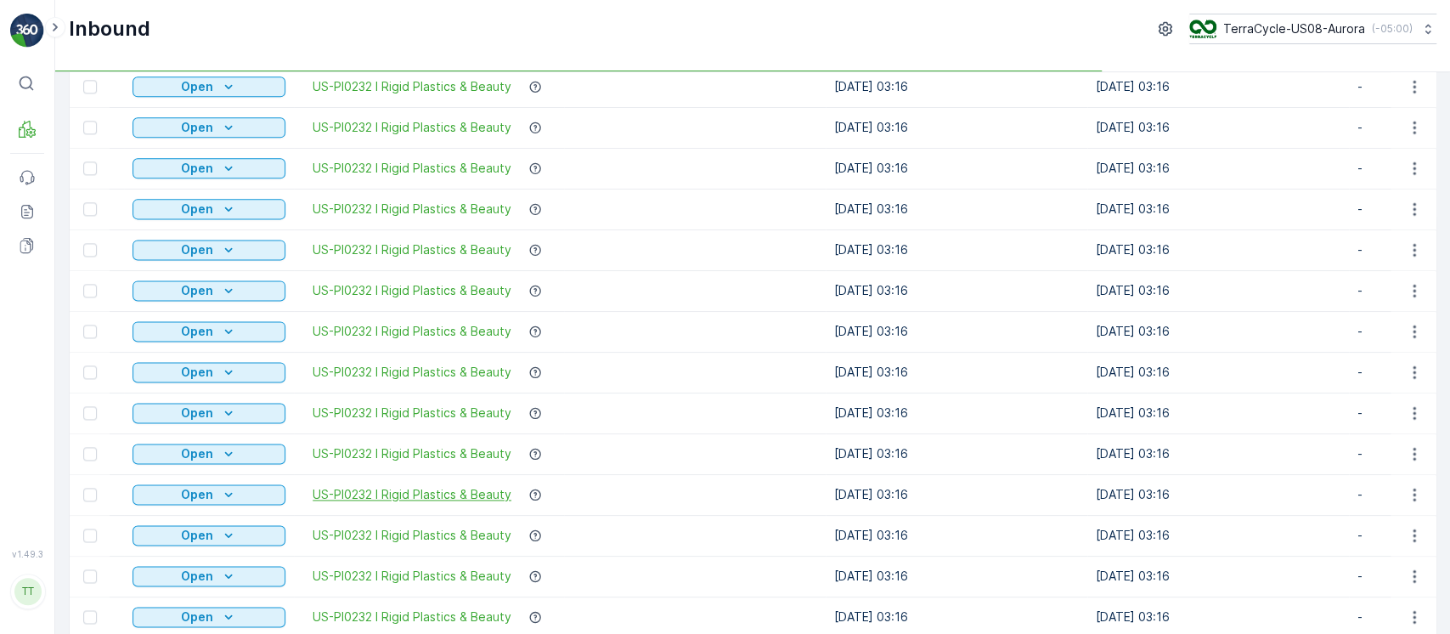
scroll to position [1665, 0]
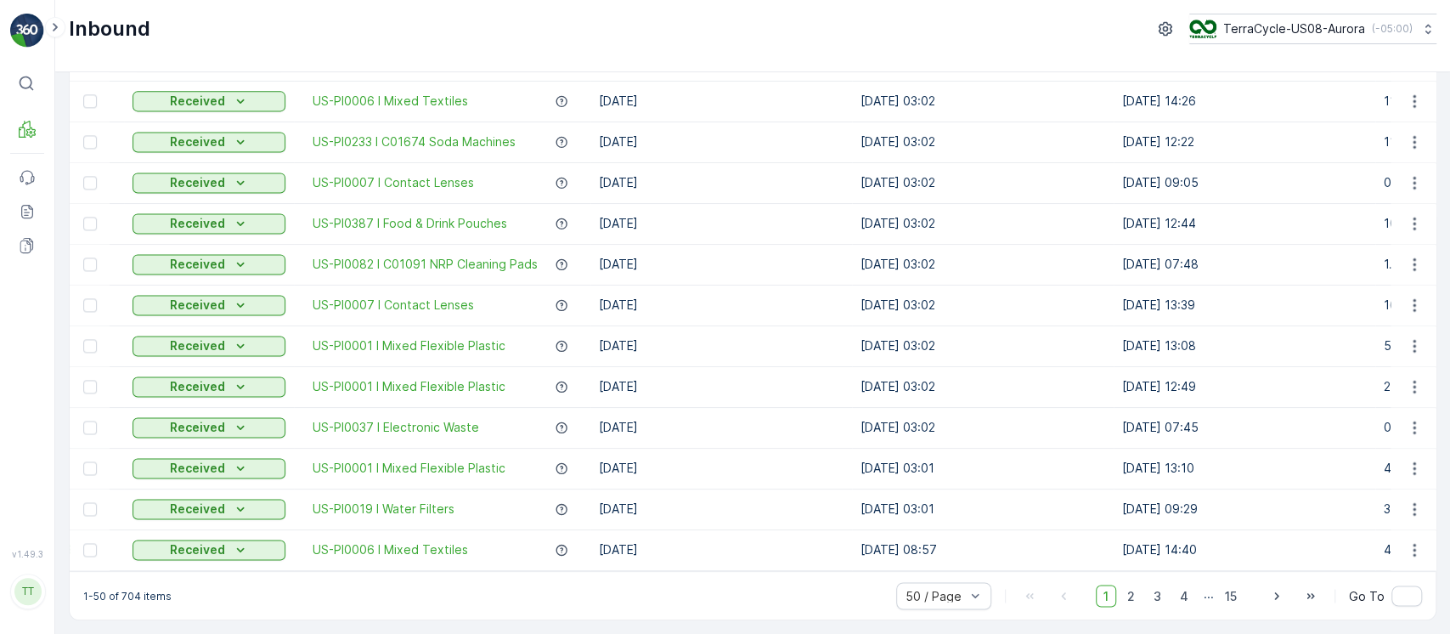
click at [132, 601] on p "1-50 of 704 items" at bounding box center [127, 596] width 88 height 14
copy p "704"
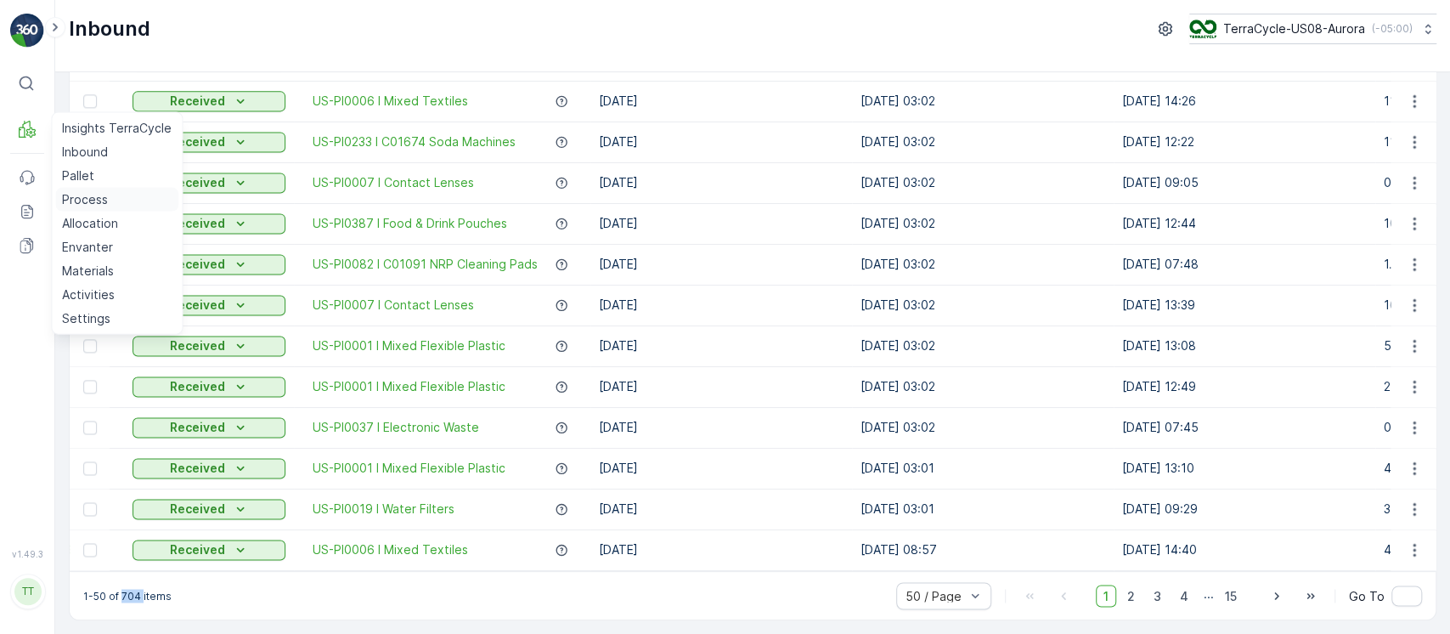
click at [87, 205] on p "Process" at bounding box center [85, 199] width 46 height 17
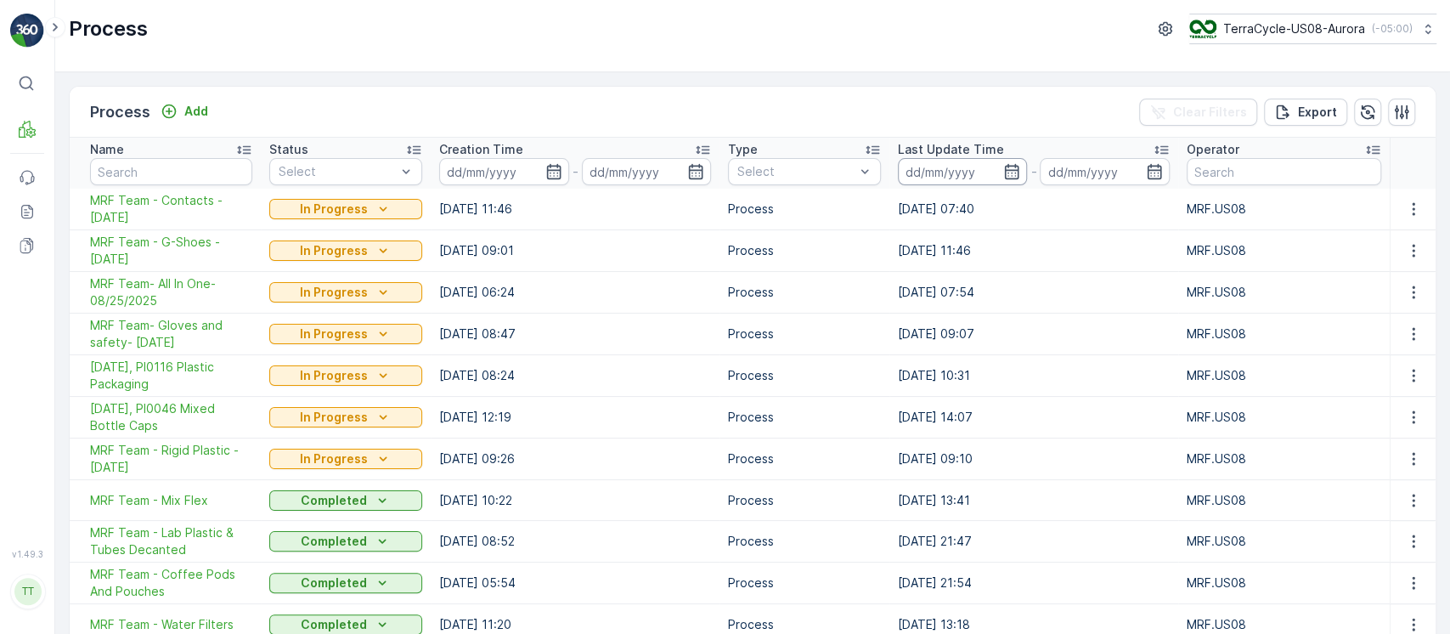
click at [989, 173] on input at bounding box center [962, 171] width 129 height 27
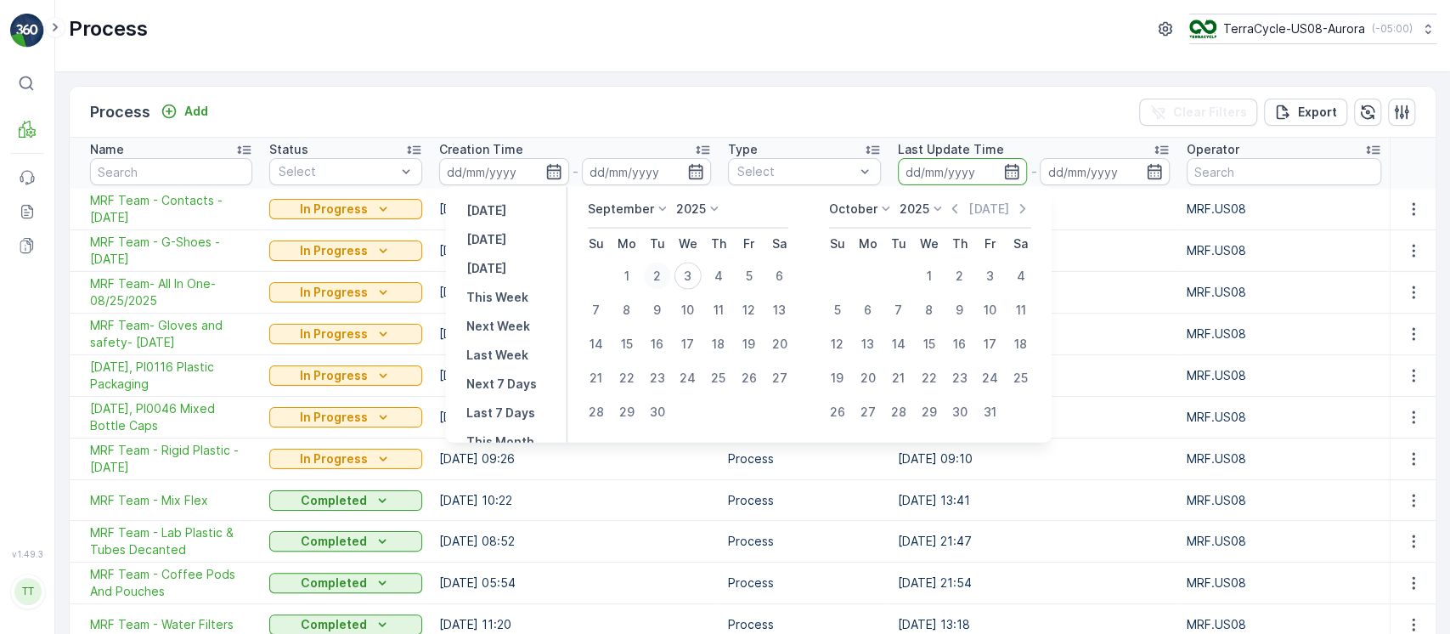
drag, startPoint x: 649, startPoint y: 276, endPoint x: 659, endPoint y: 277, distance: 10.2
click at [648, 277] on div "2" at bounding box center [656, 275] width 27 height 27
type input "02.09.2025"
click at [686, 274] on div "3" at bounding box center [687, 275] width 27 height 27
type input "03.09.2025"
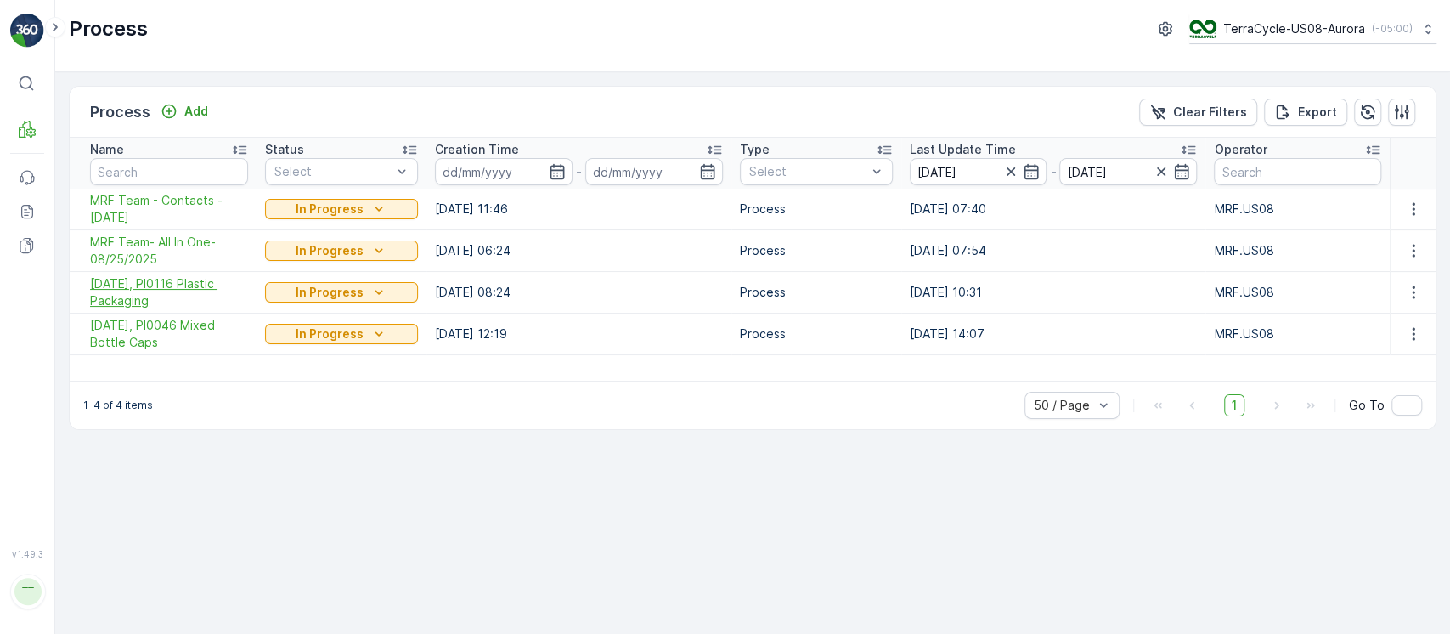
drag, startPoint x: 129, startPoint y: 322, endPoint x: 108, endPoint y: 308, distance: 25.2
drag, startPoint x: 82, startPoint y: 197, endPoint x: 211, endPoint y: 350, distance: 200.1
click at [211, 350] on tbody "MRF Team - Contacts - 08/26/2025 In Progress 26.08.2025 11:46 Process 03.09.202…" at bounding box center [753, 272] width 1366 height 166
copy tbody "MRF Team - Contacts - 08/26/2025 In Progress 26.08.2025 11:46 Process 03.09.202…"
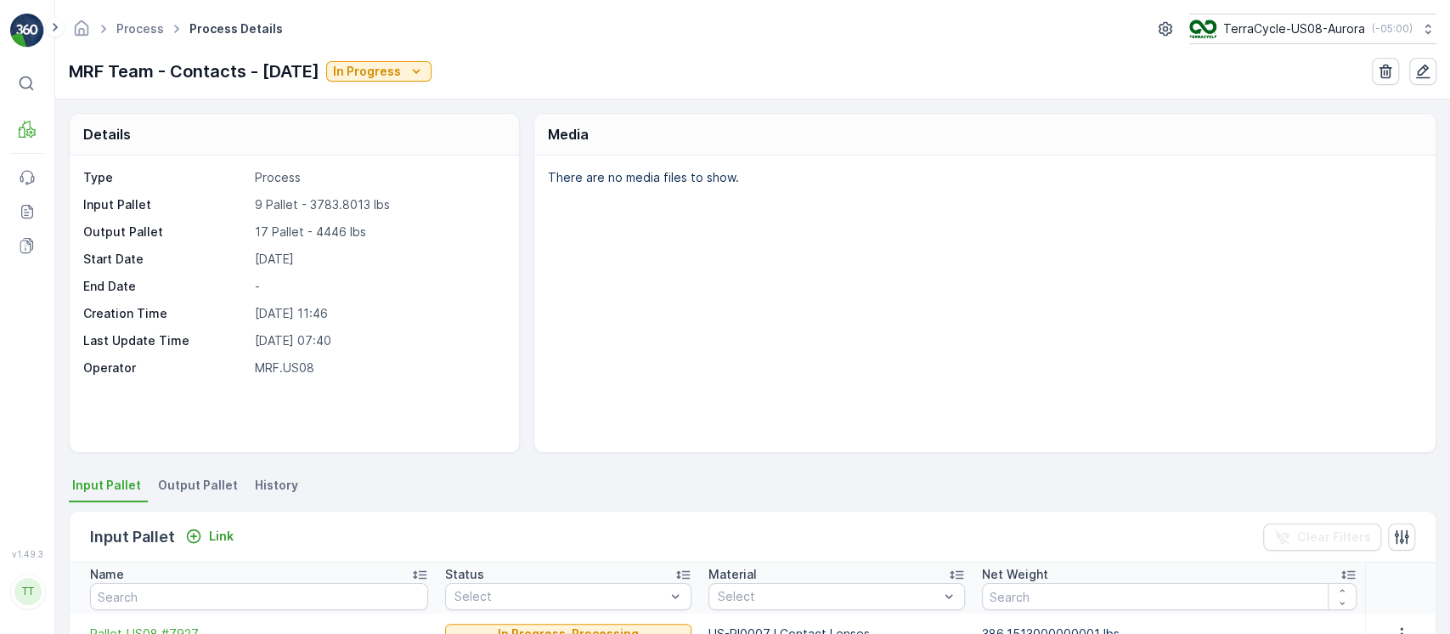
scroll to position [340, 0]
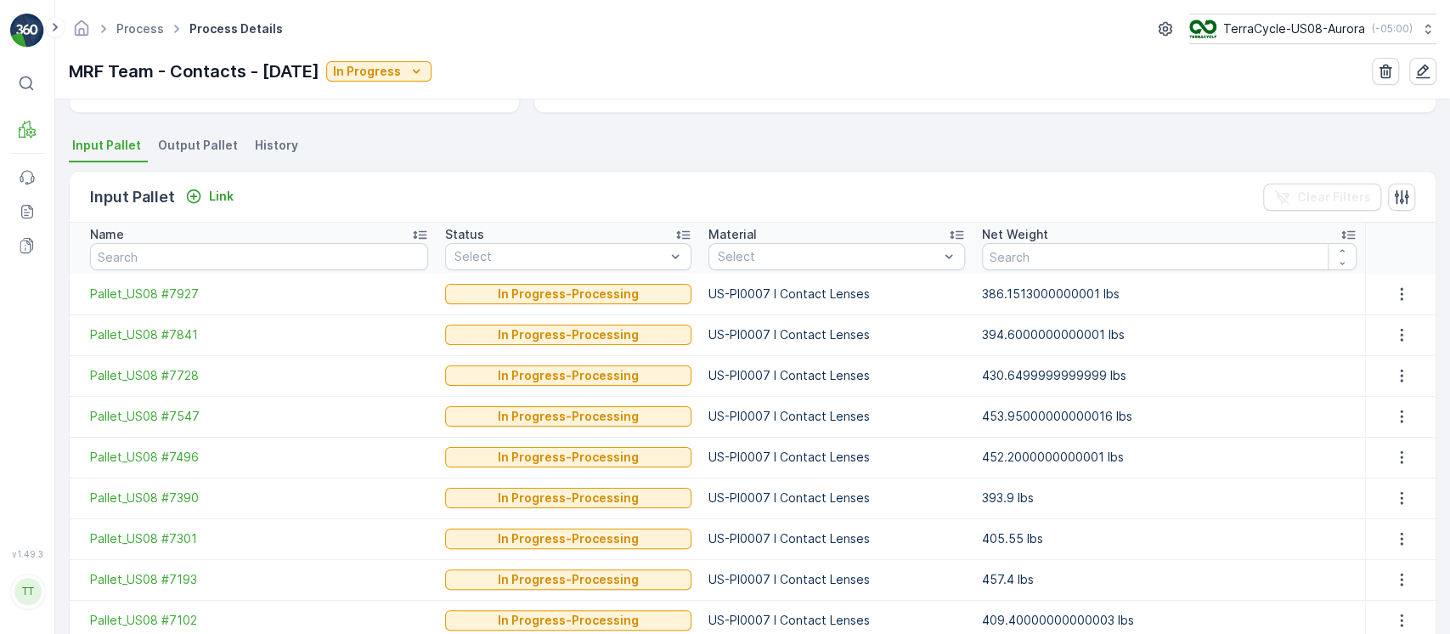
click at [734, 387] on td "US-PI0007 I Contact Lenses" at bounding box center [836, 375] width 273 height 41
copy td "US-PI0007 I Contact Lenses"
click at [264, 158] on li "History" at bounding box center [278, 147] width 54 height 29
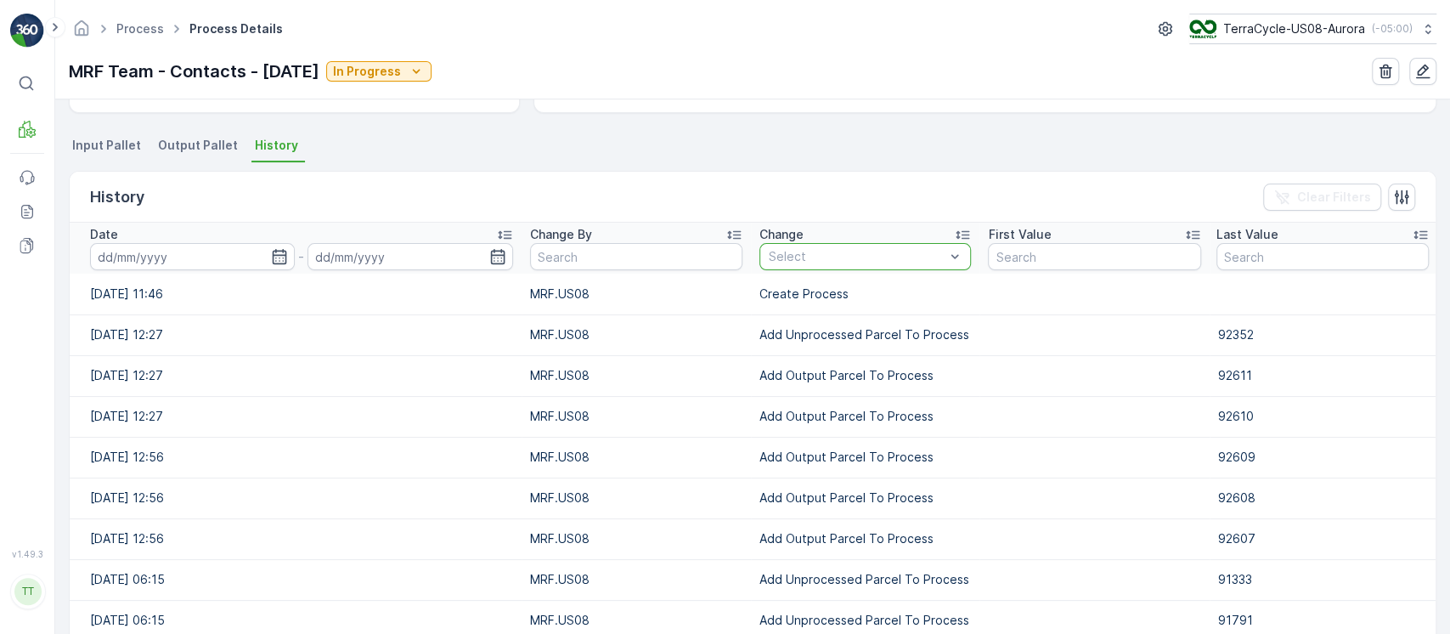
click at [822, 261] on div at bounding box center [856, 257] width 179 height 14
click at [863, 337] on td "Add Unprocessed Parcel To Process" at bounding box center [865, 334] width 228 height 41
copy td "Add Unprocessed Parcel To Process"
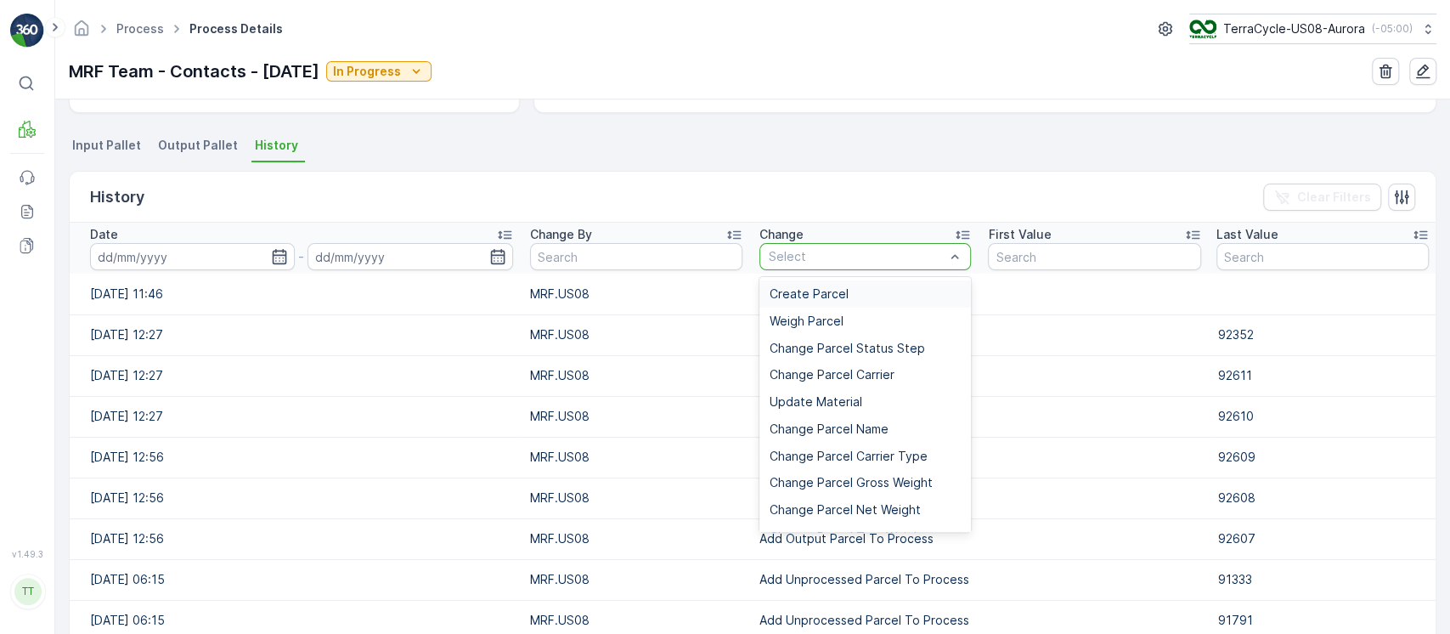
type input "Add Unprocessed Parcel To Process"
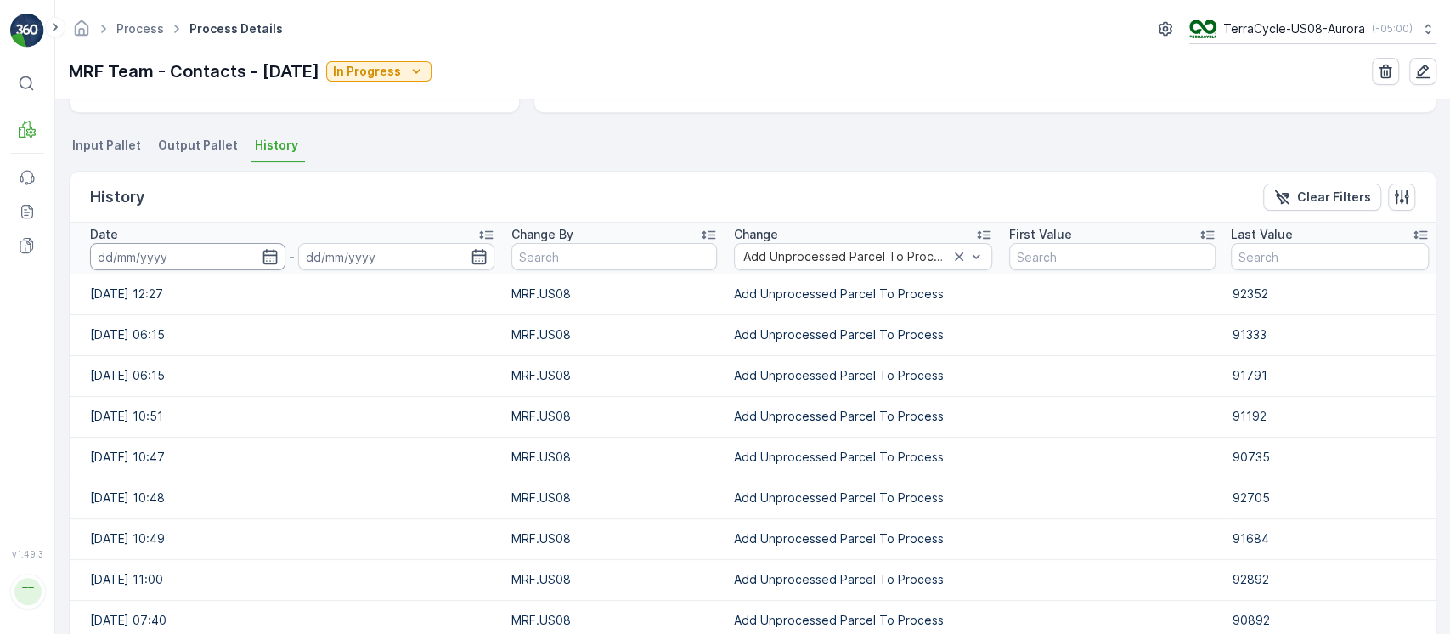
click at [178, 259] on input at bounding box center [187, 256] width 195 height 27
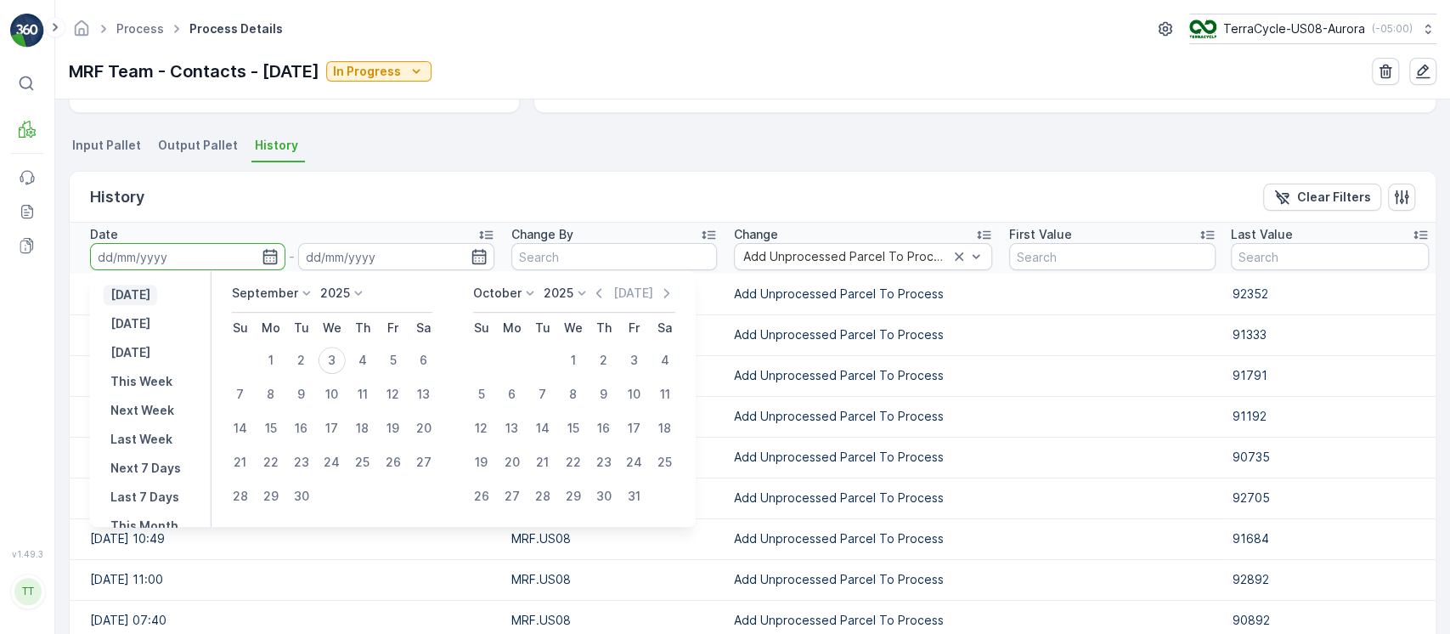
click at [157, 290] on button "[DATE]" at bounding box center [131, 295] width 54 height 20
type input "[DATE]"
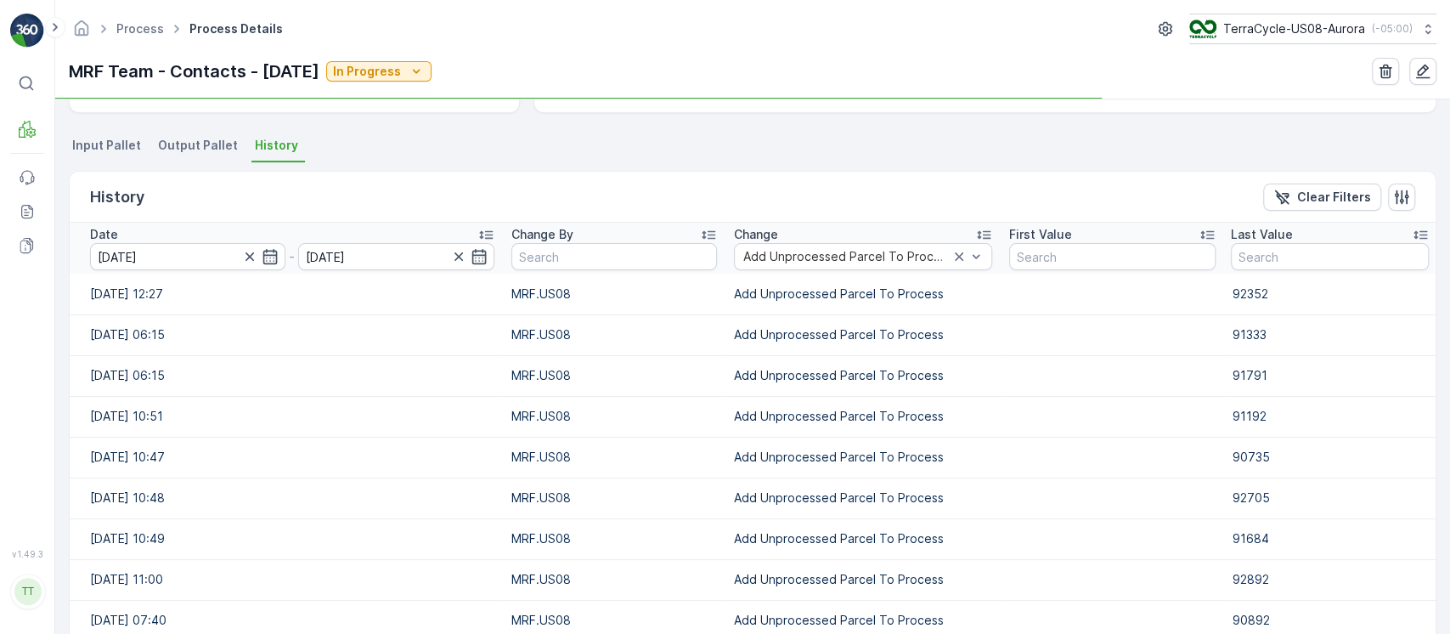
scroll to position [242, 0]
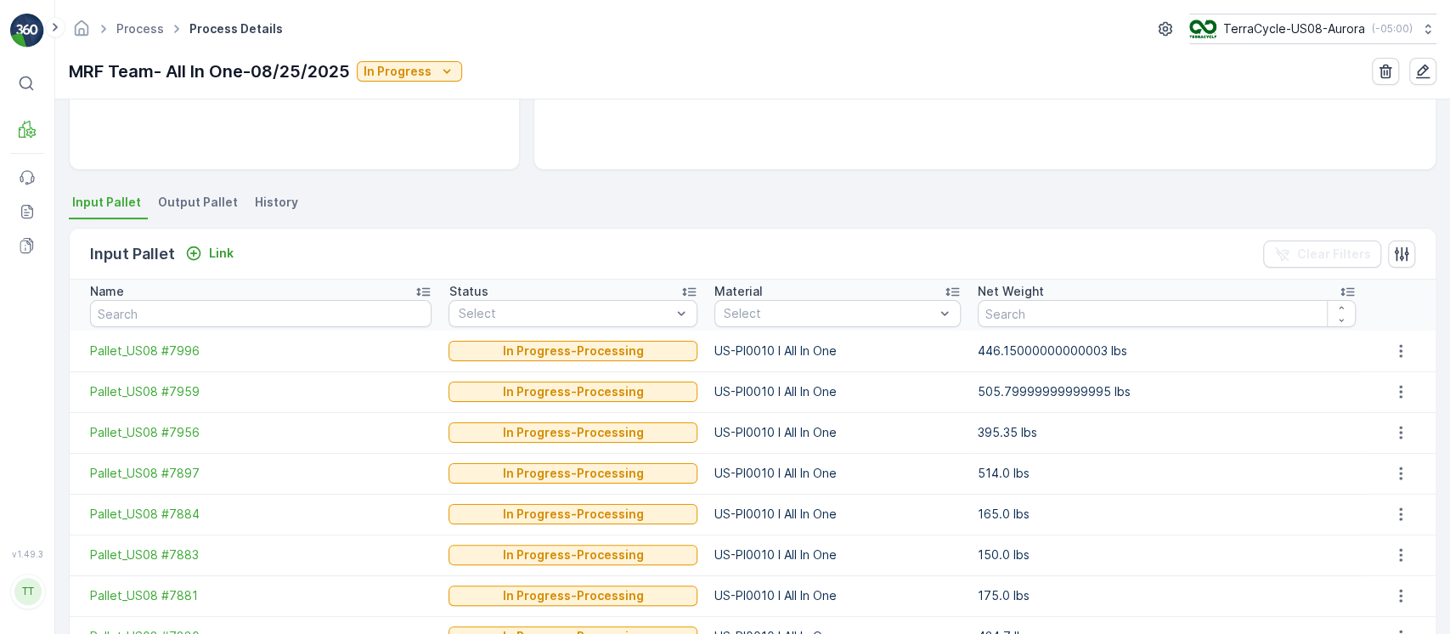
scroll to position [453, 0]
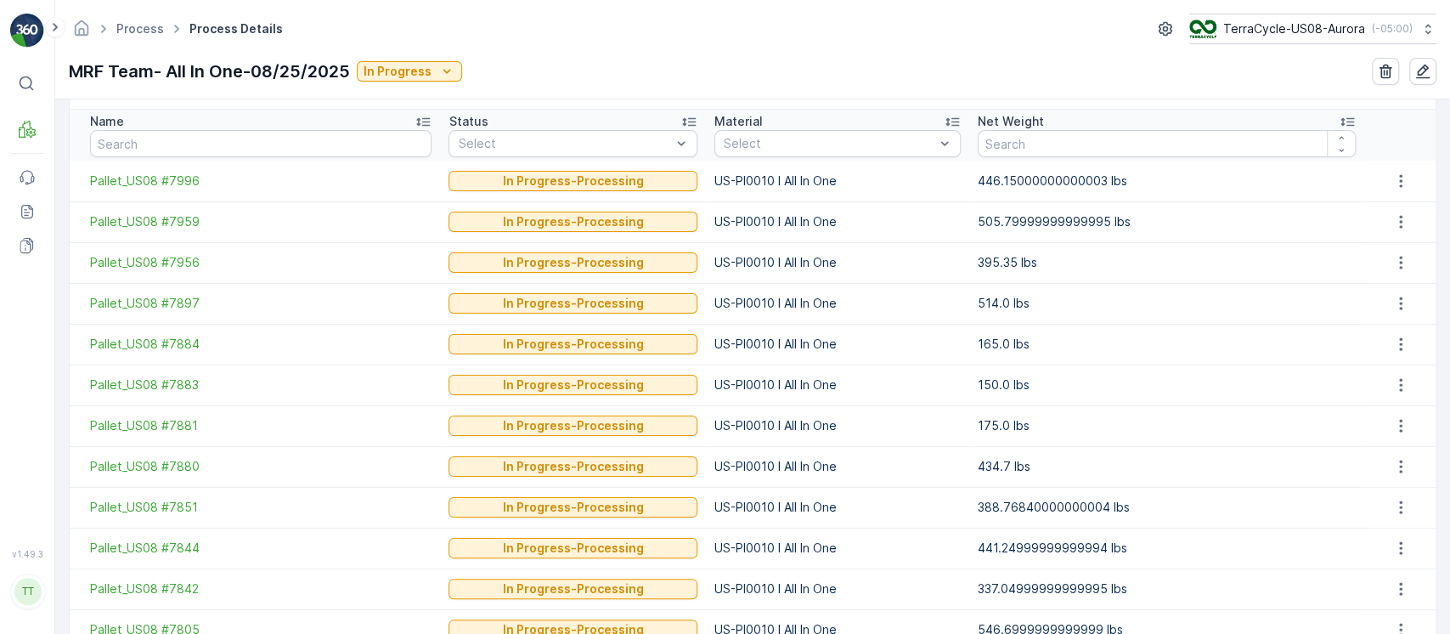
click at [768, 429] on td "US-PI0010 I All In One" at bounding box center [837, 425] width 263 height 41
copy td "US-PI0010 I All In One"
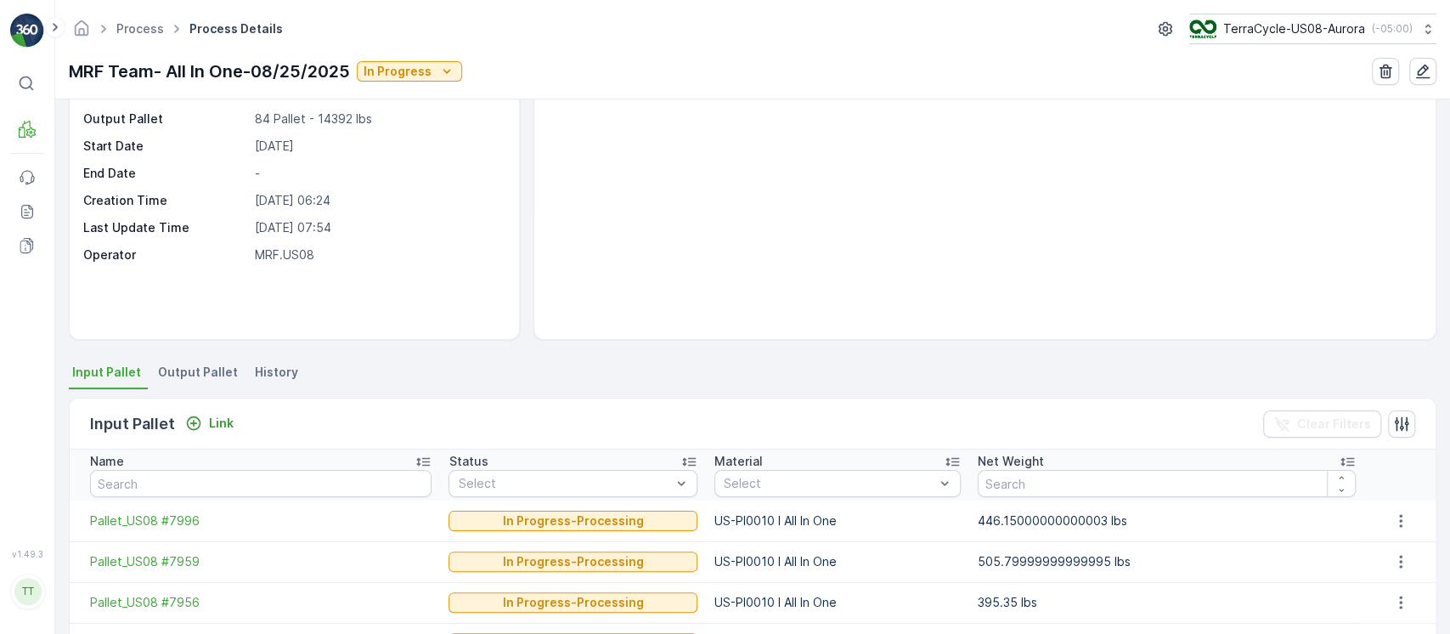
drag, startPoint x: 298, startPoint y: 350, endPoint x: 294, endPoint y: 375, distance: 25.8
click at [294, 375] on div "Details Type Process Input Pallet 43 Pallet - 17798.447839999997... Output Pall…" at bounding box center [752, 366] width 1395 height 534
click at [298, 378] on ul "Input Pallet Output Pallet History" at bounding box center [752, 374] width 1367 height 29
click at [285, 364] on span "History" at bounding box center [276, 372] width 43 height 17
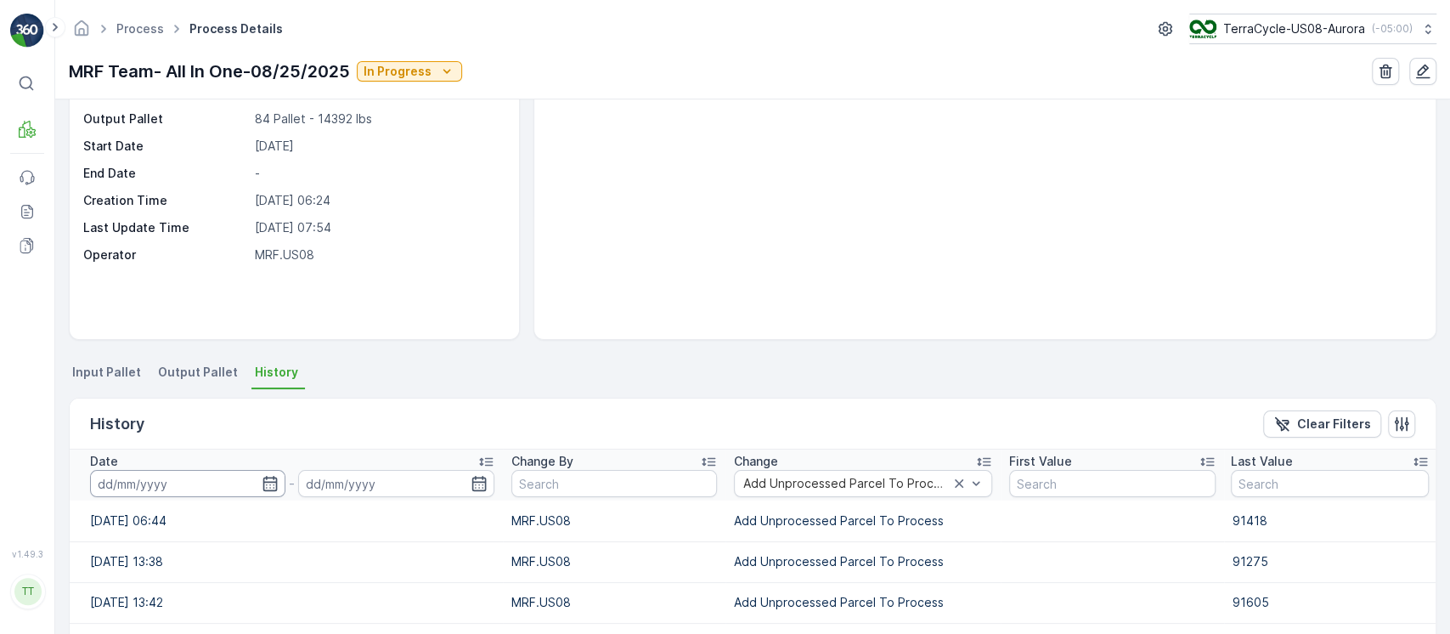
click at [183, 479] on input at bounding box center [187, 483] width 195 height 27
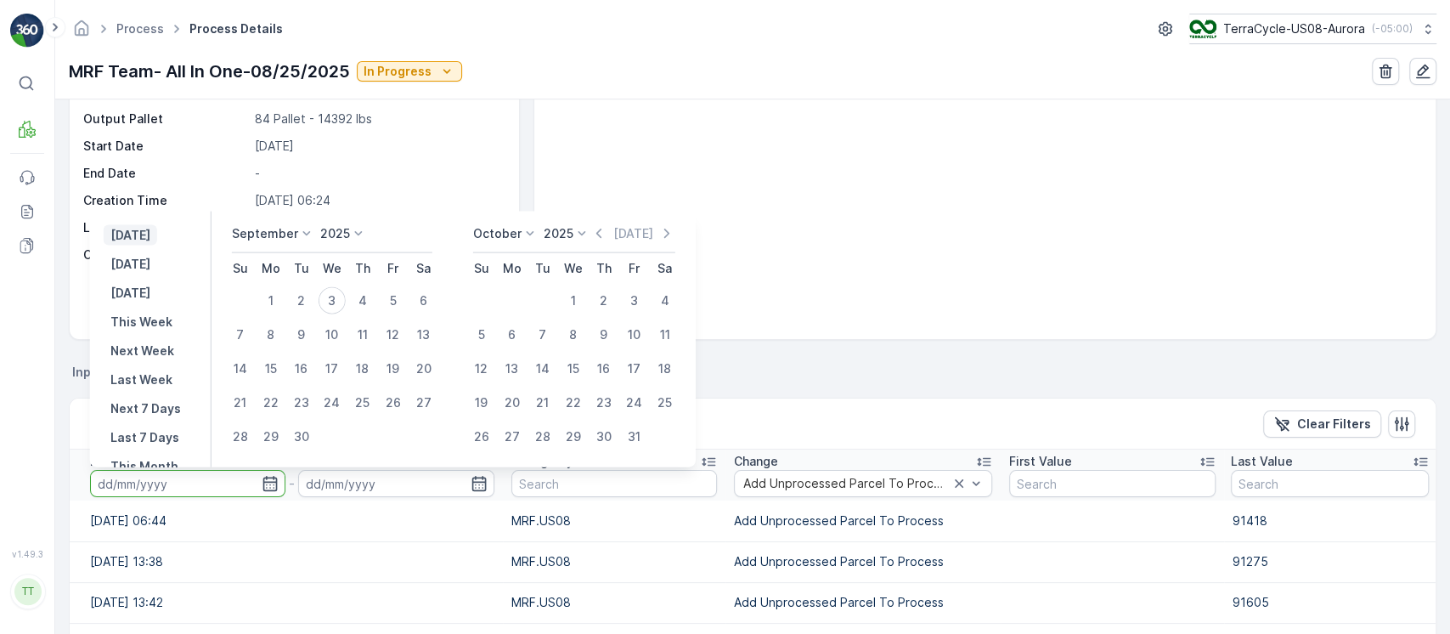
drag, startPoint x: 147, startPoint y: 234, endPoint x: 144, endPoint y: 217, distance: 17.2
click at [148, 234] on p "[DATE]" at bounding box center [130, 235] width 40 height 17
type input "[DATE]"
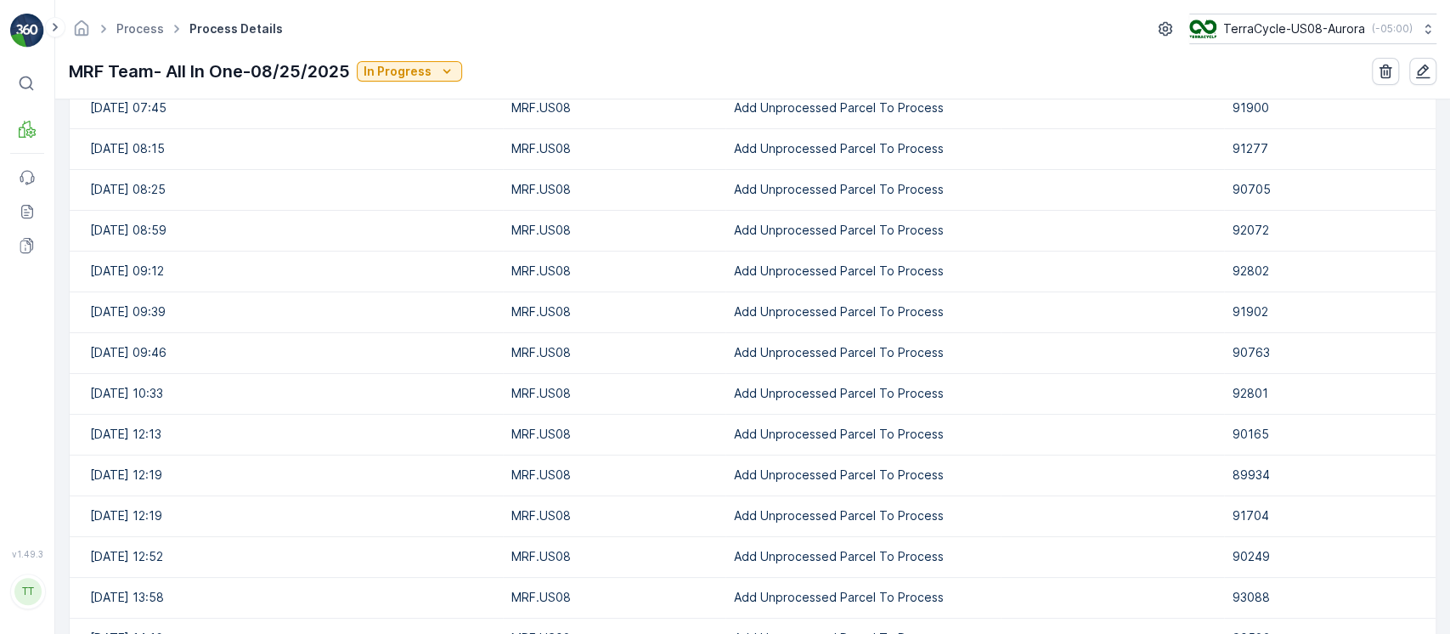
scroll to position [702, 0]
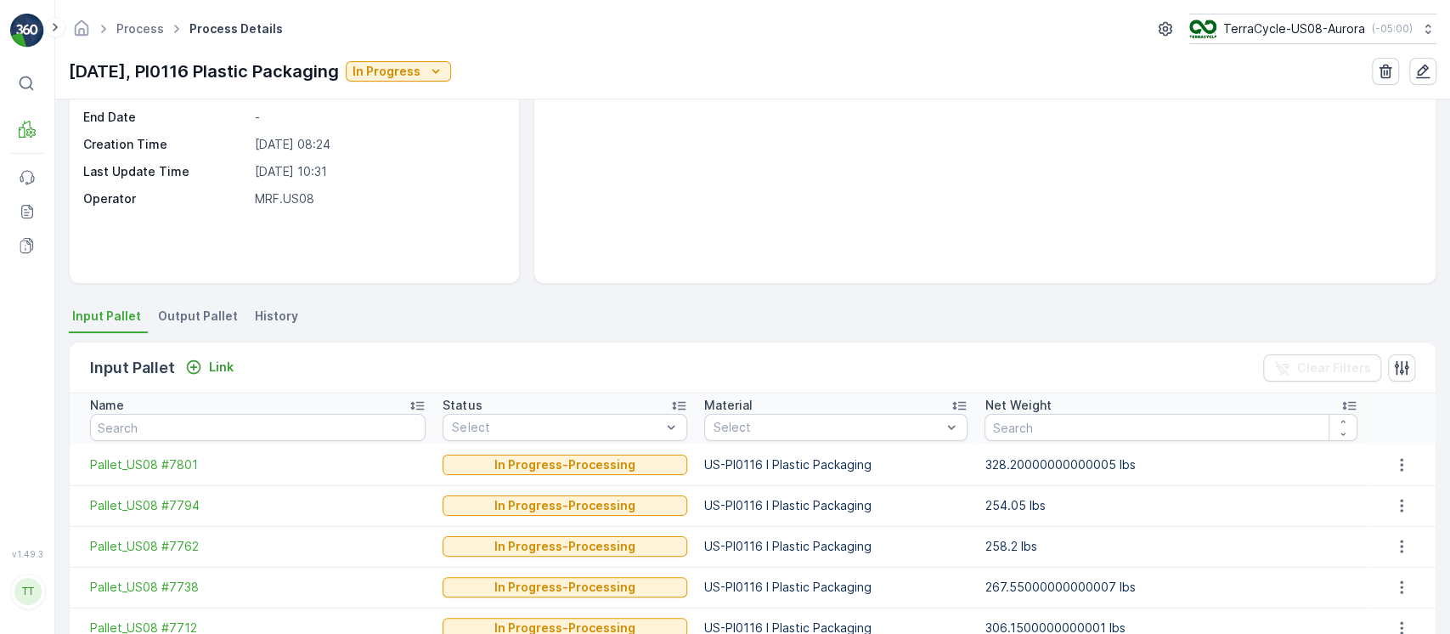
scroll to position [226, 0]
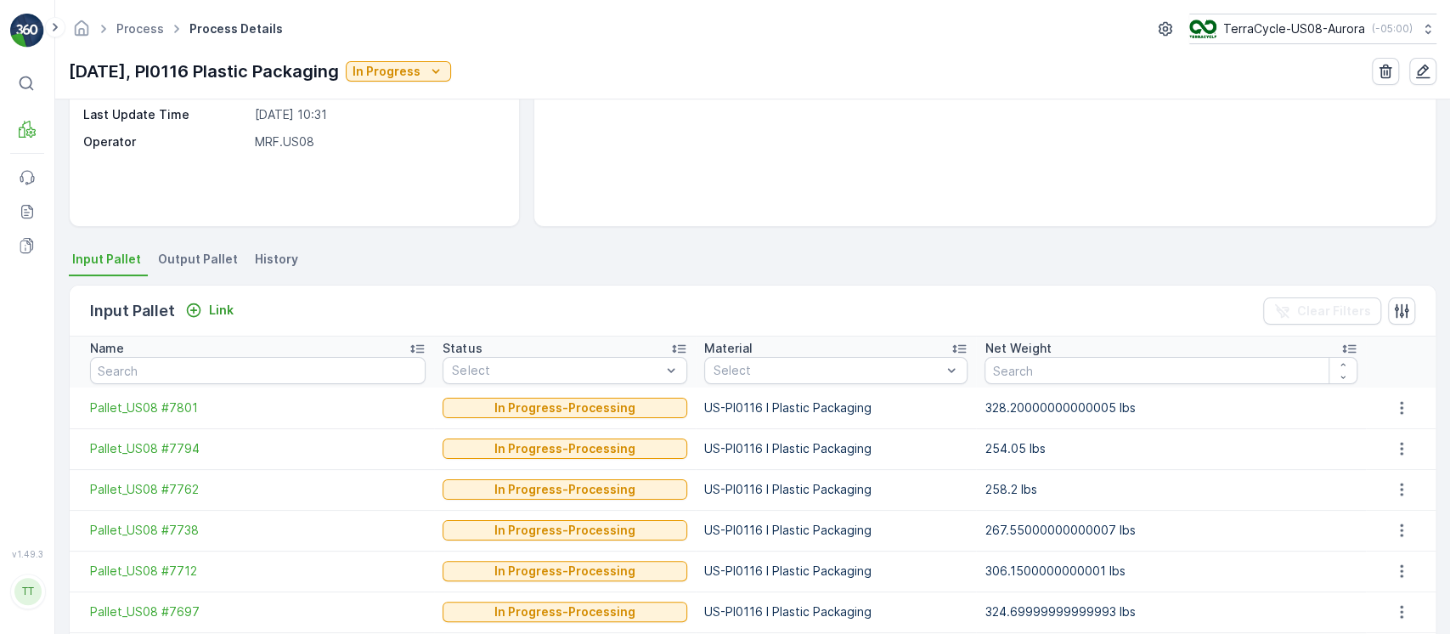
click at [793, 458] on td "US-PI0116 I Plastic Packaging" at bounding box center [836, 448] width 280 height 41
copy td "US-PI0116 I Plastic Packaging"
click at [257, 255] on span "History" at bounding box center [276, 259] width 43 height 17
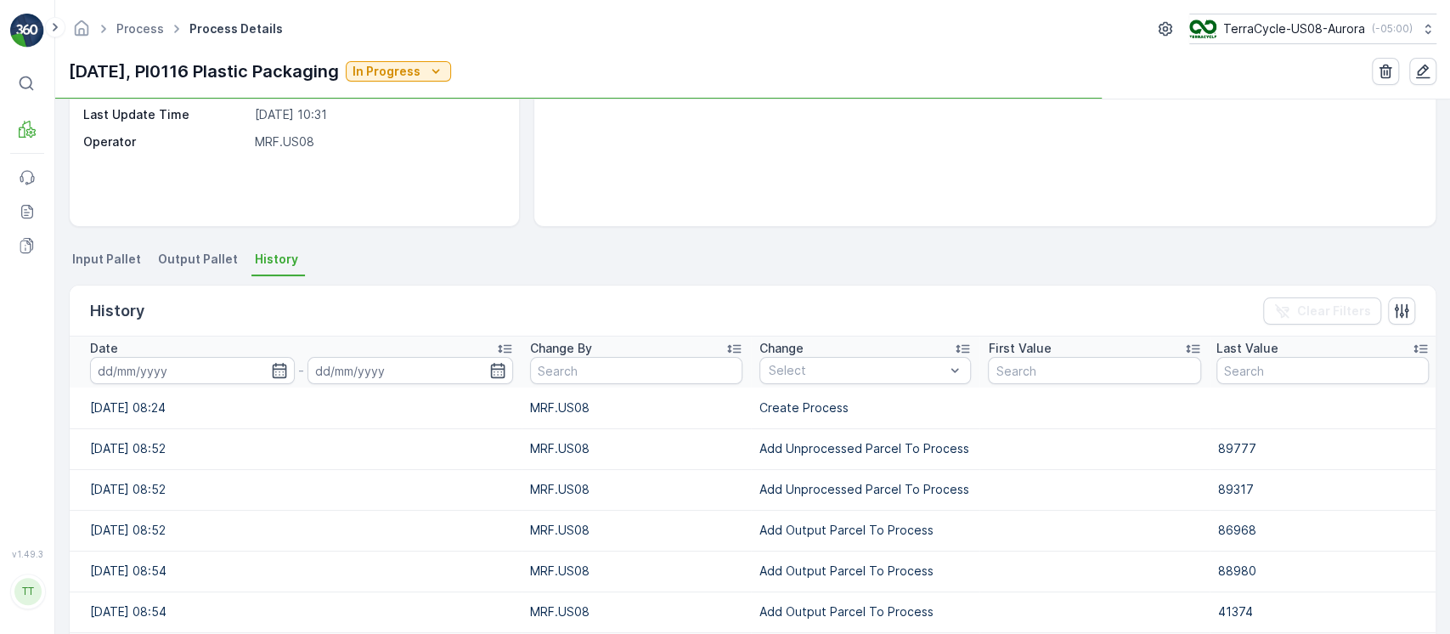
click at [795, 384] on th "Change Select" at bounding box center [865, 361] width 228 height 51
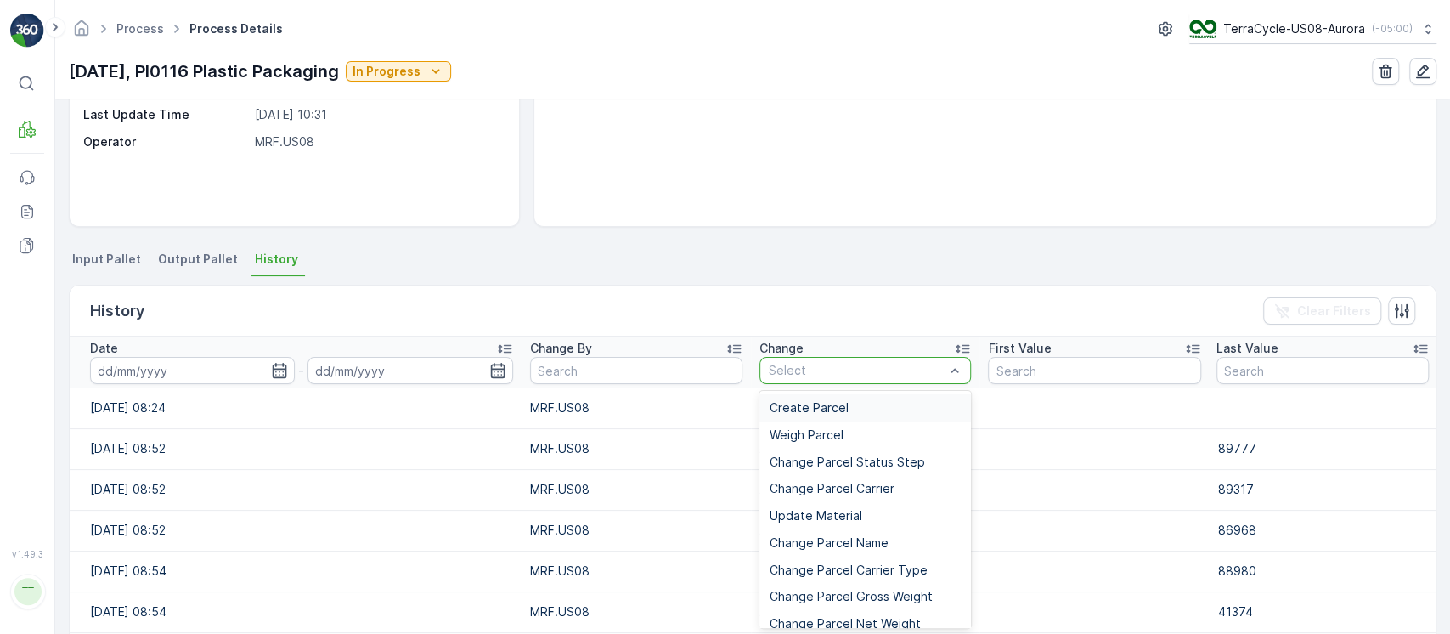
type input "Add Unprocessed Parcel To Process"
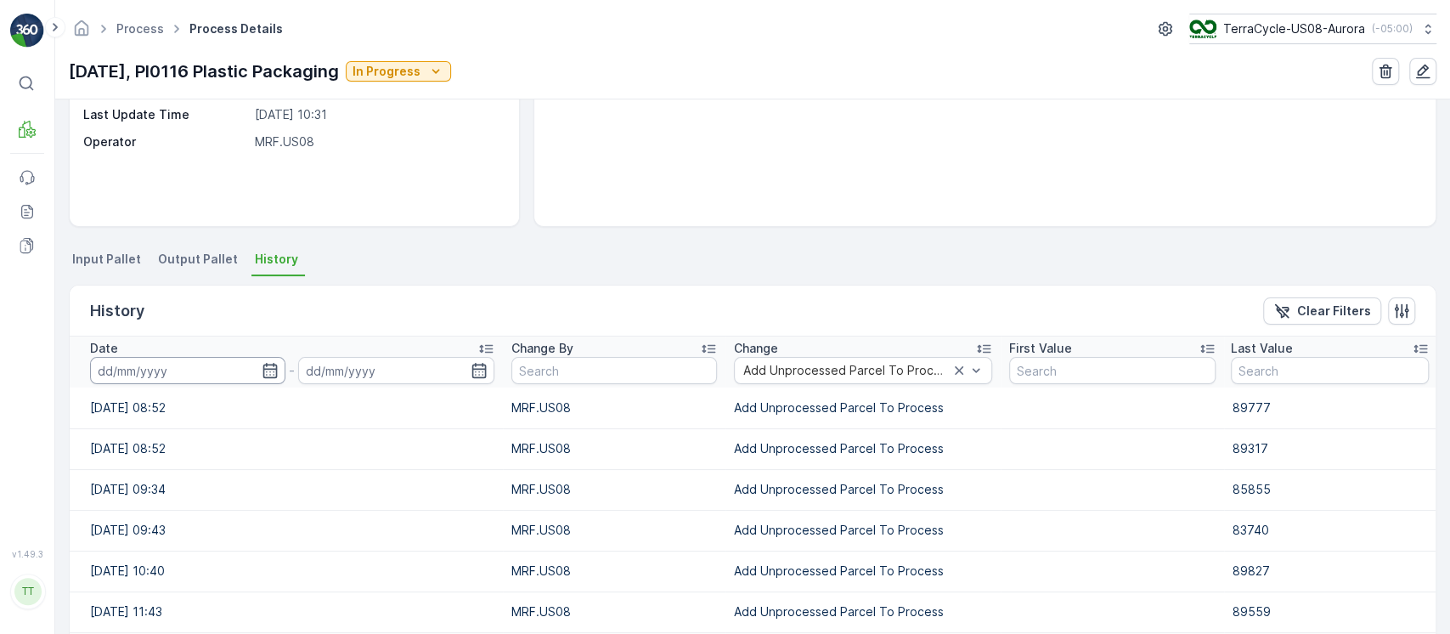
click at [199, 369] on input at bounding box center [187, 370] width 195 height 27
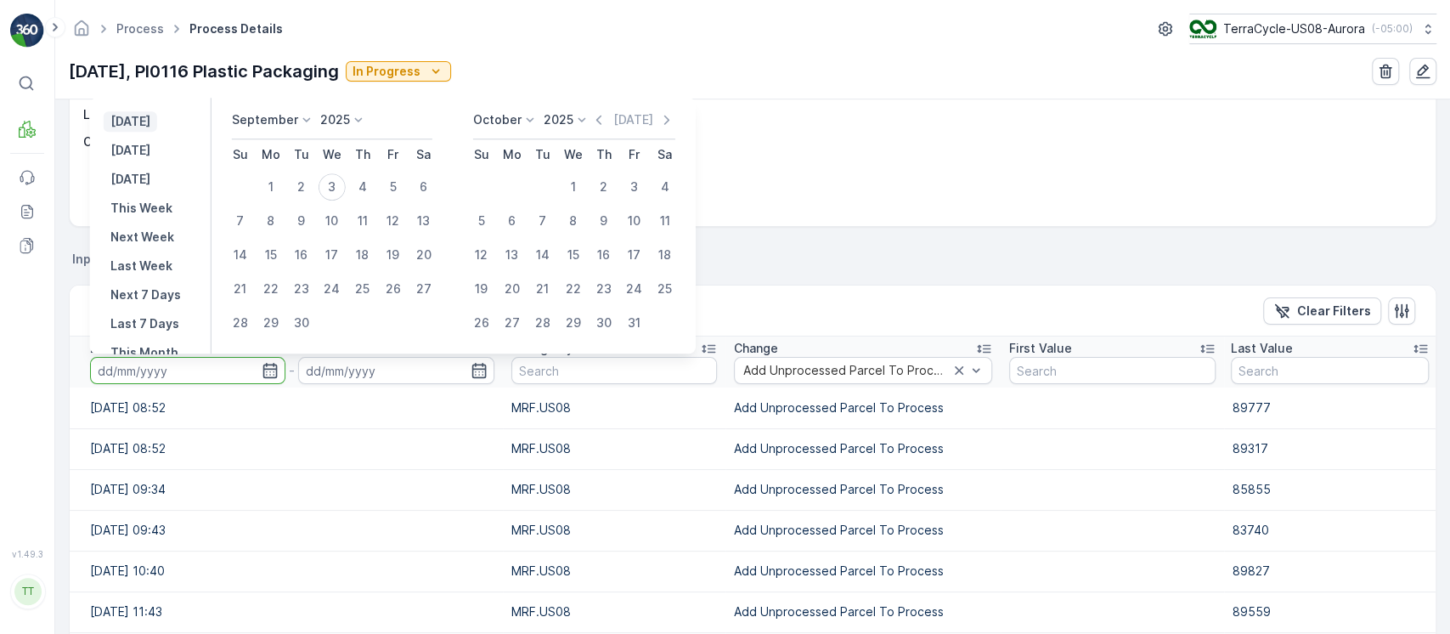
click at [141, 124] on p "Yesterday" at bounding box center [130, 121] width 40 height 17
type input "02.09.2025"
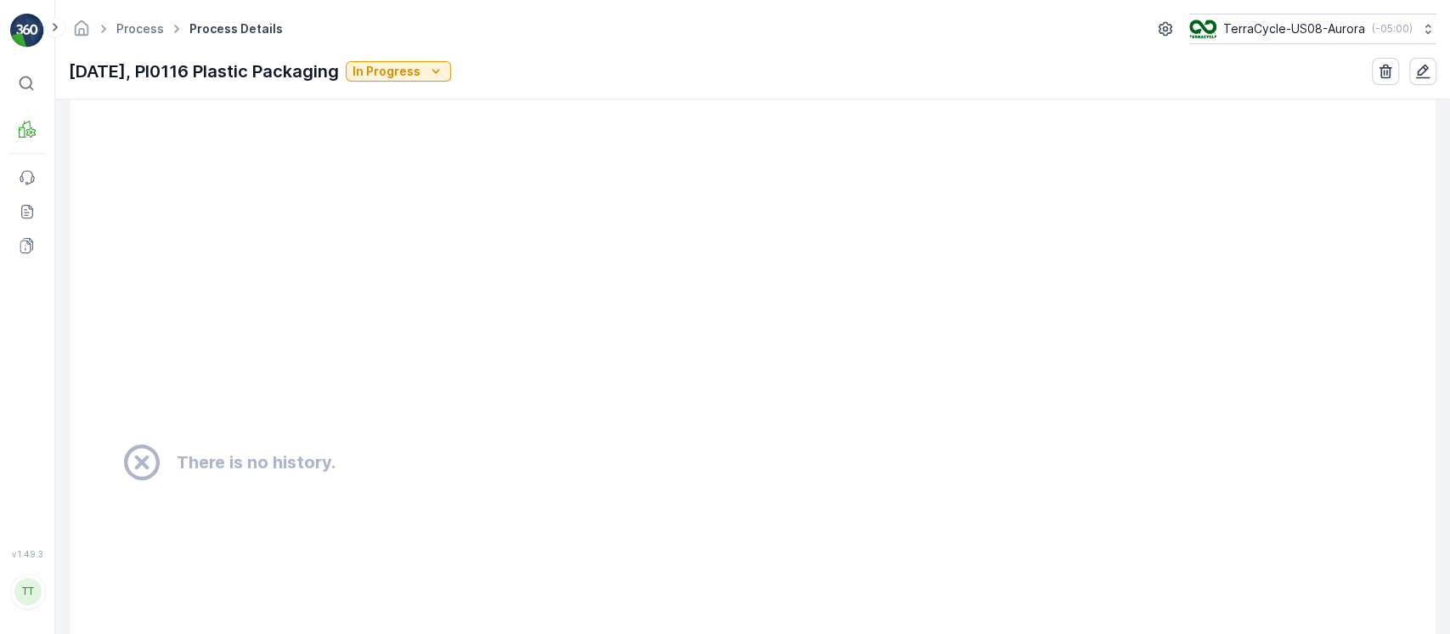
scroll to position [1245, 0]
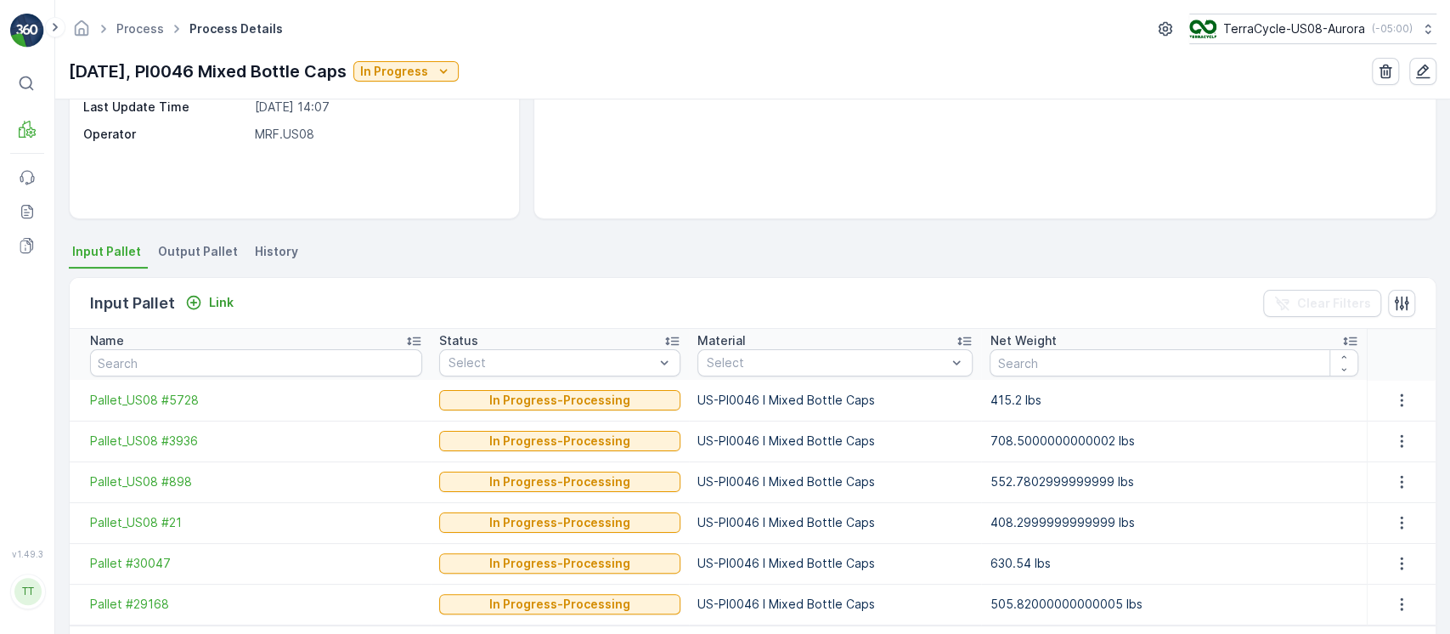
scroll to position [295, 0]
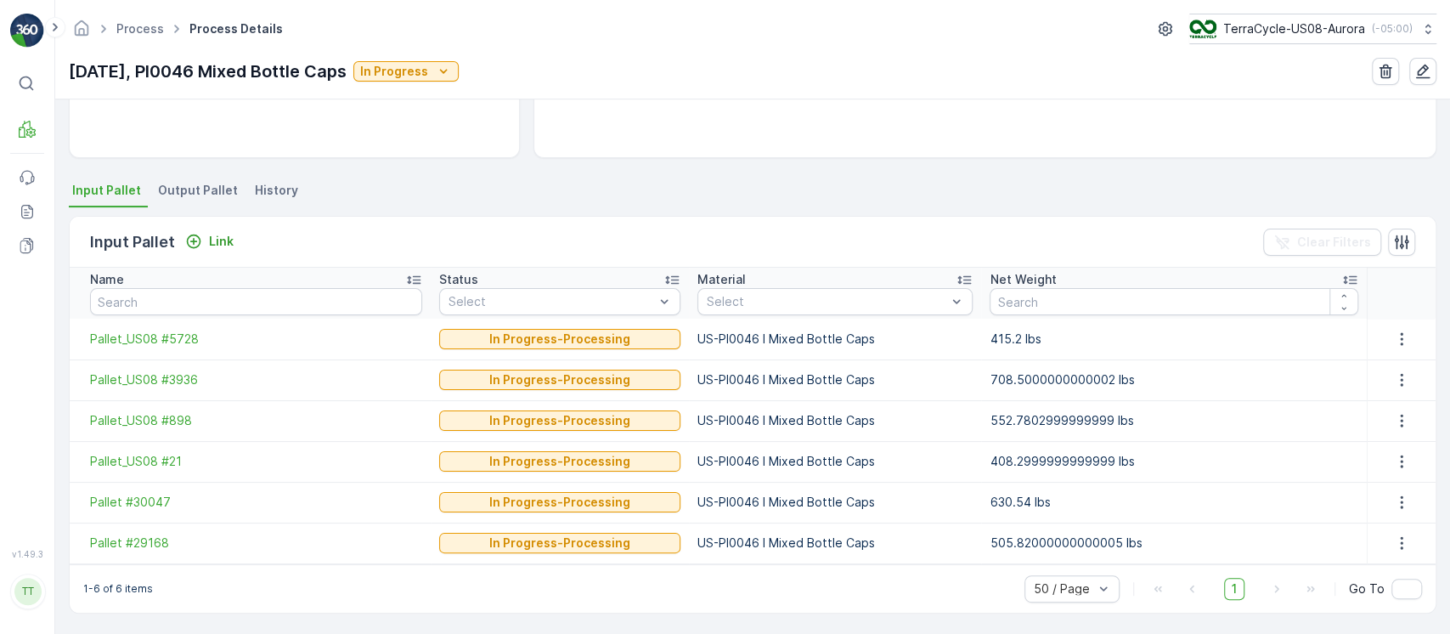
click at [761, 488] on td "US-PI0046 I Mixed Bottle Caps" at bounding box center [835, 502] width 293 height 41
copy td "US-PI0046 I Mixed Bottle Caps"
type input "Add Unprocessed Parcel To Process"
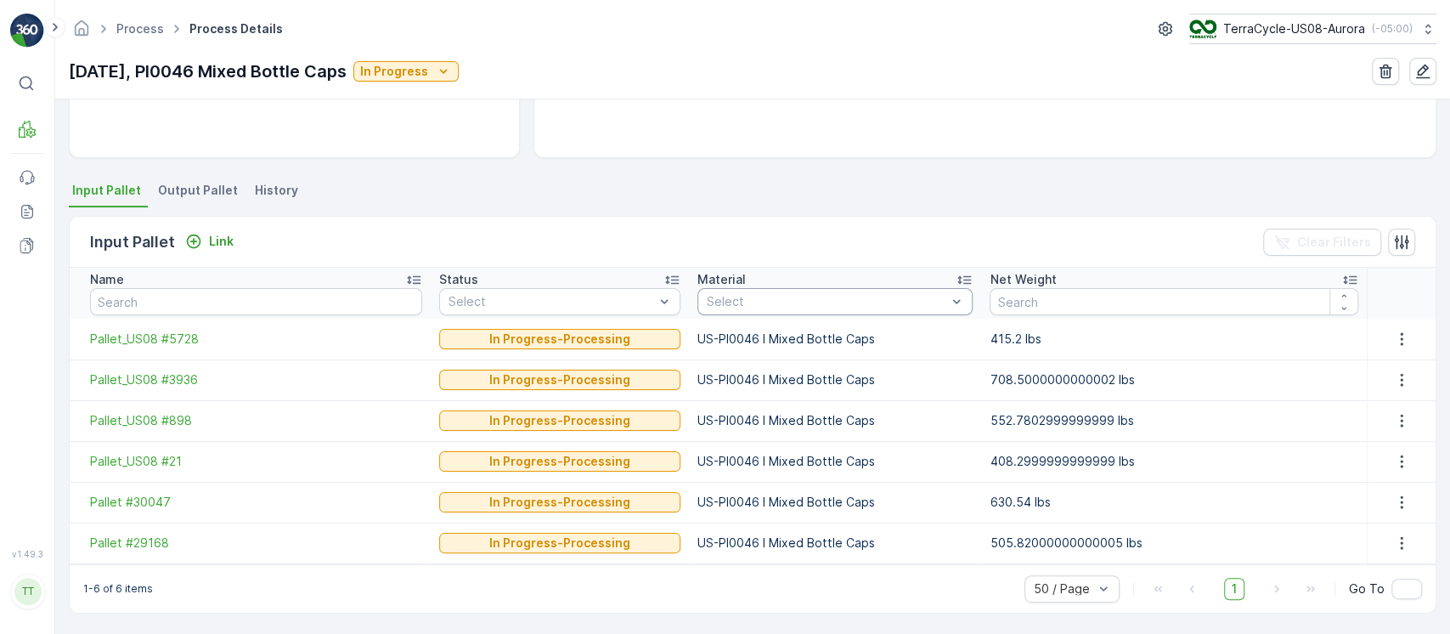
click at [279, 189] on span "History" at bounding box center [276, 190] width 43 height 17
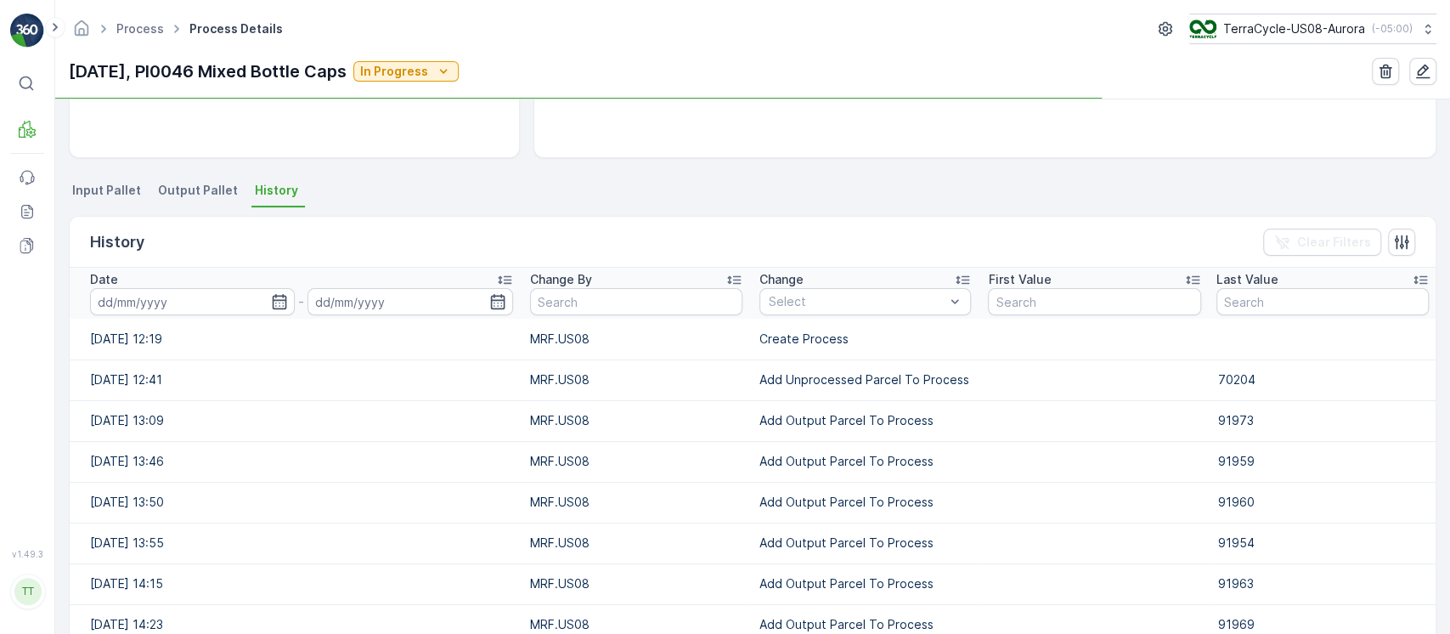
click at [841, 316] on th "Change Select" at bounding box center [865, 293] width 228 height 51
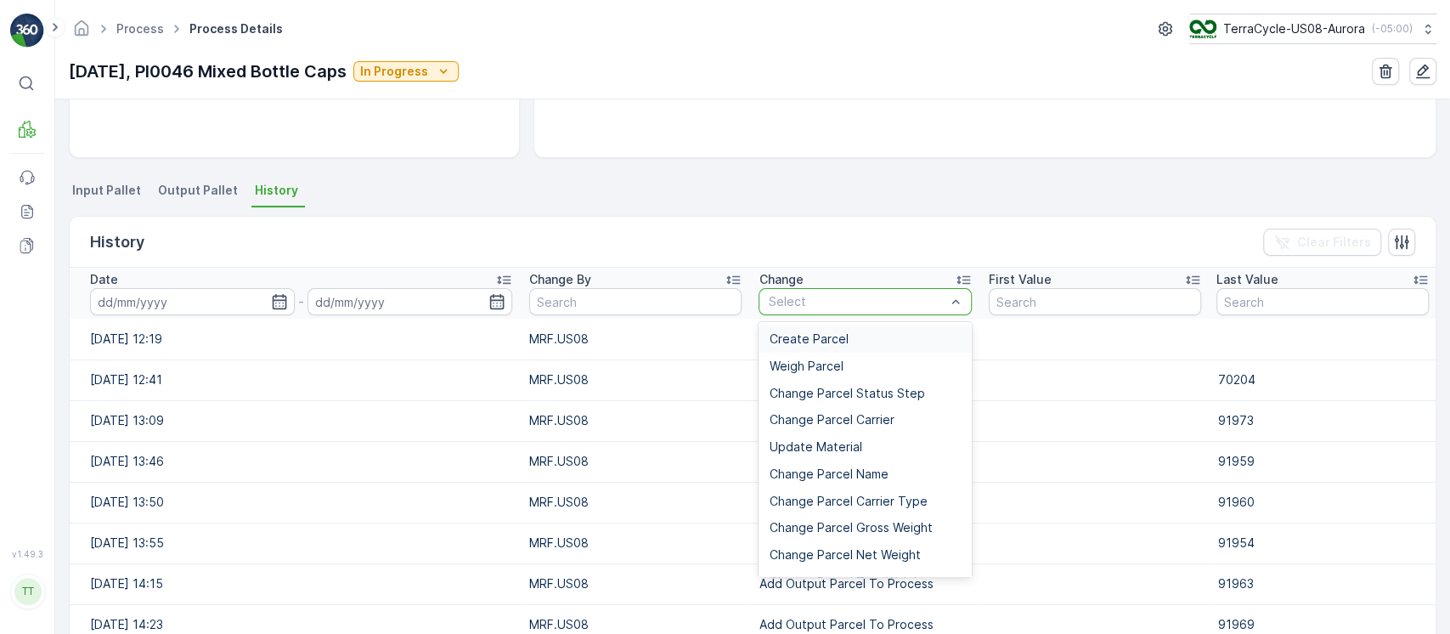
type input "Add Unprocessed Parcel To Process"
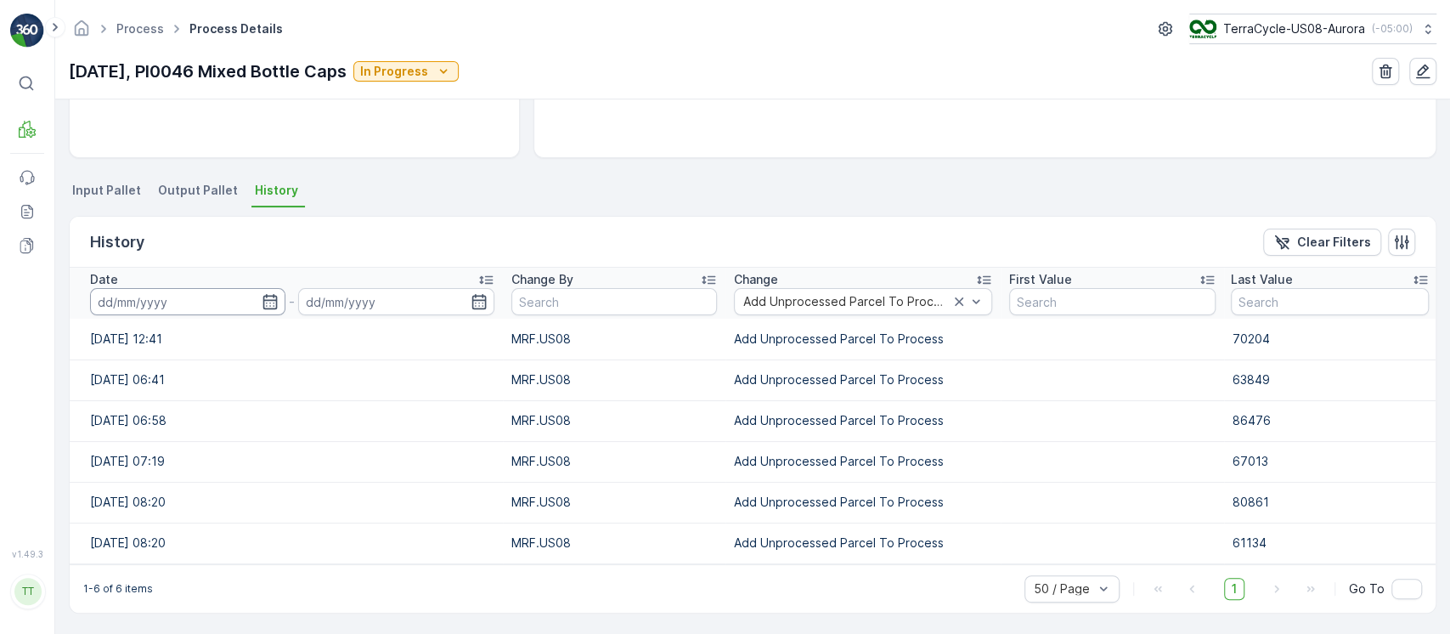
click at [169, 305] on input at bounding box center [187, 301] width 195 height 27
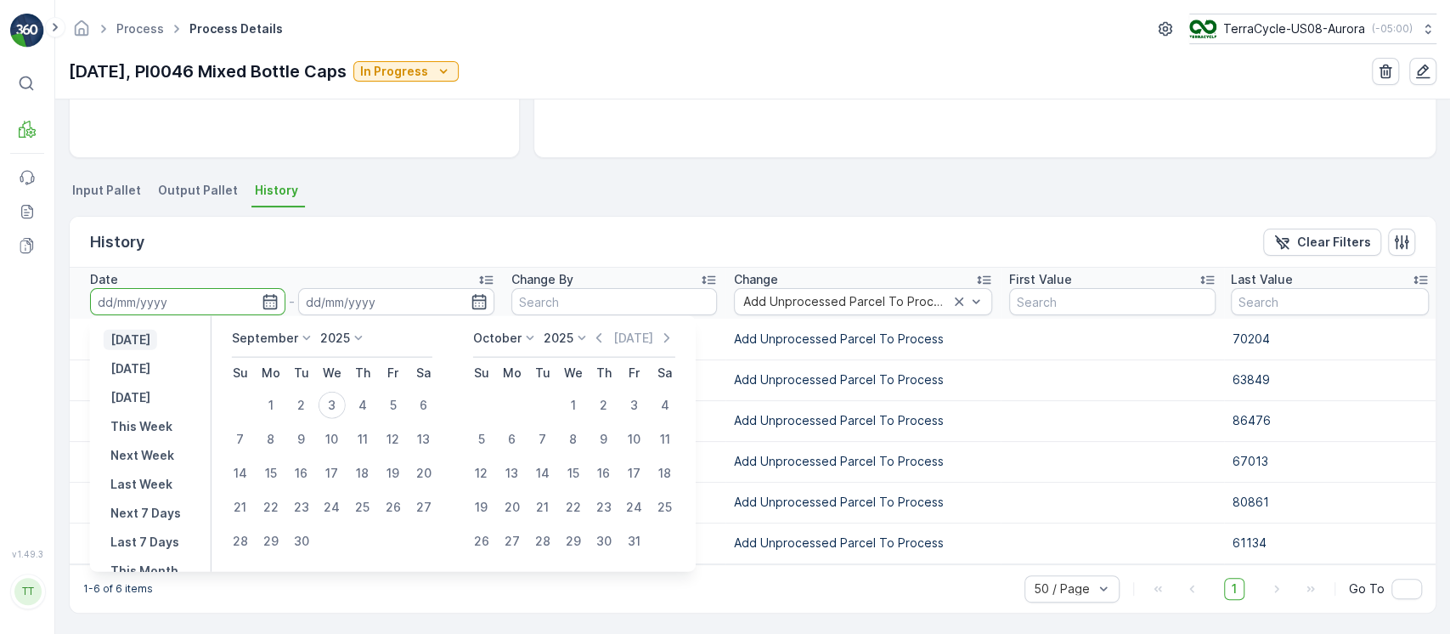
click at [145, 342] on p "Yesterday" at bounding box center [130, 339] width 40 height 17
type input "02.09.2025"
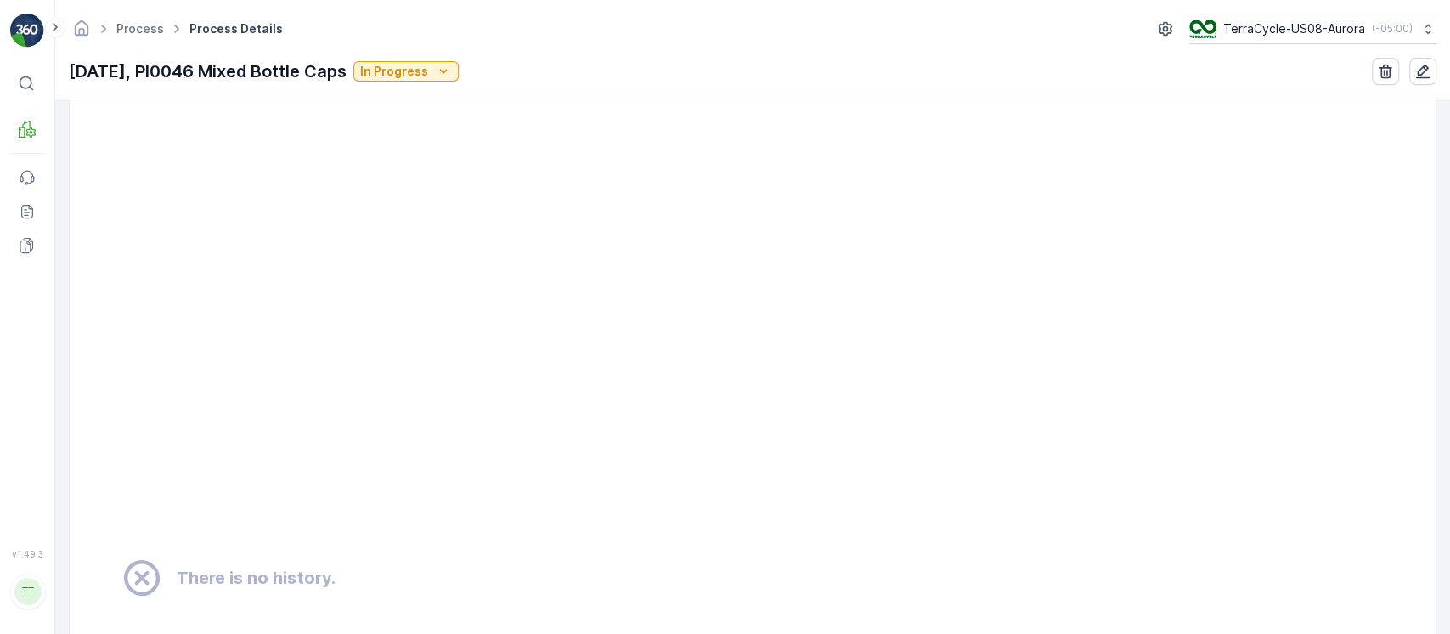
scroll to position [1201, 0]
click at [1373, 20] on div "TerraCycle-US08-Aurora ( -05:00 )" at bounding box center [1299, 29] width 223 height 19
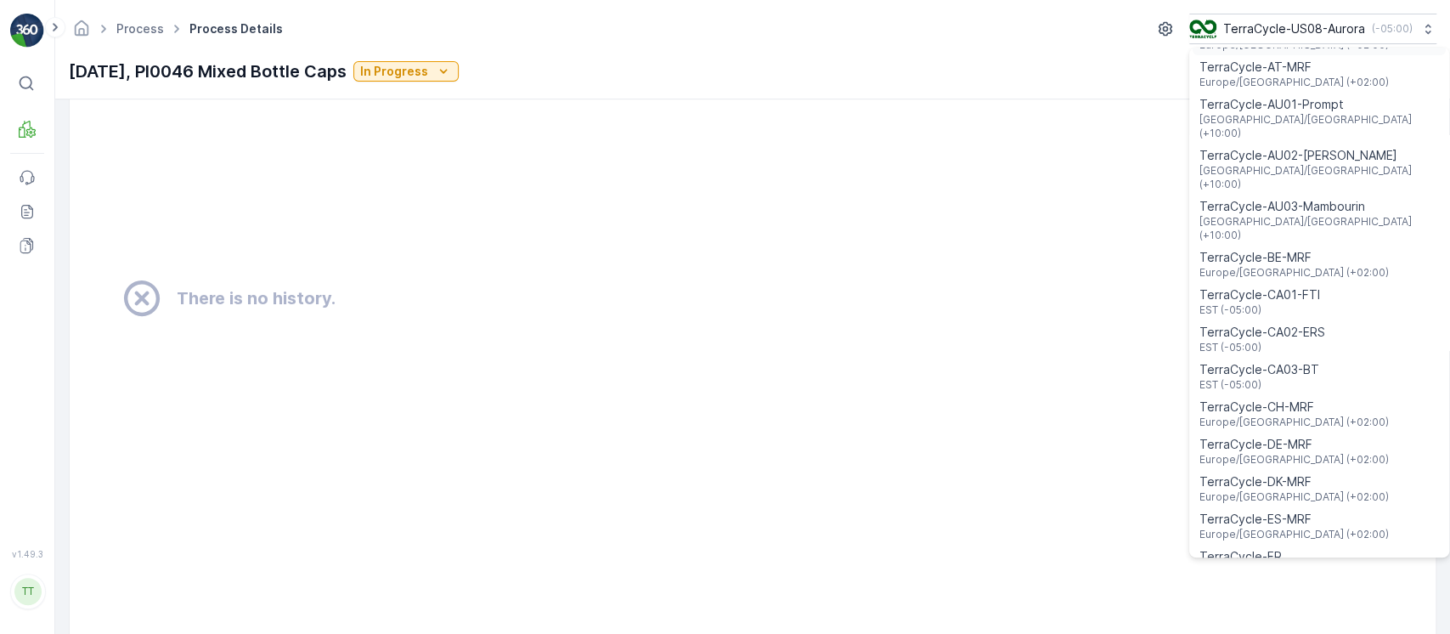
scroll to position [0, 0]
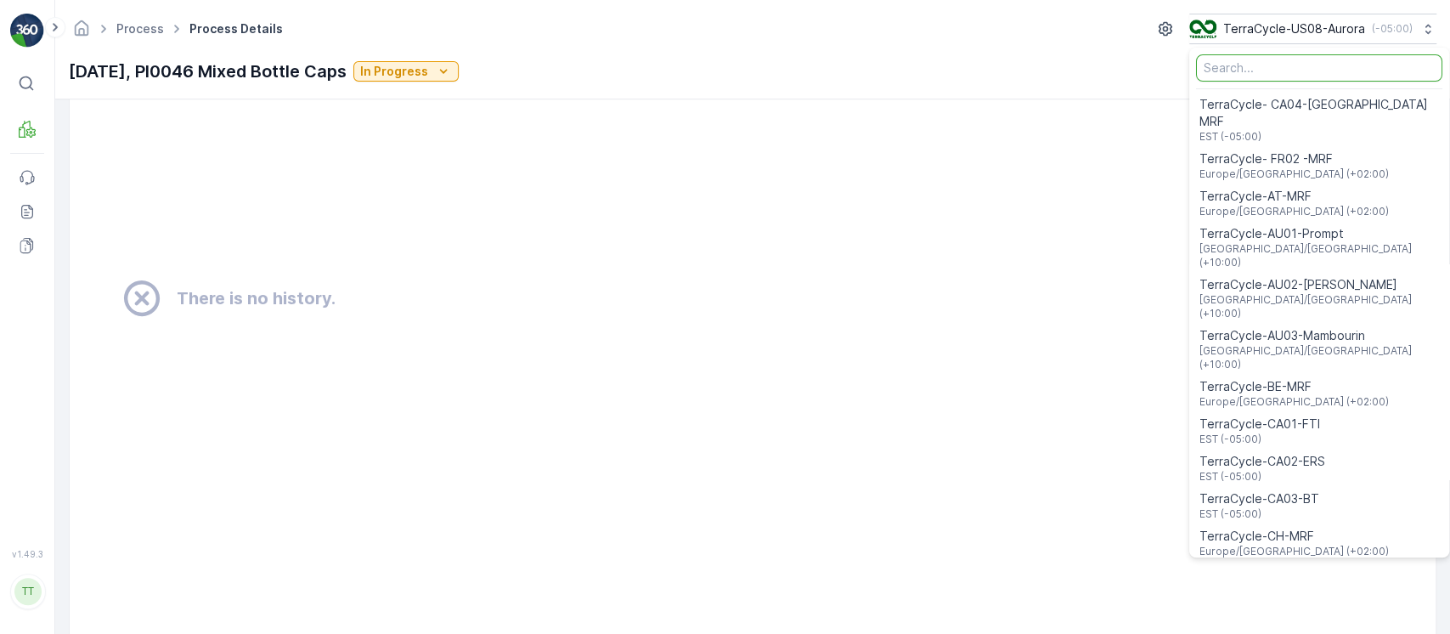
click at [1301, 69] on input "Menu" at bounding box center [1319, 67] width 246 height 27
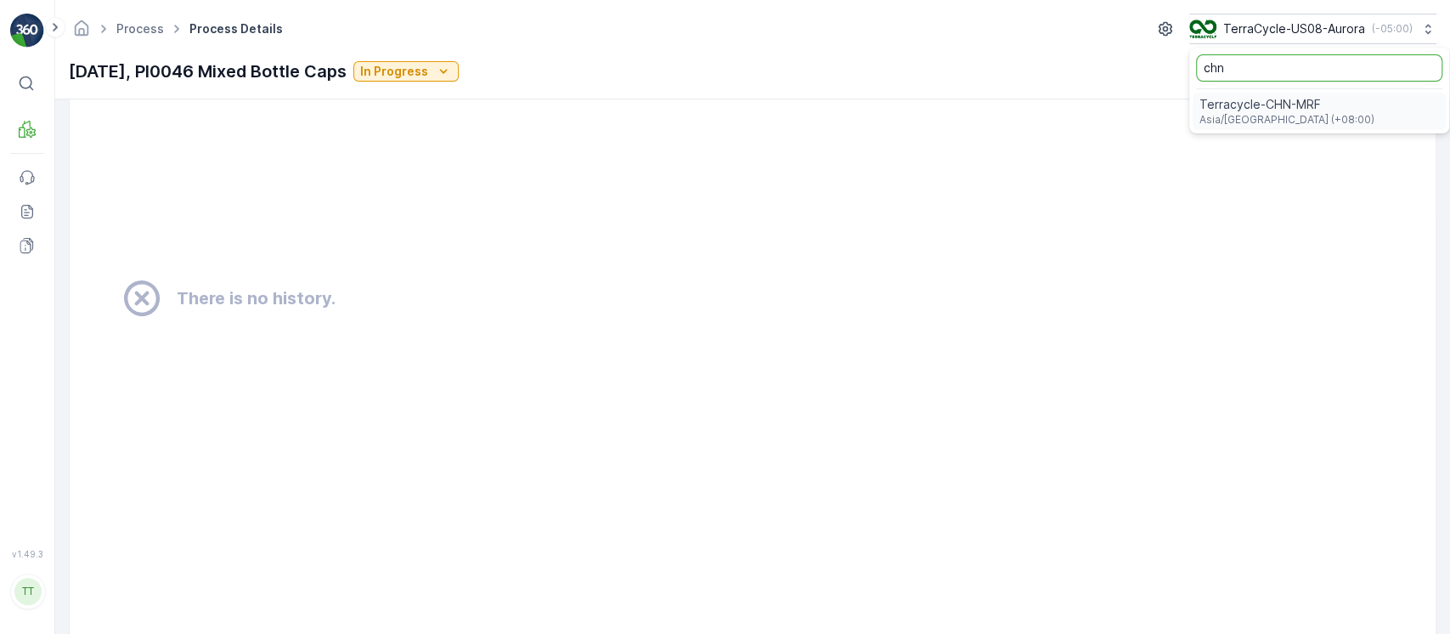
type input "chn"
click at [1297, 93] on div "Terracycle-CHN-MRF Asia/Shanghai (+08:00)" at bounding box center [1318, 111] width 253 height 37
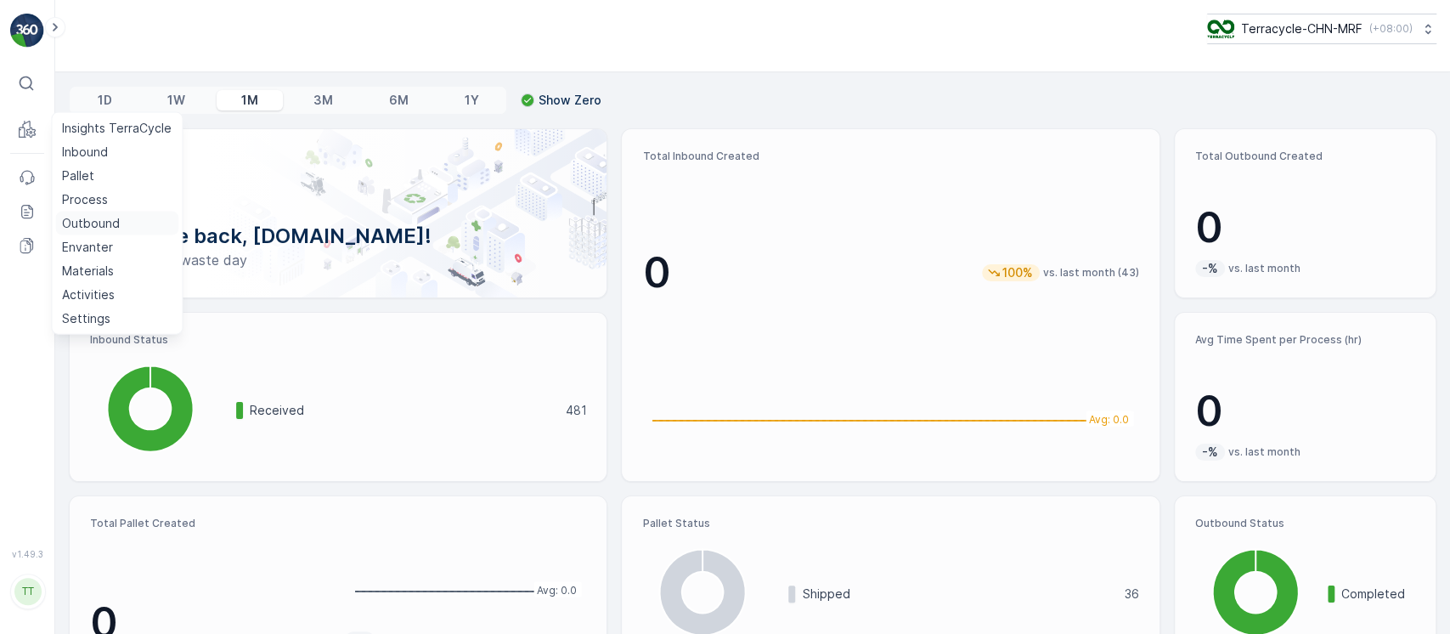
click at [95, 227] on p "Outbound" at bounding box center [91, 223] width 58 height 17
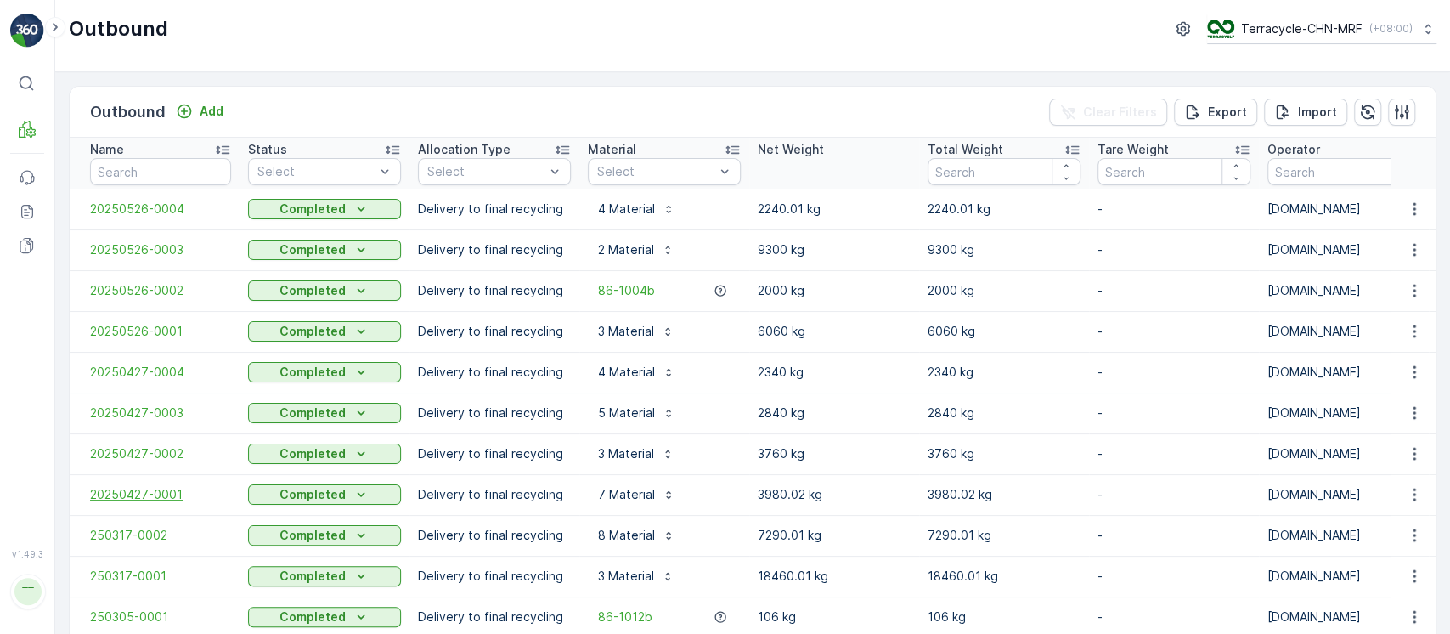
click at [162, 491] on span "20250427-0001" at bounding box center [160, 494] width 141 height 17
